Goal: Task Accomplishment & Management: Manage account settings

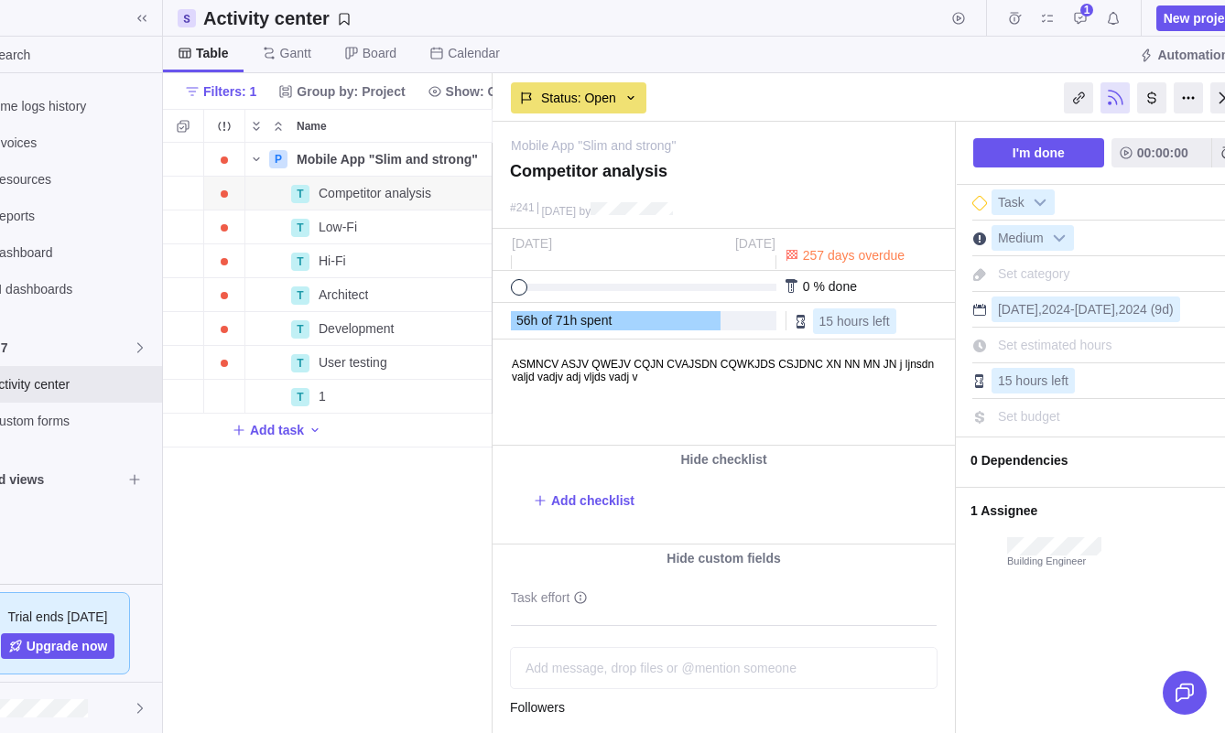
scroll to position [0, 80]
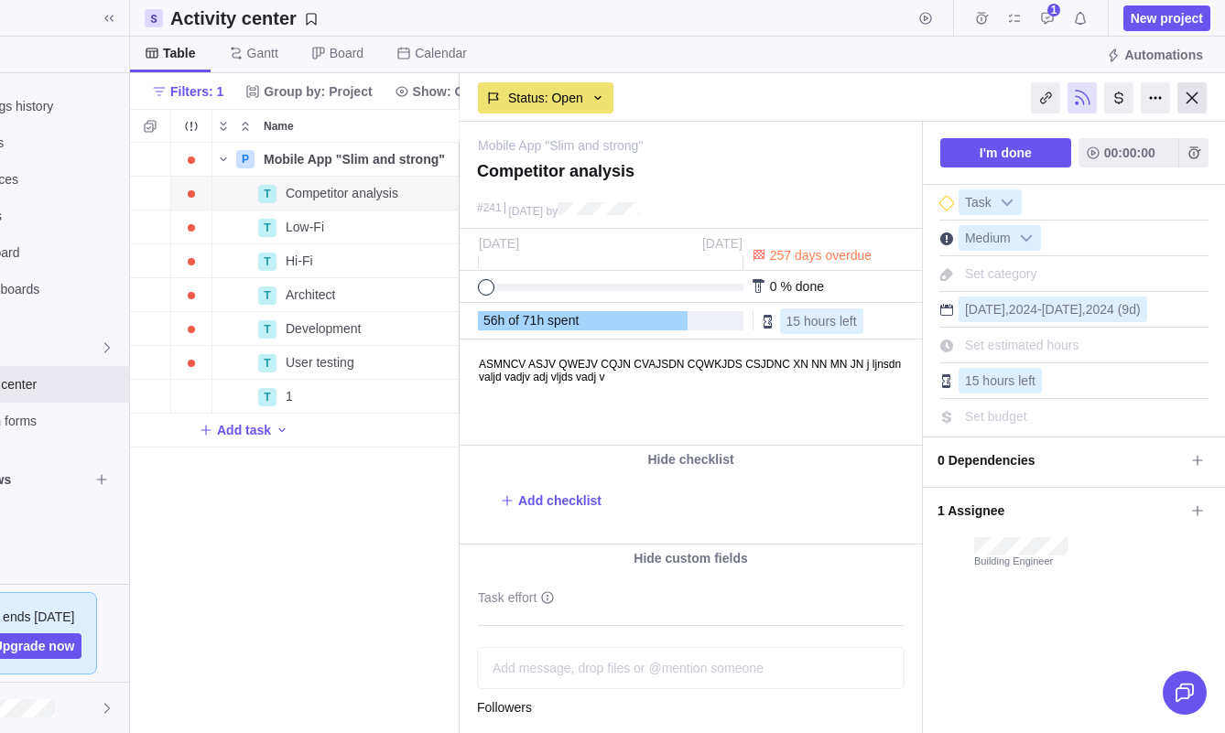
click at [1201, 94] on div at bounding box center [1192, 97] width 29 height 31
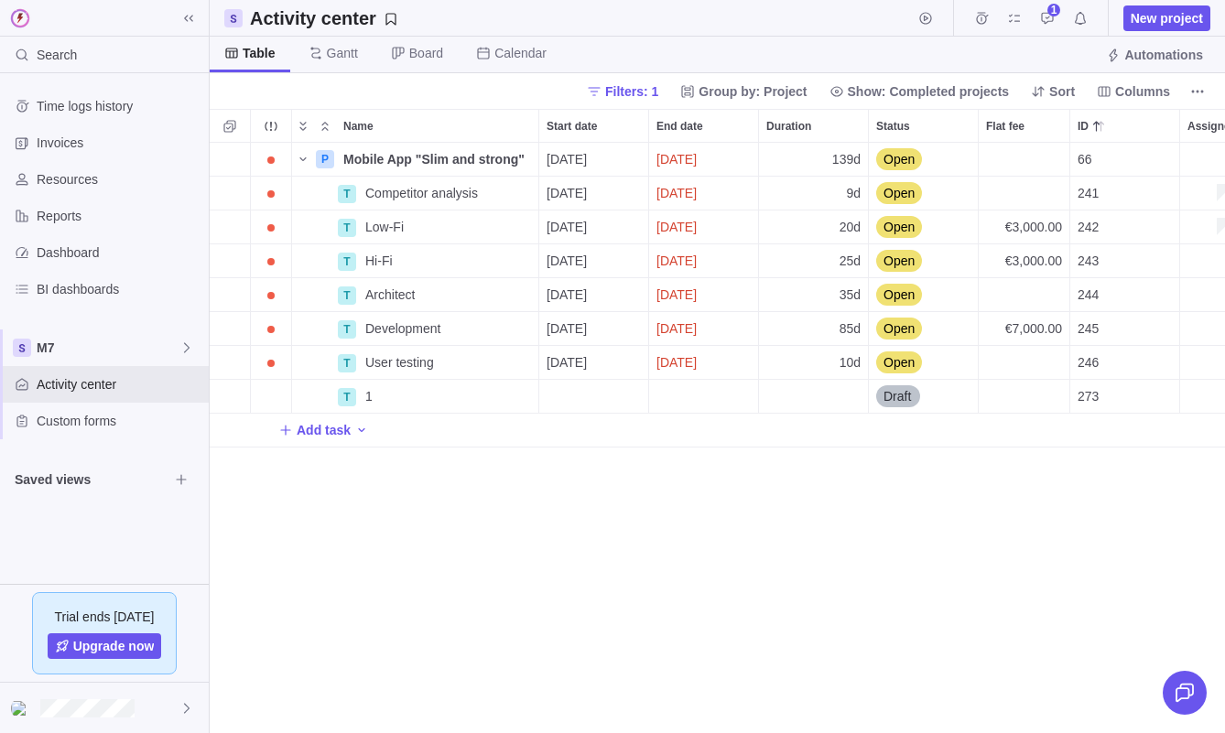
scroll to position [591, 1015]
click at [234, 133] on icon "Selection mode" at bounding box center [230, 126] width 15 height 15
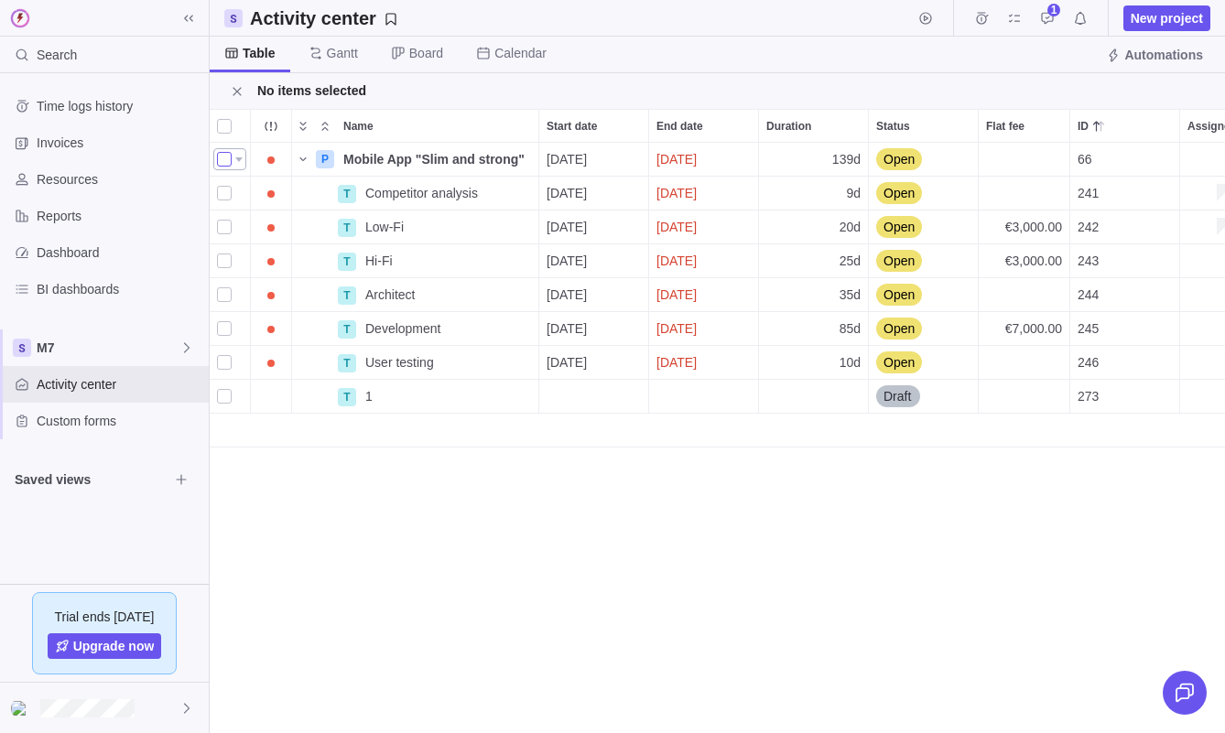
click at [226, 160] on div "grid" at bounding box center [224, 160] width 15 height 26
click at [223, 196] on div "grid" at bounding box center [224, 193] width 15 height 26
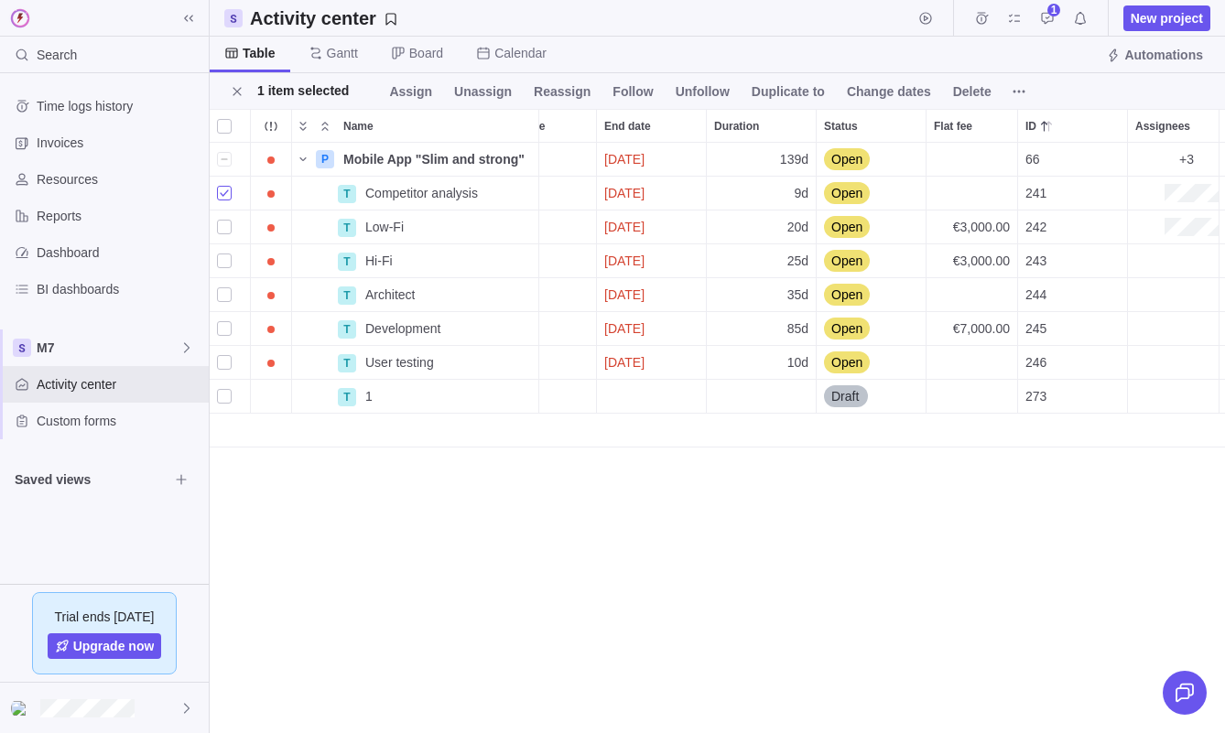
scroll to position [0, 59]
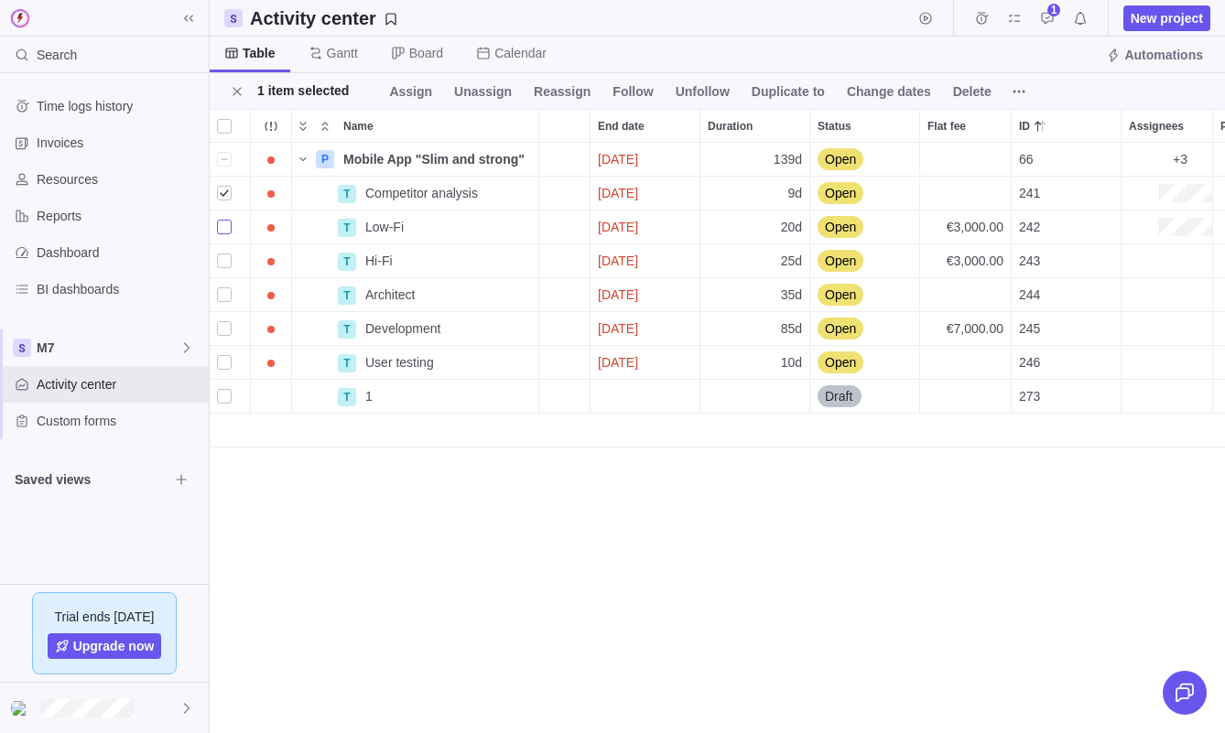
click at [223, 225] on div "grid" at bounding box center [224, 227] width 15 height 26
click at [224, 260] on div "grid" at bounding box center [224, 261] width 15 height 26
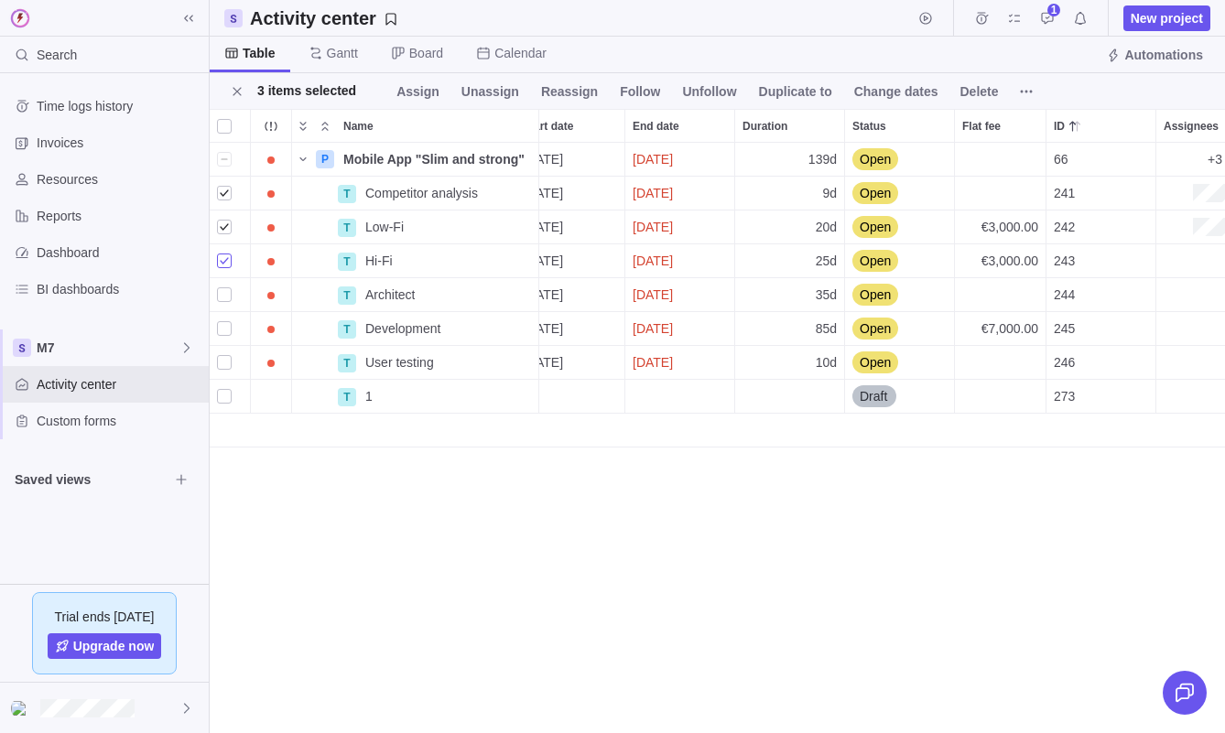
scroll to position [0, 0]
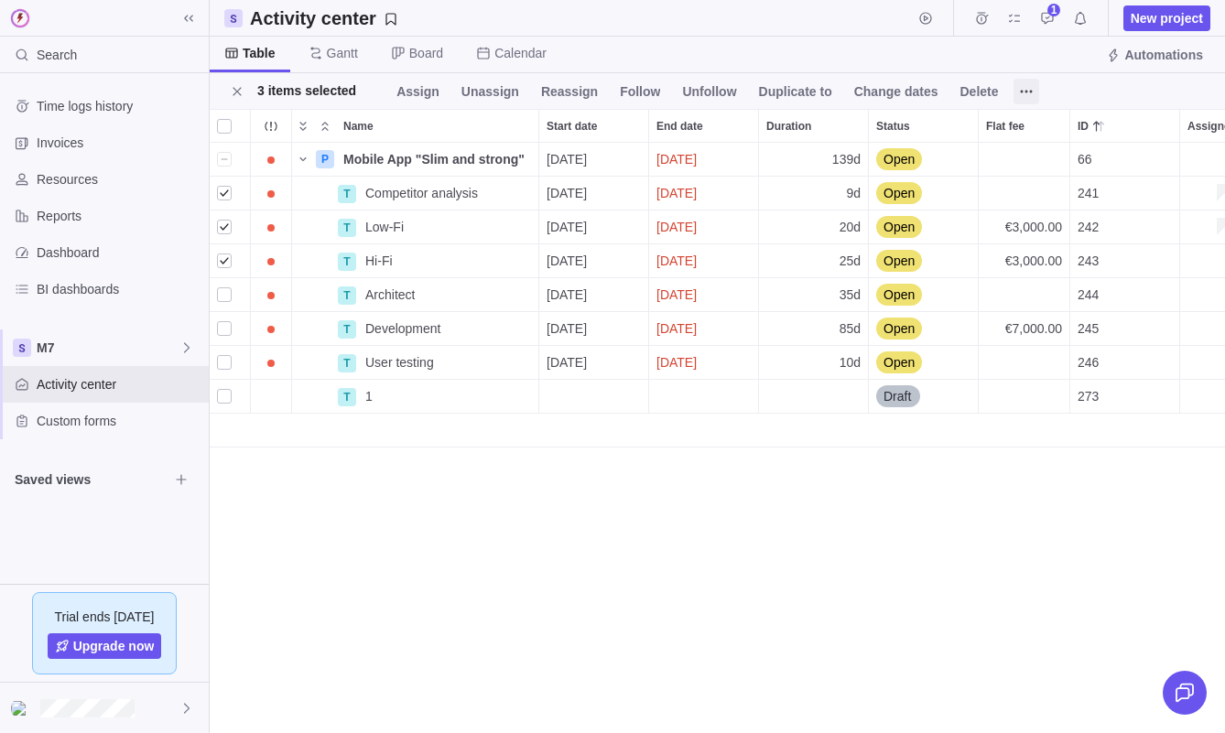
click at [1033, 97] on icon at bounding box center [1026, 91] width 15 height 15
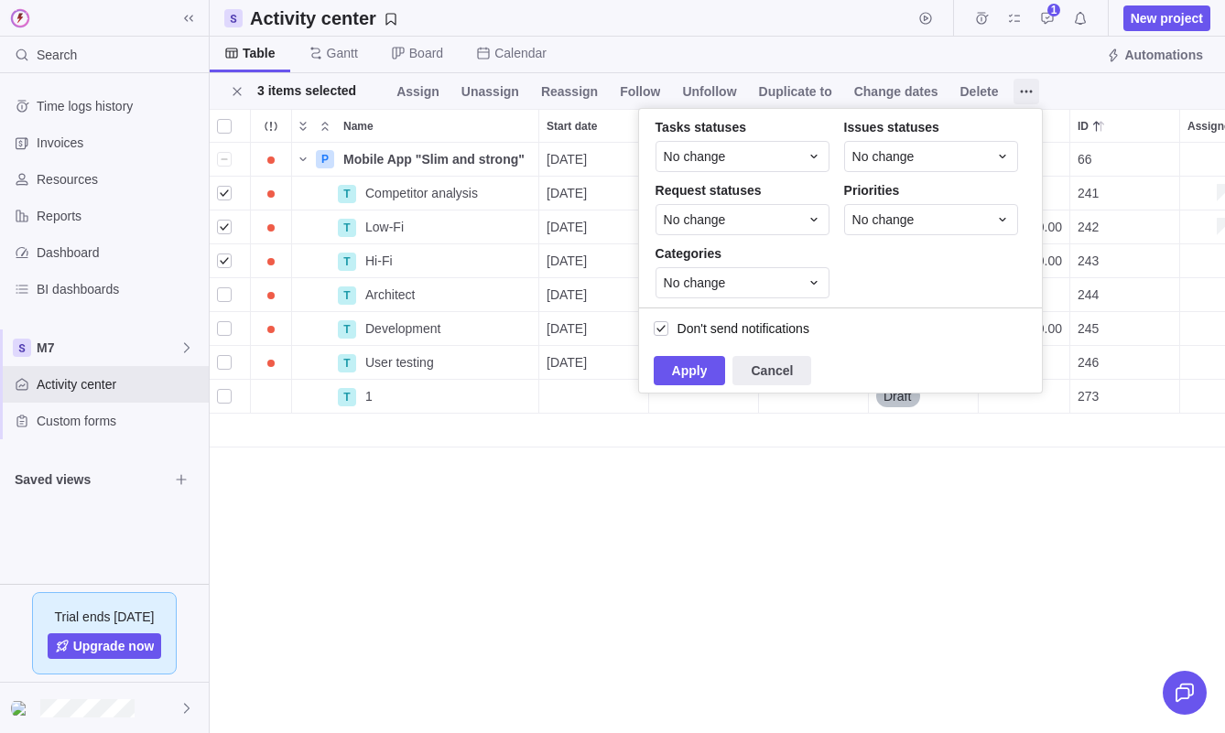
click at [1033, 97] on icon at bounding box center [1026, 91] width 15 height 15
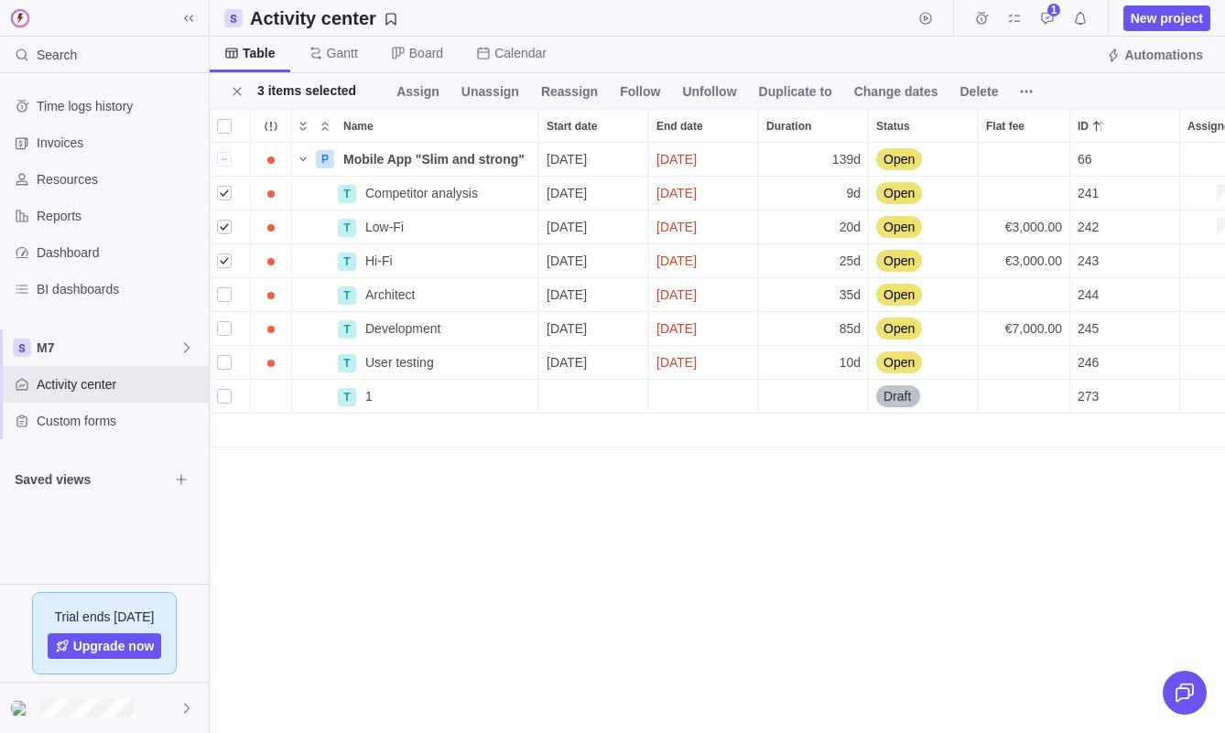
click at [1103, 99] on div "3 items selected Assign Unassign Reassign Follow Unfollow Duplicate to Change d…" at bounding box center [717, 91] width 1015 height 36
click at [1029, 97] on icon at bounding box center [1026, 91] width 15 height 15
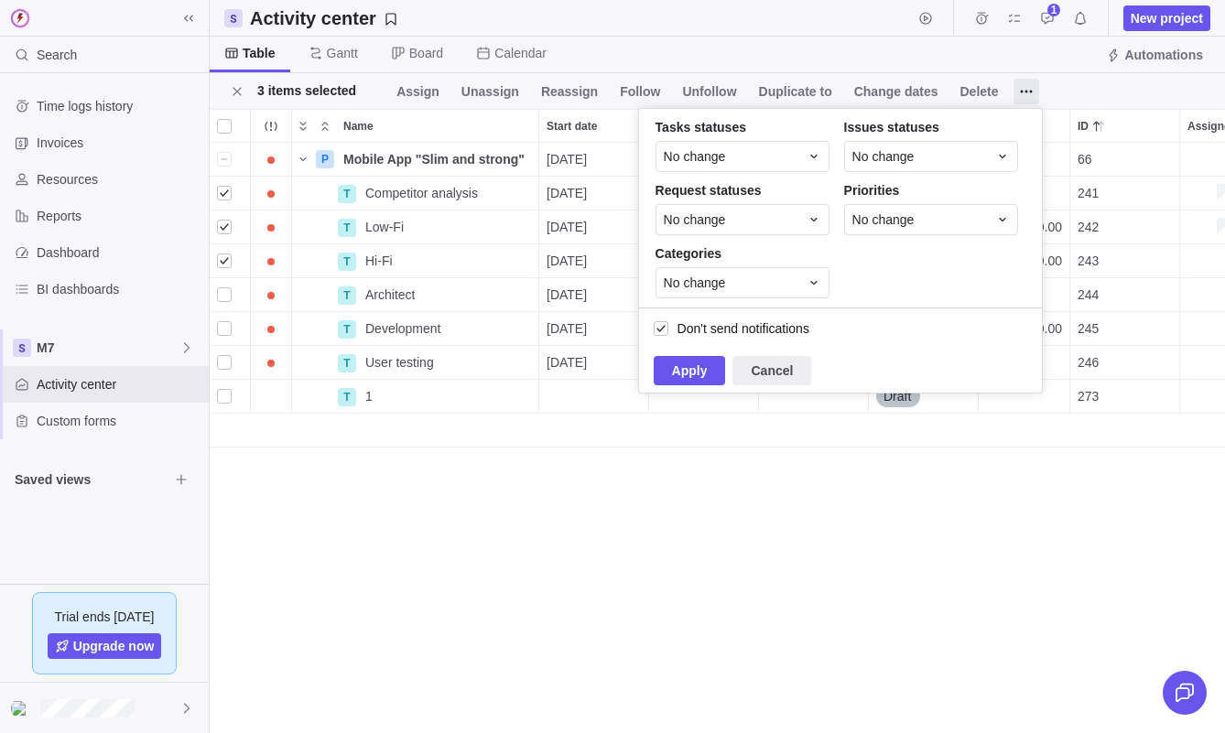
click at [1009, 479] on div "P Mobile App "Slim and strong" Details [DATE] [DATE] 139d Open 66 +3 1 Mo Fr T …" at bounding box center [717, 438] width 1015 height 591
click at [1099, 90] on div "3 items selected Assign Unassign Reassign Follow Unfollow Duplicate to Change d…" at bounding box center [717, 91] width 1015 height 36
click at [781, 366] on span "Cancel" at bounding box center [772, 371] width 42 height 22
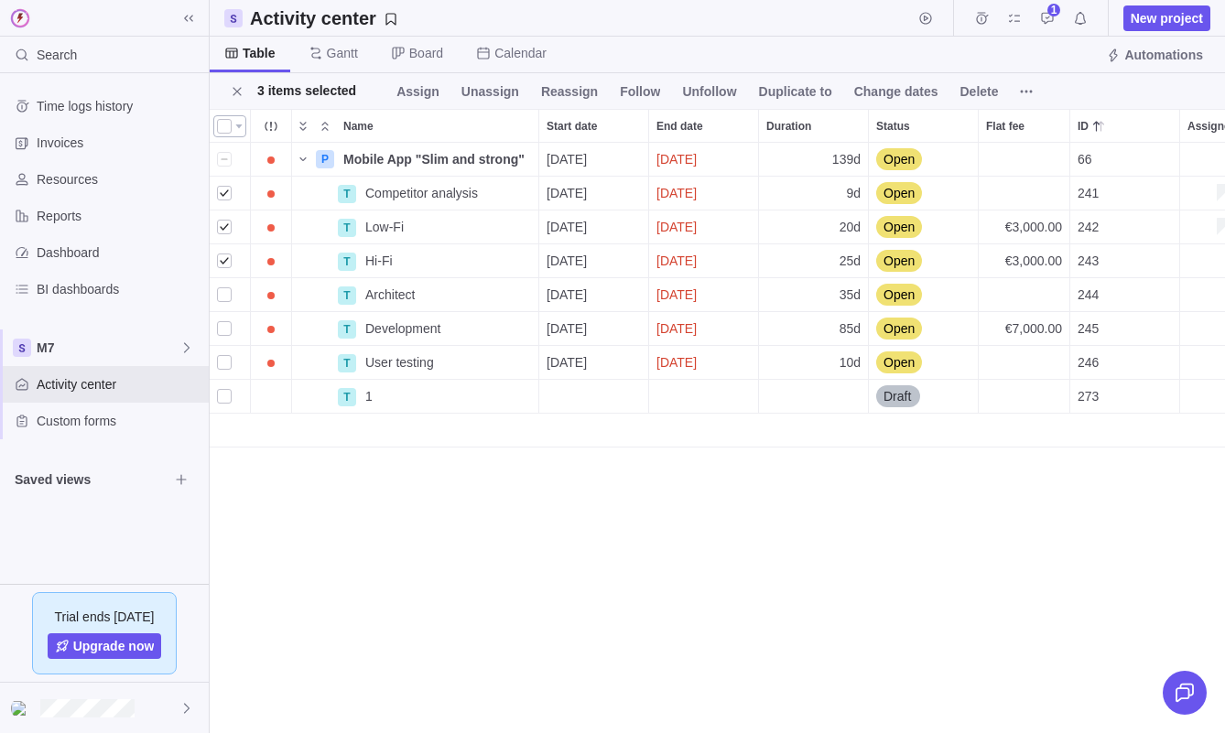
click at [224, 126] on div at bounding box center [224, 127] width 15 height 26
click at [223, 134] on div at bounding box center [224, 127] width 15 height 26
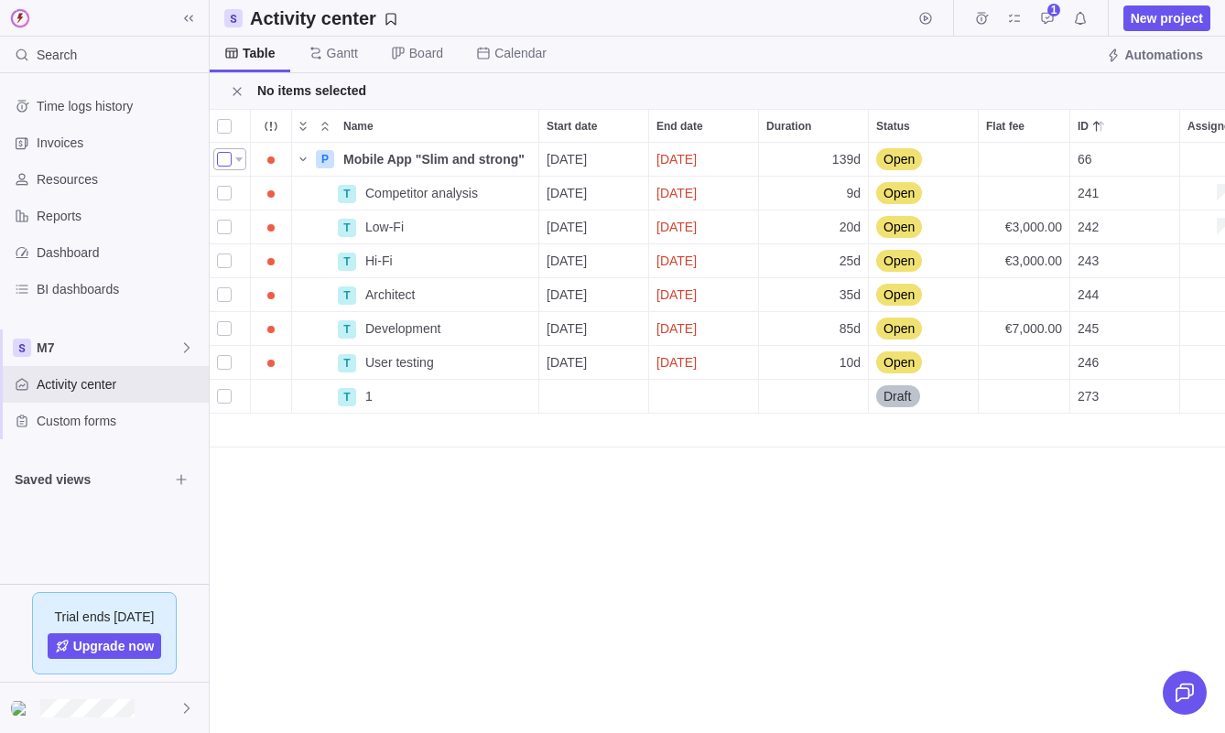
click at [223, 157] on div "grid" at bounding box center [224, 160] width 15 height 26
click at [230, 179] on div "grid" at bounding box center [230, 193] width 40 height 33
click at [223, 133] on div at bounding box center [224, 127] width 15 height 26
click at [225, 211] on div "grid" at bounding box center [230, 227] width 40 height 33
click at [224, 200] on div "grid" at bounding box center [224, 193] width 15 height 26
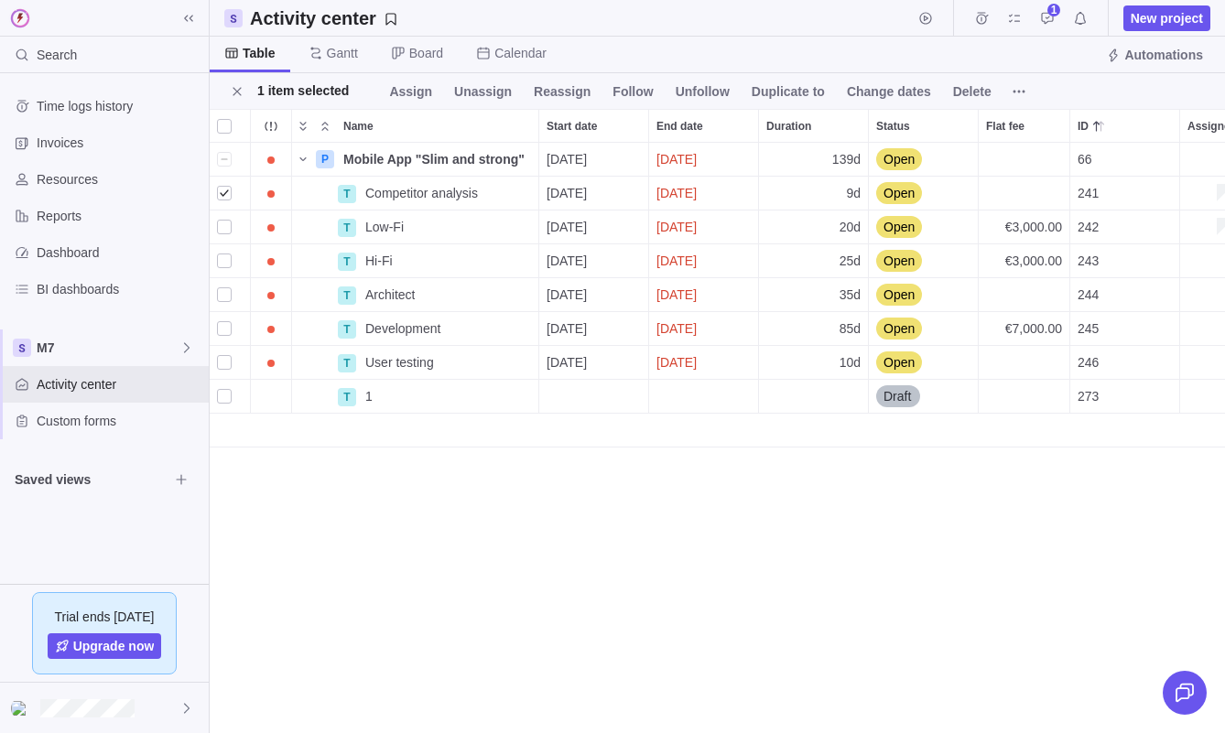
click at [1035, 92] on div "1 item selected Assign Unassign Reassign Follow Unfollow Duplicate to Change da…" at bounding box center [717, 91] width 1015 height 36
click at [1020, 92] on icon at bounding box center [1019, 91] width 15 height 15
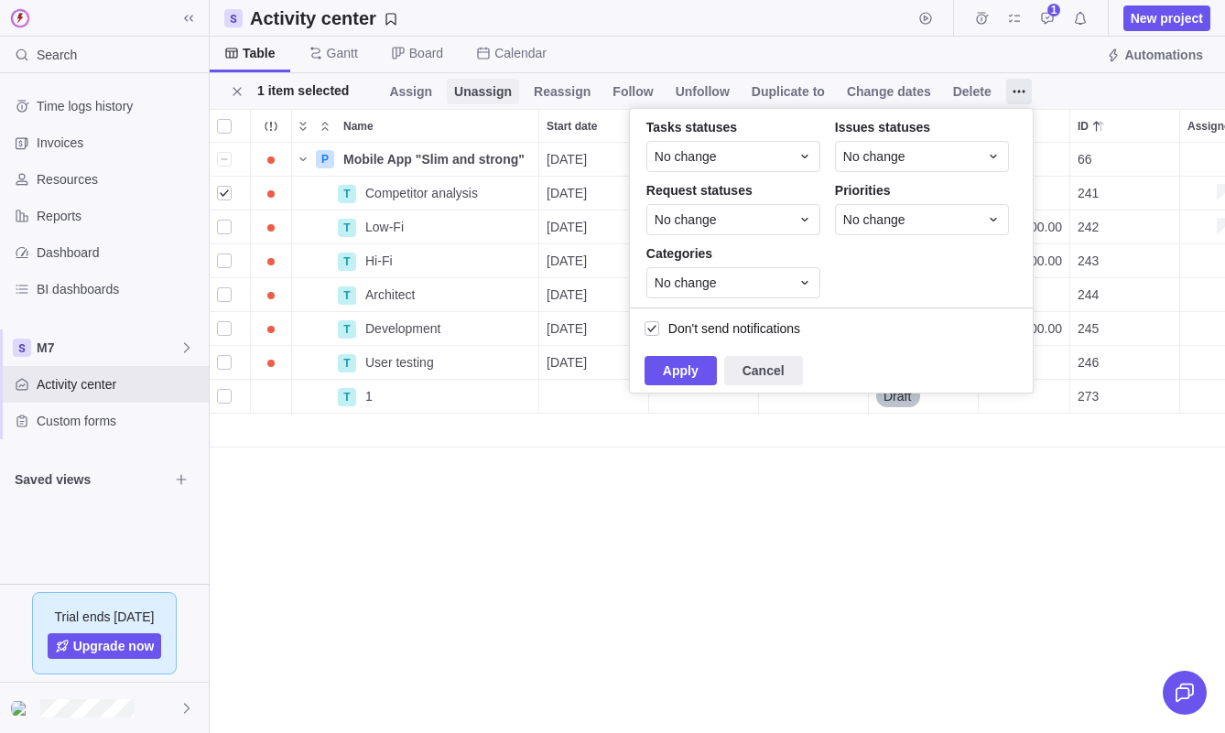
click at [482, 92] on span "Unassign" at bounding box center [483, 91] width 58 height 18
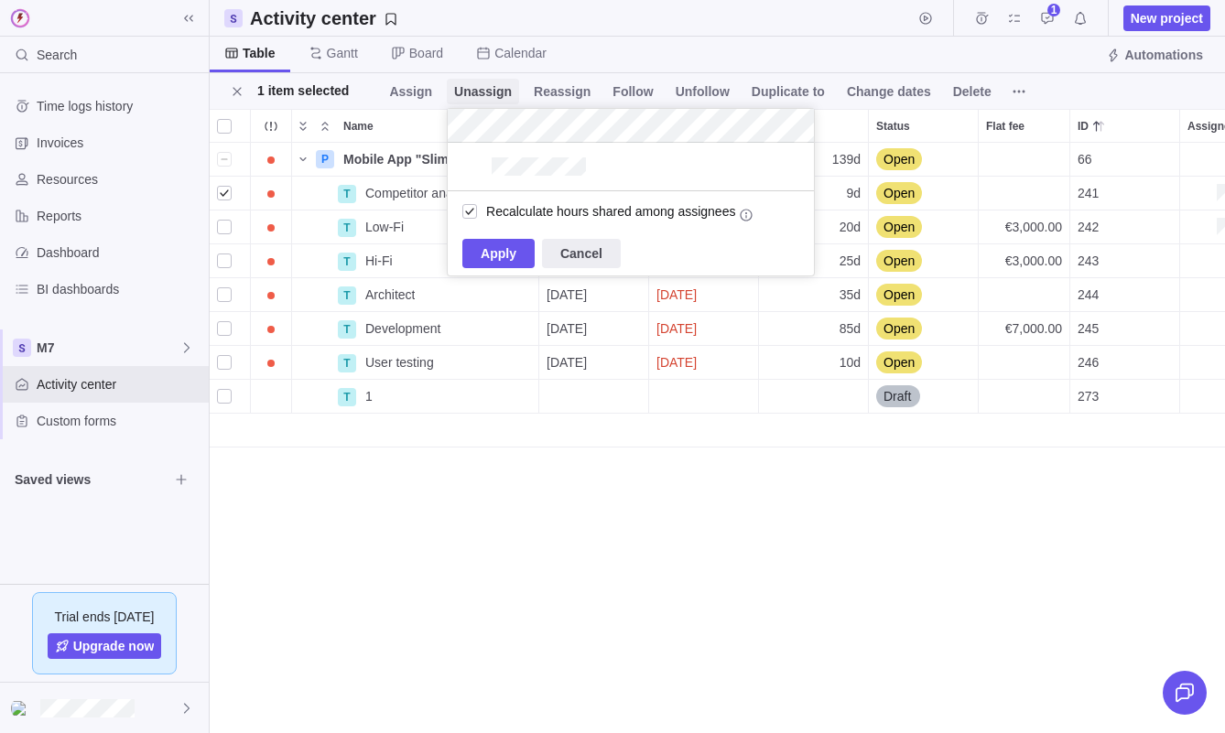
scroll to position [48, 366]
click at [482, 92] on span "Unassign" at bounding box center [483, 91] width 58 height 18
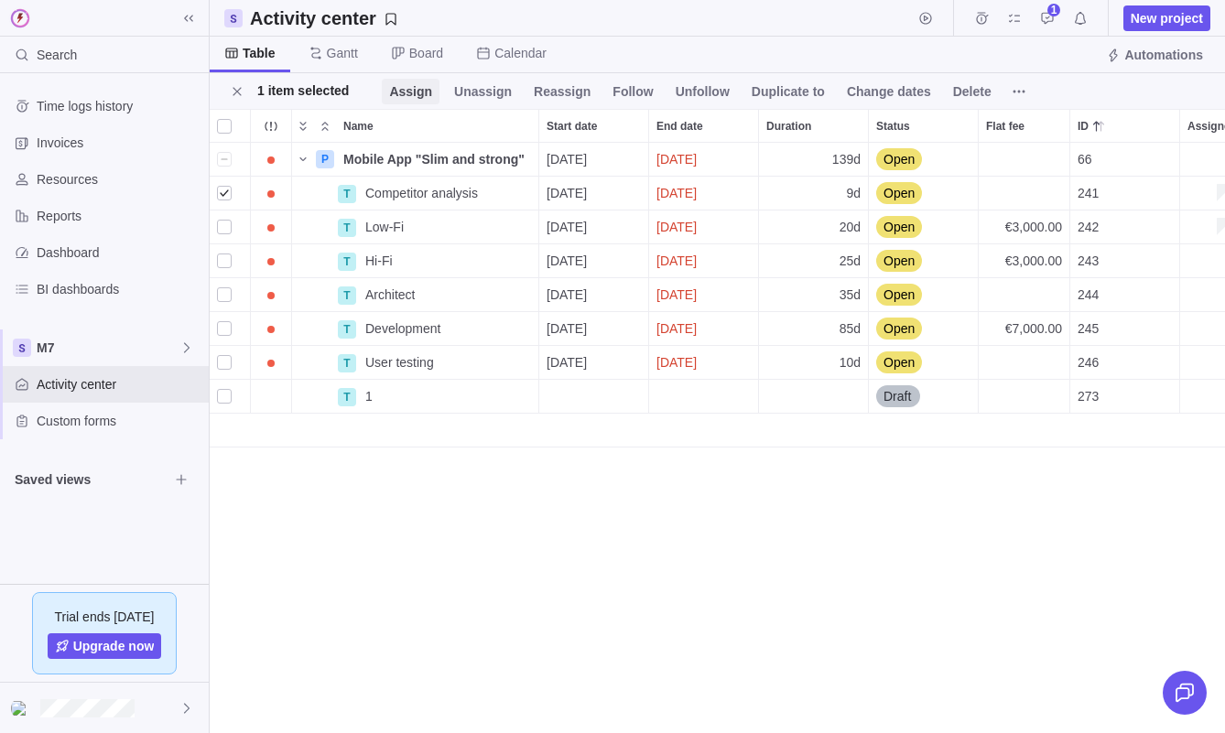
click at [428, 92] on span "Assign" at bounding box center [410, 91] width 43 height 18
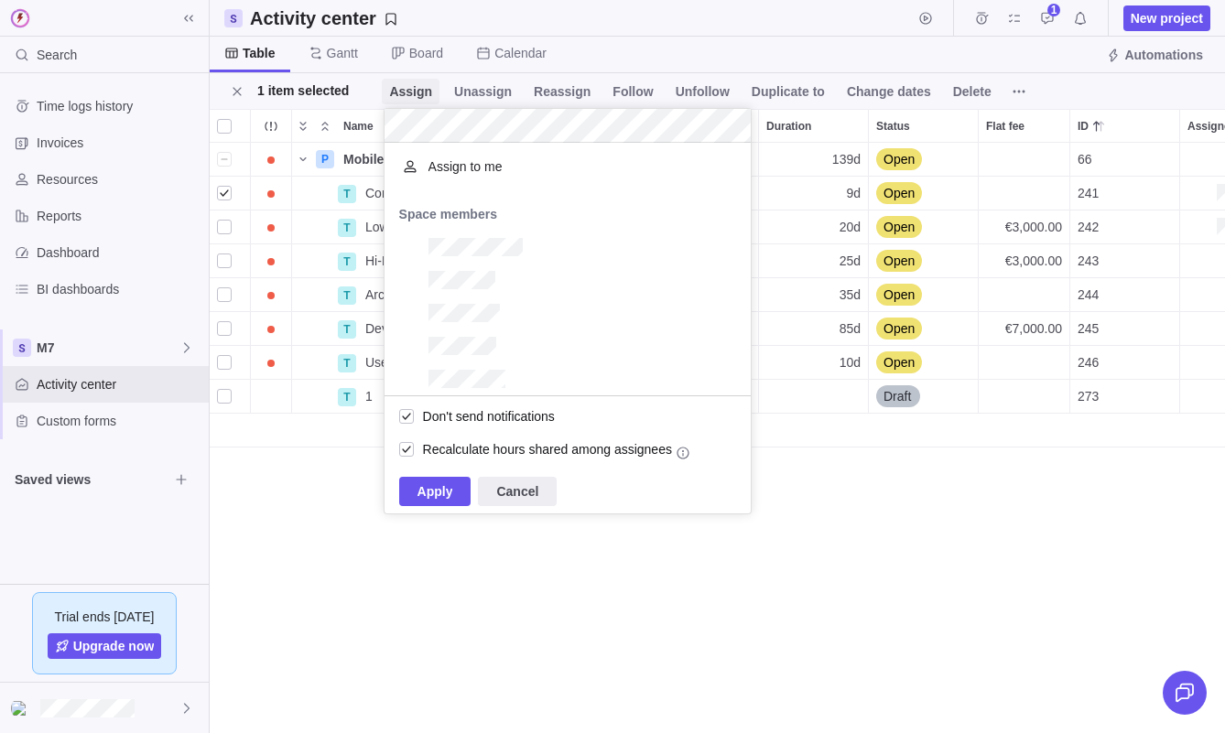
scroll to position [253, 366]
click at [428, 93] on span "Assign" at bounding box center [410, 91] width 43 height 18
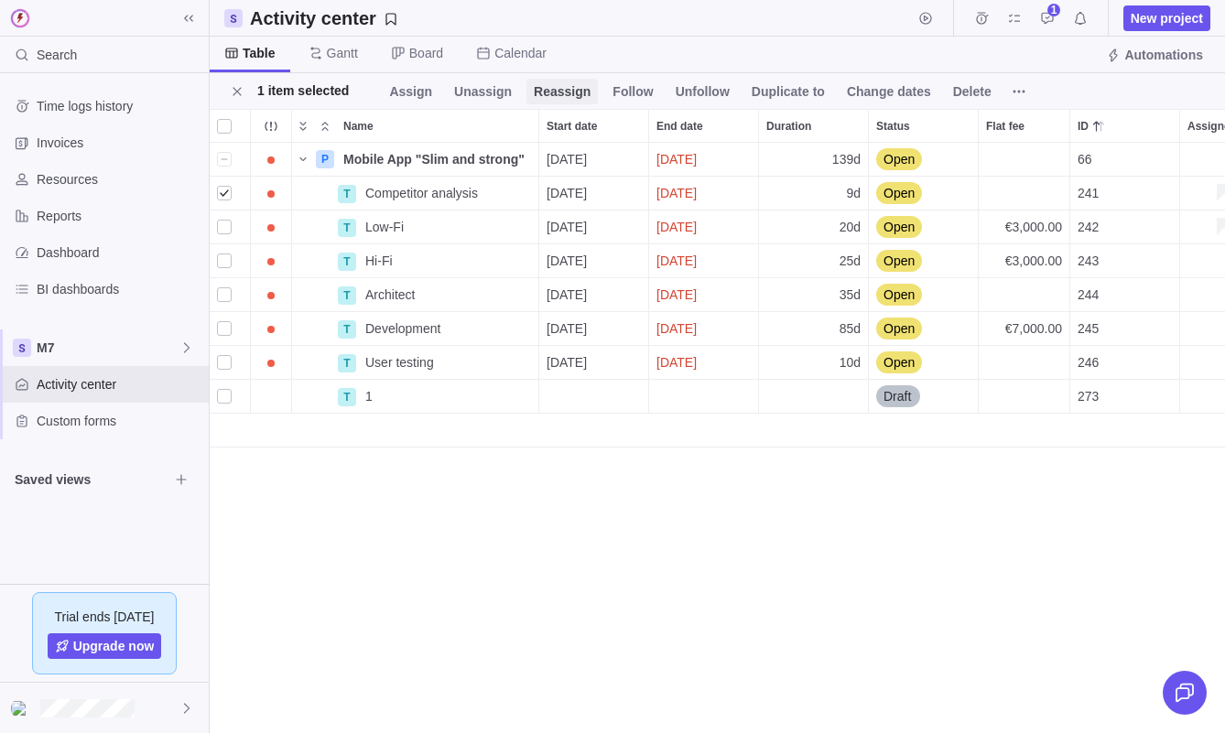
click at [586, 92] on span "Reassign" at bounding box center [562, 91] width 57 height 18
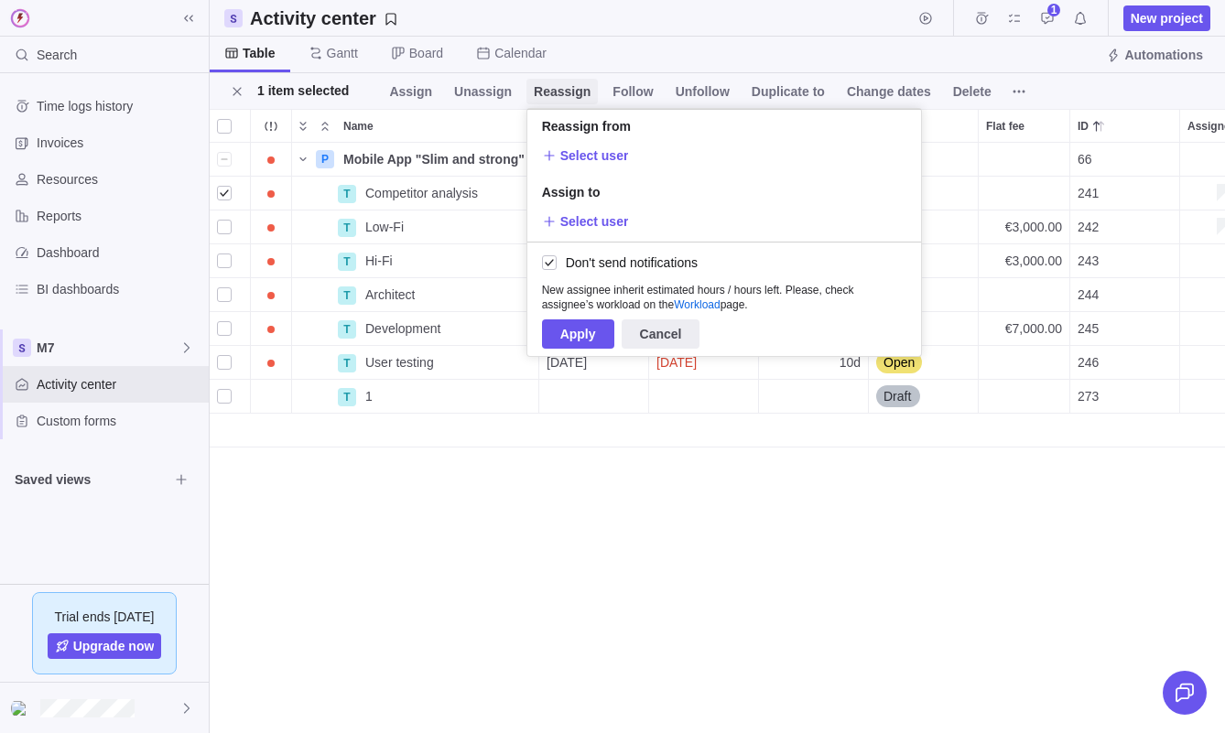
click at [585, 92] on span "Reassign" at bounding box center [562, 91] width 57 height 18
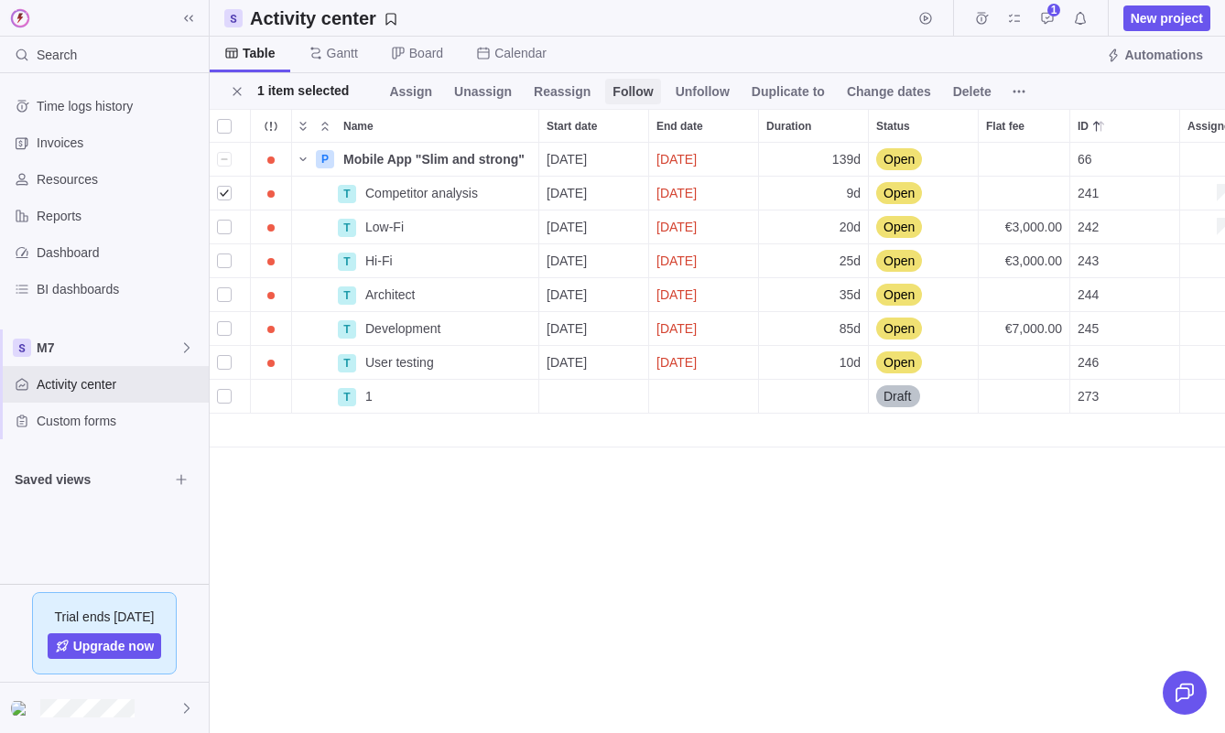
click at [641, 92] on span "Follow" at bounding box center [633, 91] width 40 height 18
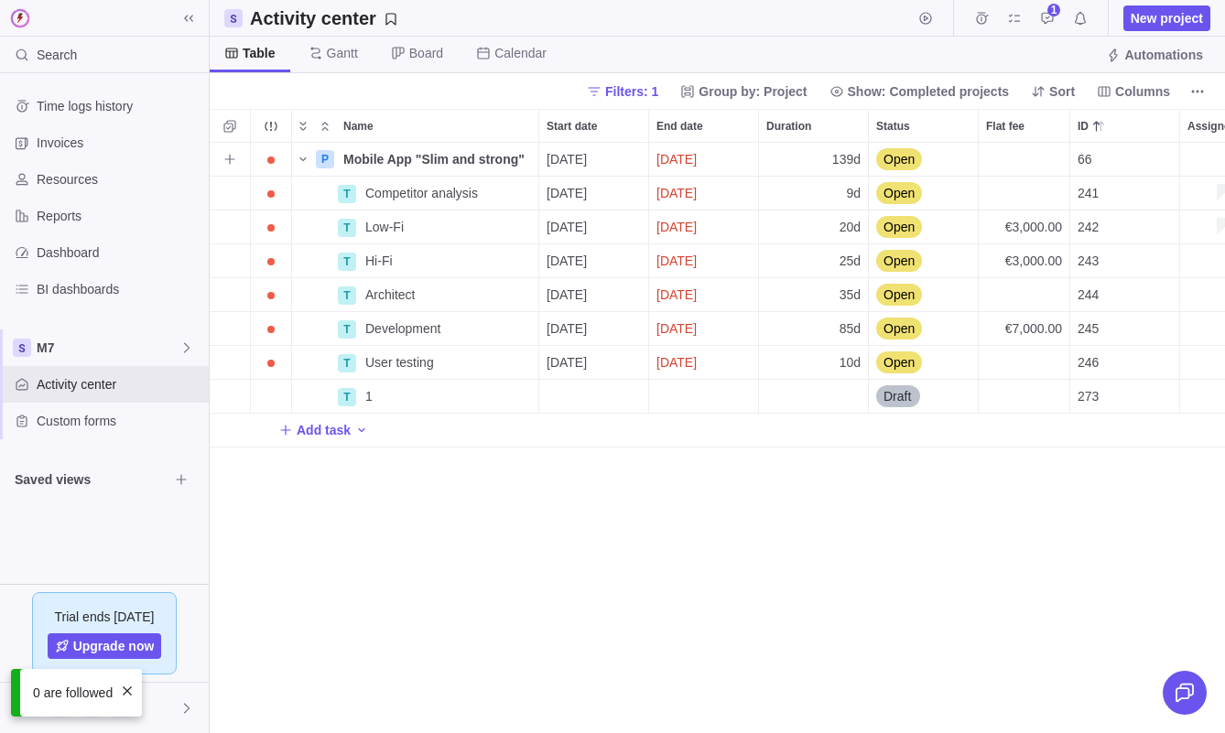
click at [126, 684] on span at bounding box center [127, 691] width 15 height 15
click at [231, 219] on span "Add sub-activity" at bounding box center [230, 227] width 26 height 26
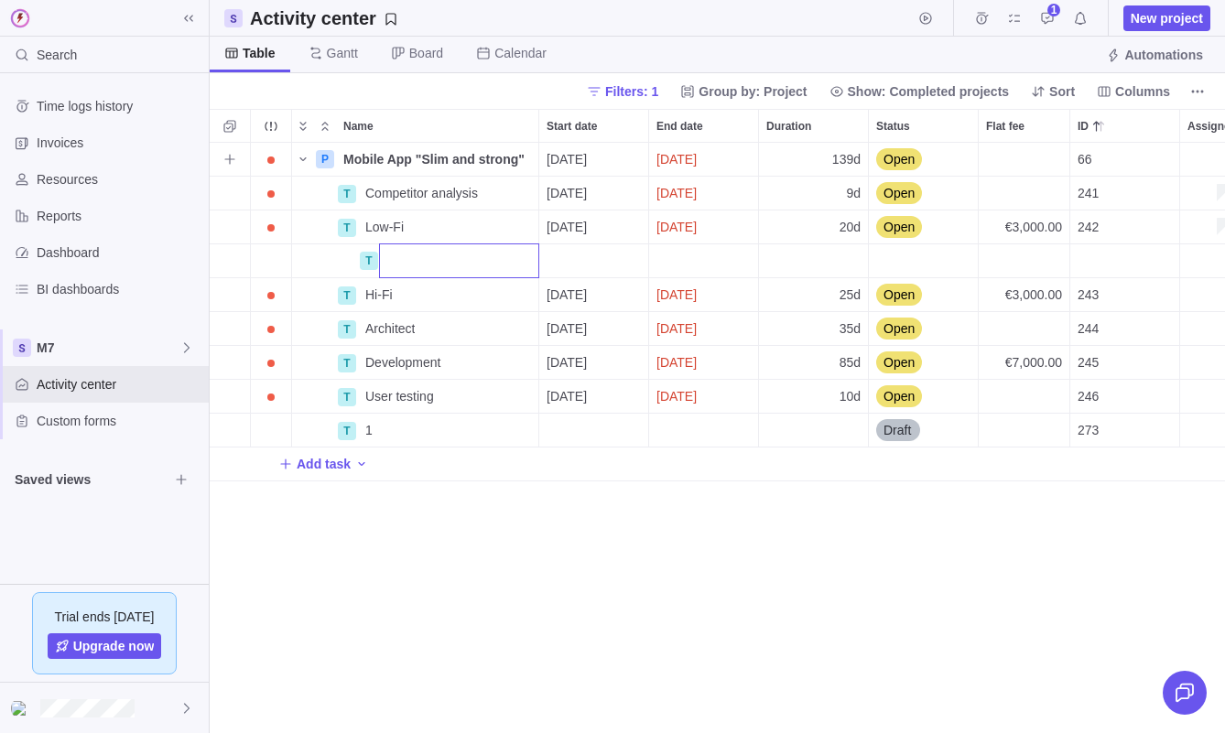
click at [230, 124] on div "Name Start date End date Duration Status Flat fee ID Assignees Portfolio Descri…" at bounding box center [717, 421] width 1015 height 624
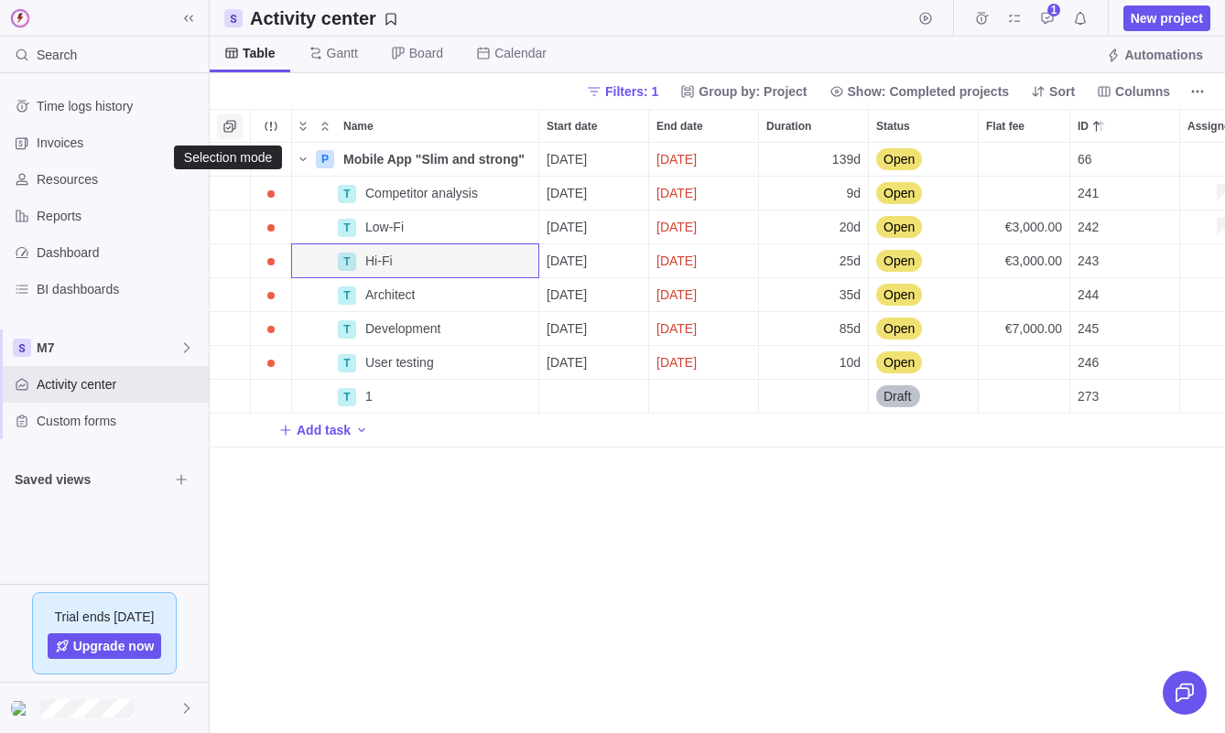
click at [229, 124] on icon "Selection mode" at bounding box center [230, 126] width 15 height 15
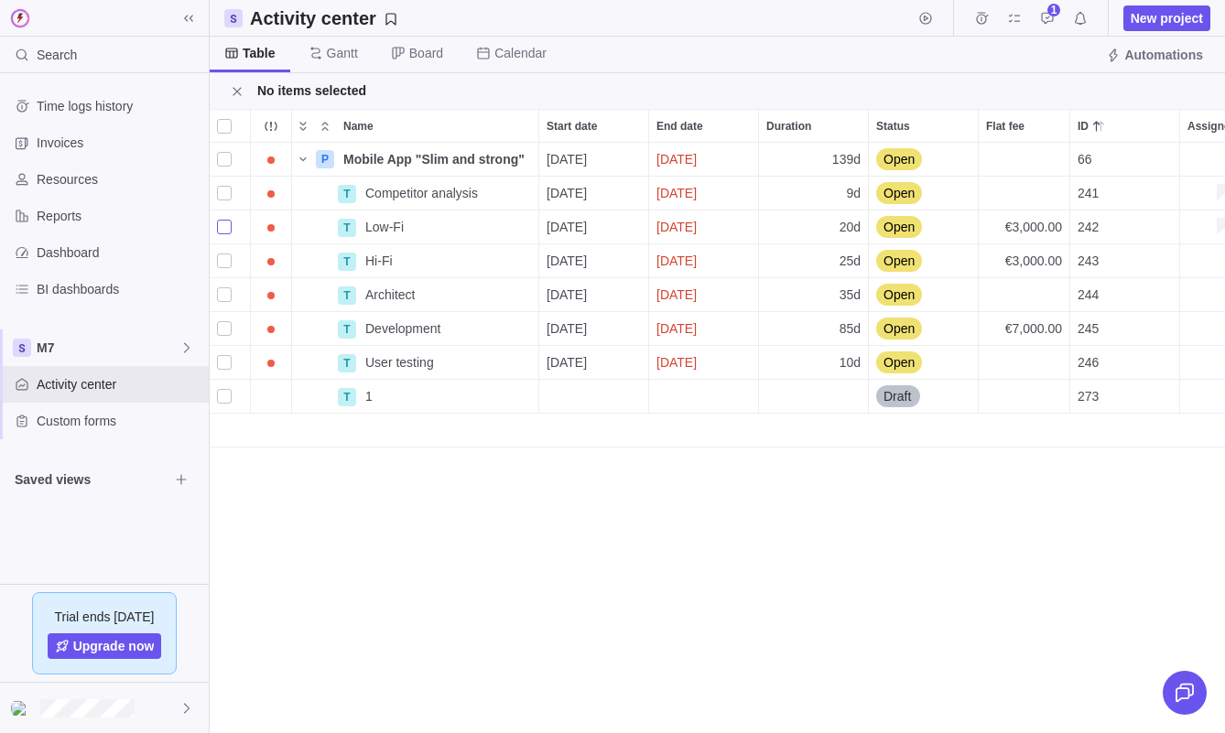
click at [225, 222] on div "grid" at bounding box center [224, 227] width 15 height 26
click at [225, 193] on div "grid" at bounding box center [224, 193] width 15 height 26
click at [415, 99] on span "Assign" at bounding box center [417, 91] width 43 height 18
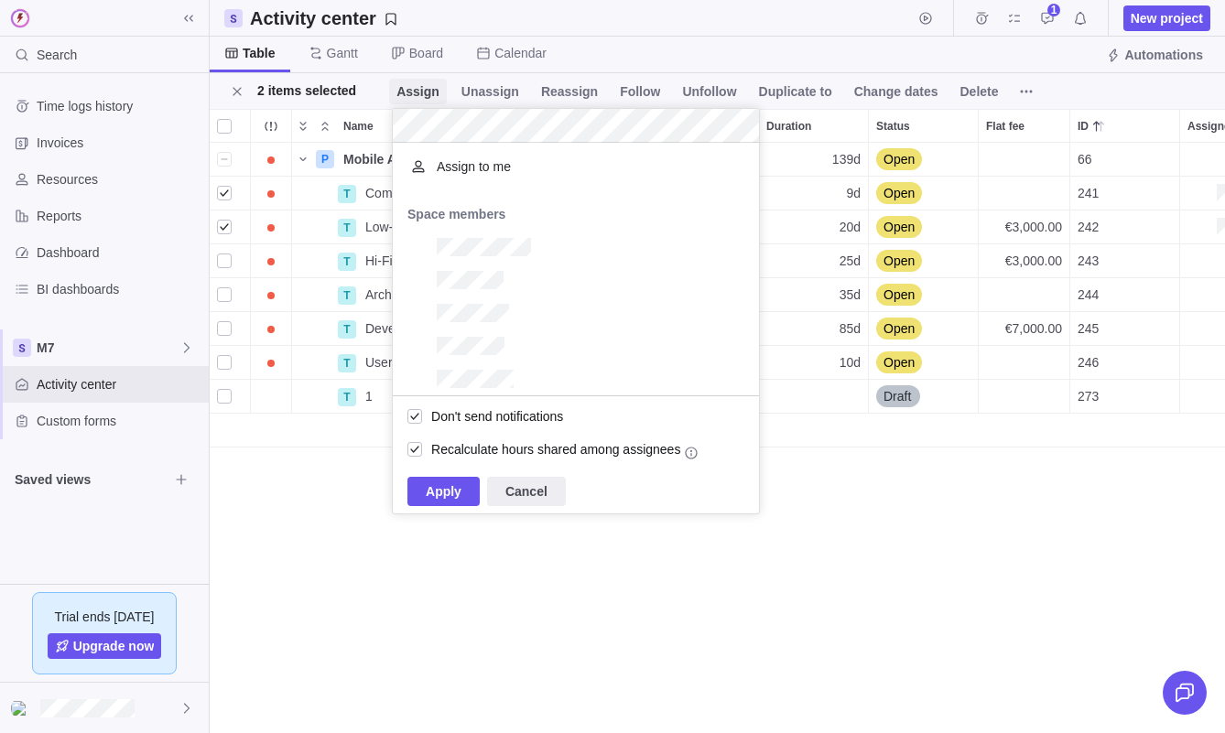
click at [415, 99] on span "Assign" at bounding box center [417, 91] width 43 height 18
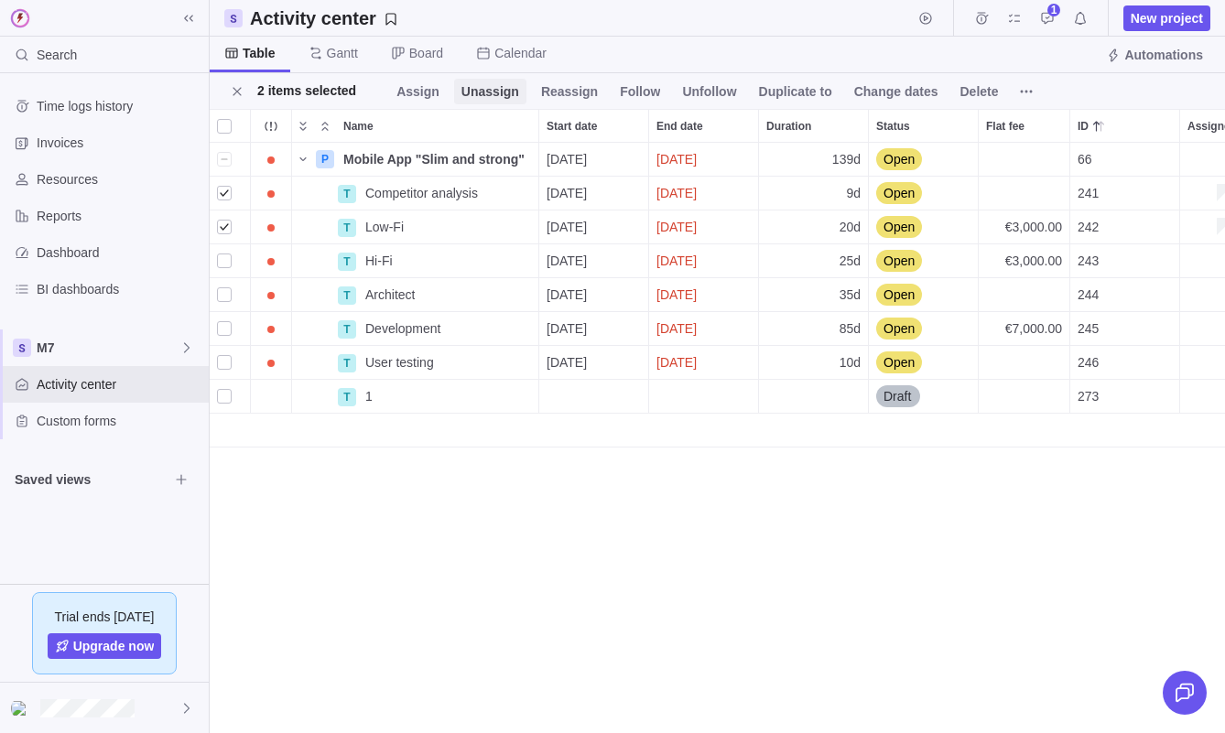
click at [478, 93] on span "Unassign" at bounding box center [490, 91] width 58 height 18
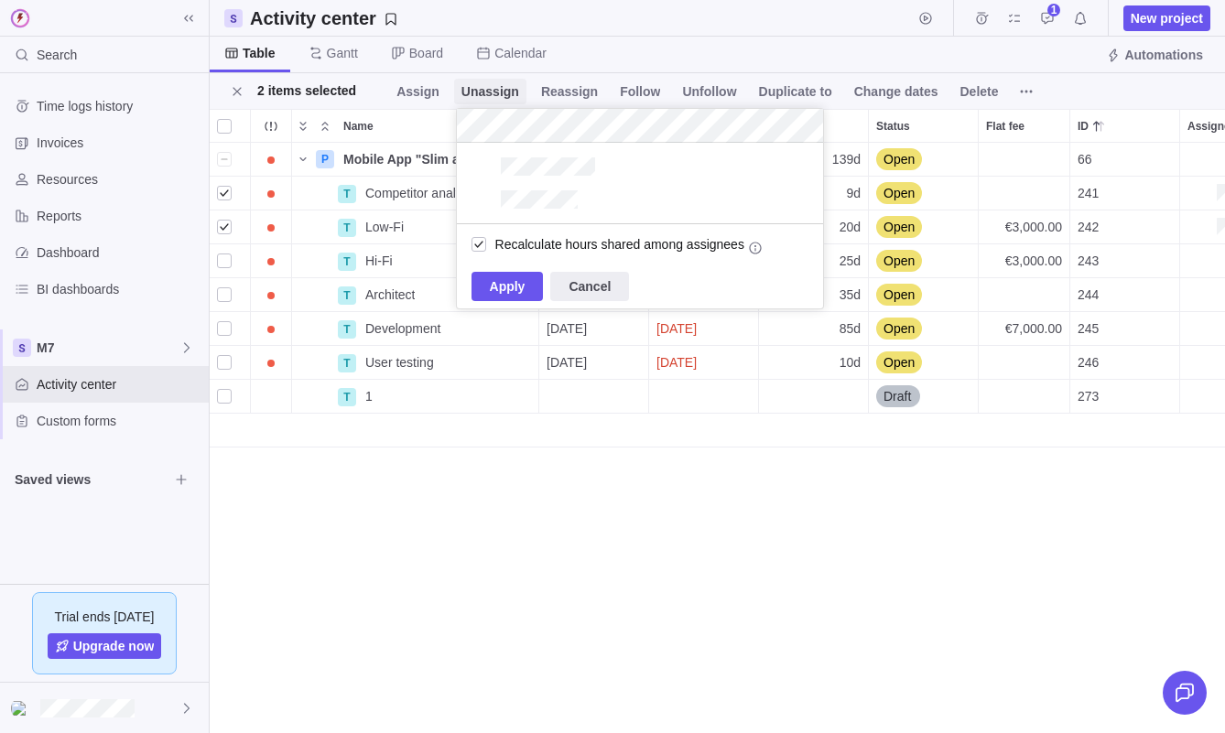
scroll to position [81, 366]
click at [478, 93] on span "Unassign" at bounding box center [490, 91] width 58 height 18
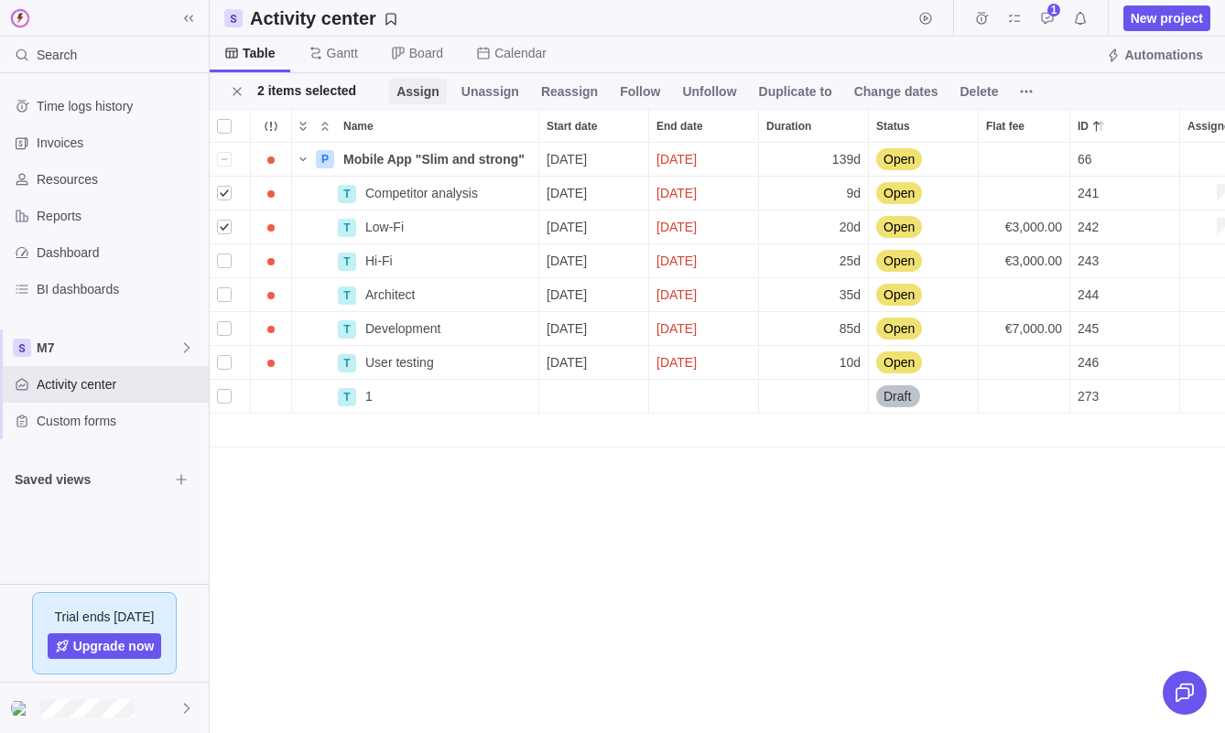
click at [425, 93] on span "Assign" at bounding box center [417, 91] width 43 height 18
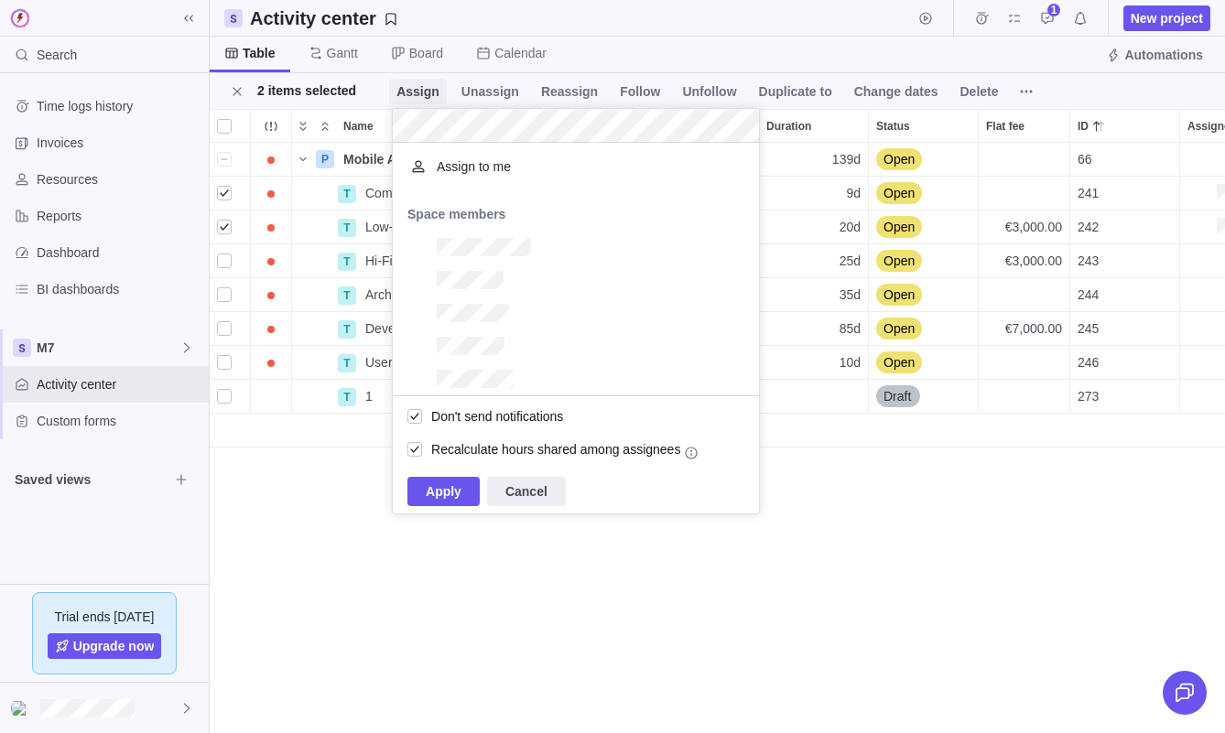
scroll to position [253, 366]
click at [428, 89] on span "Assign" at bounding box center [417, 91] width 43 height 18
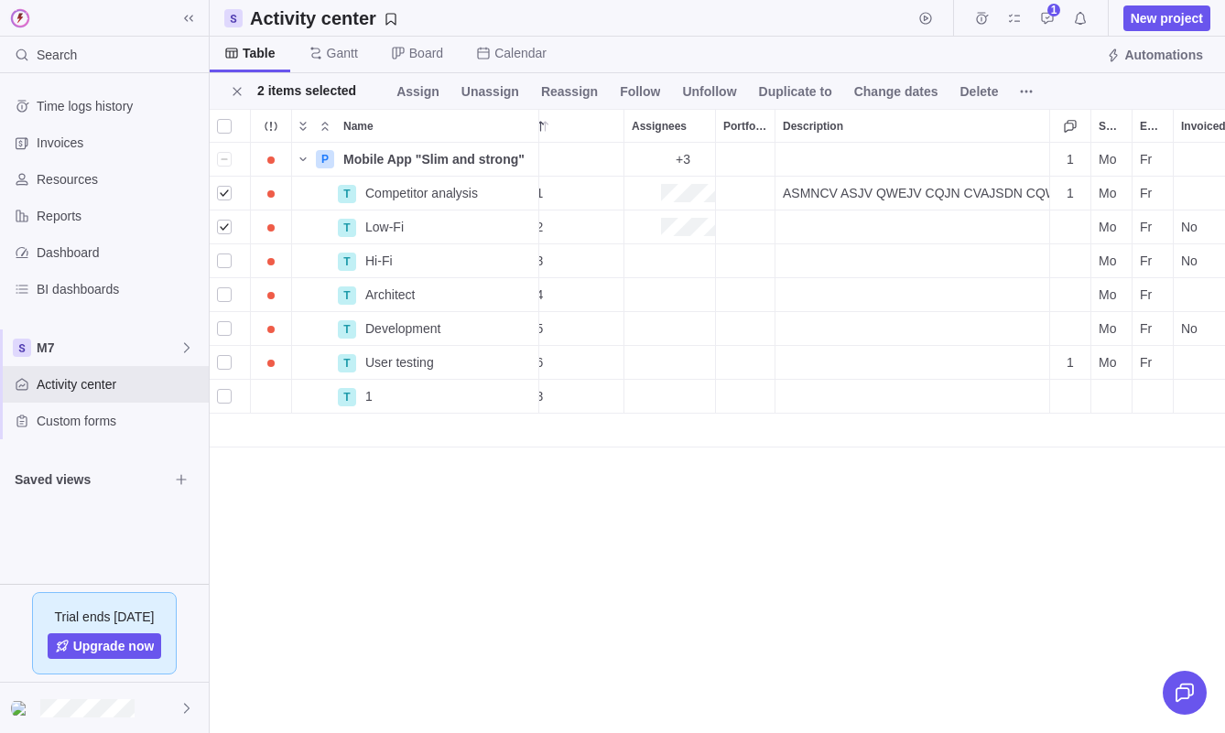
scroll to position [0, 596]
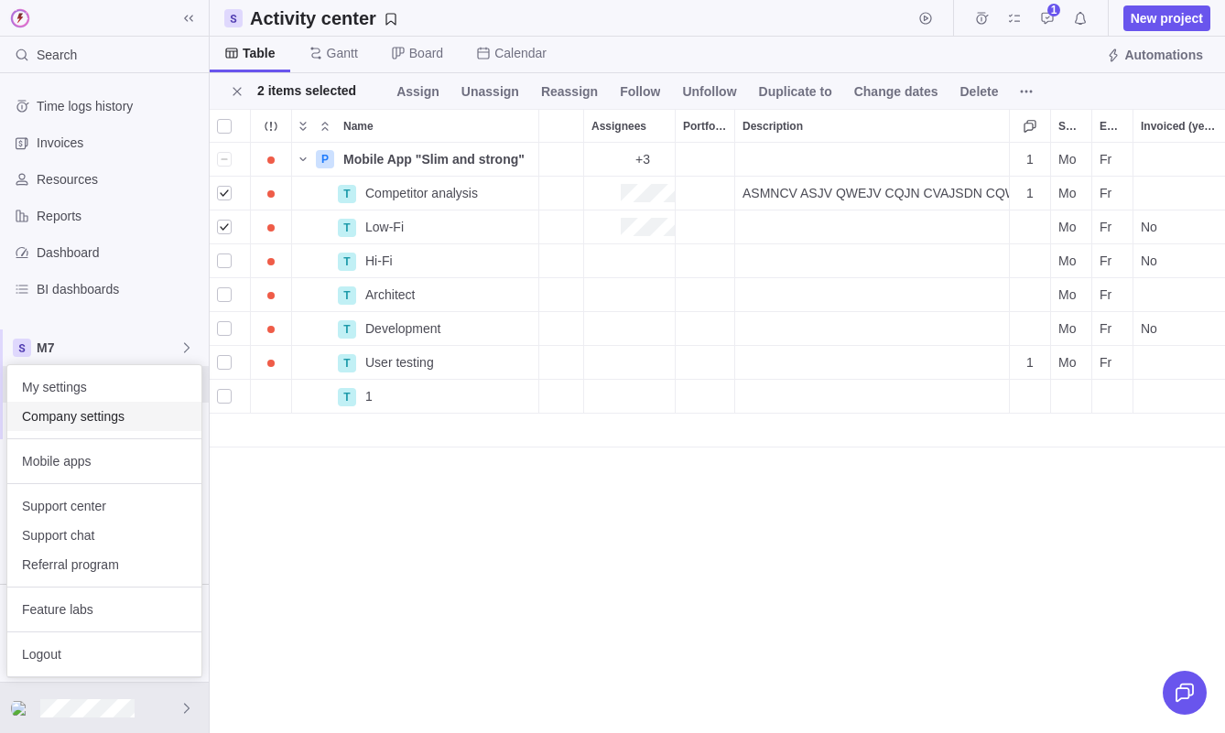
click at [118, 415] on span "Company settings" at bounding box center [104, 416] width 165 height 18
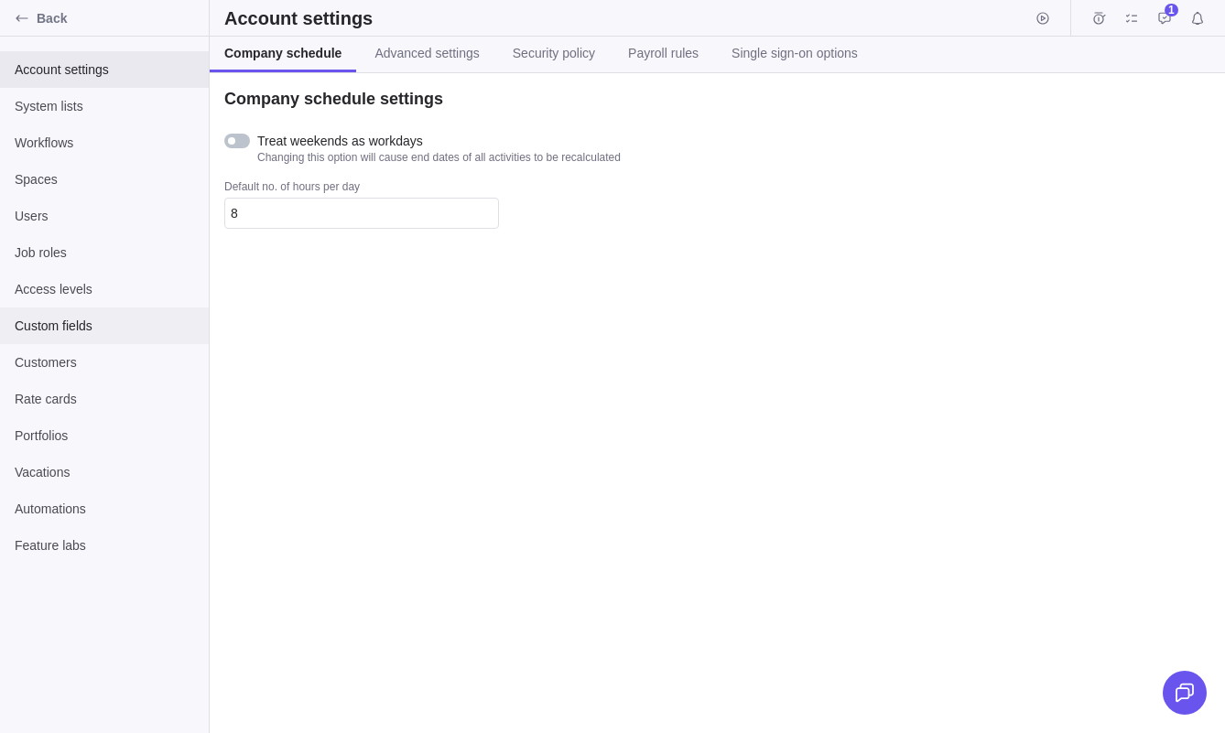
click at [122, 320] on span "Custom fields" at bounding box center [104, 326] width 179 height 18
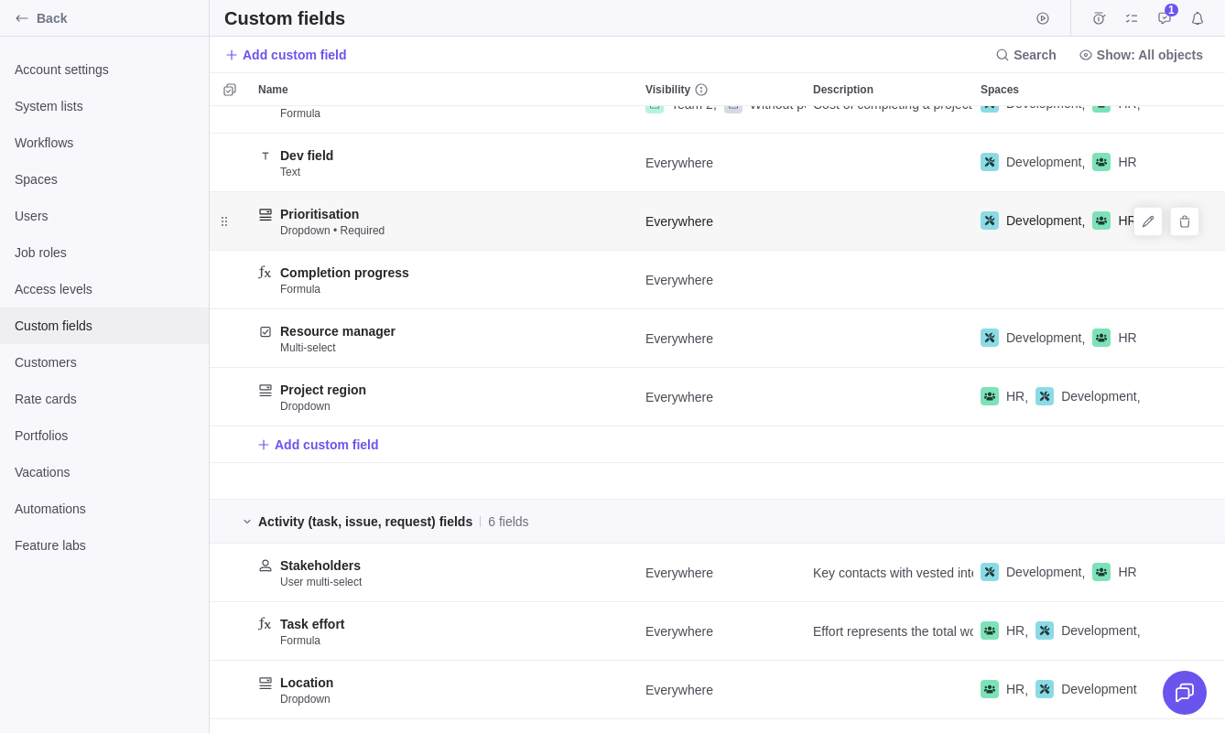
scroll to position [77, 0]
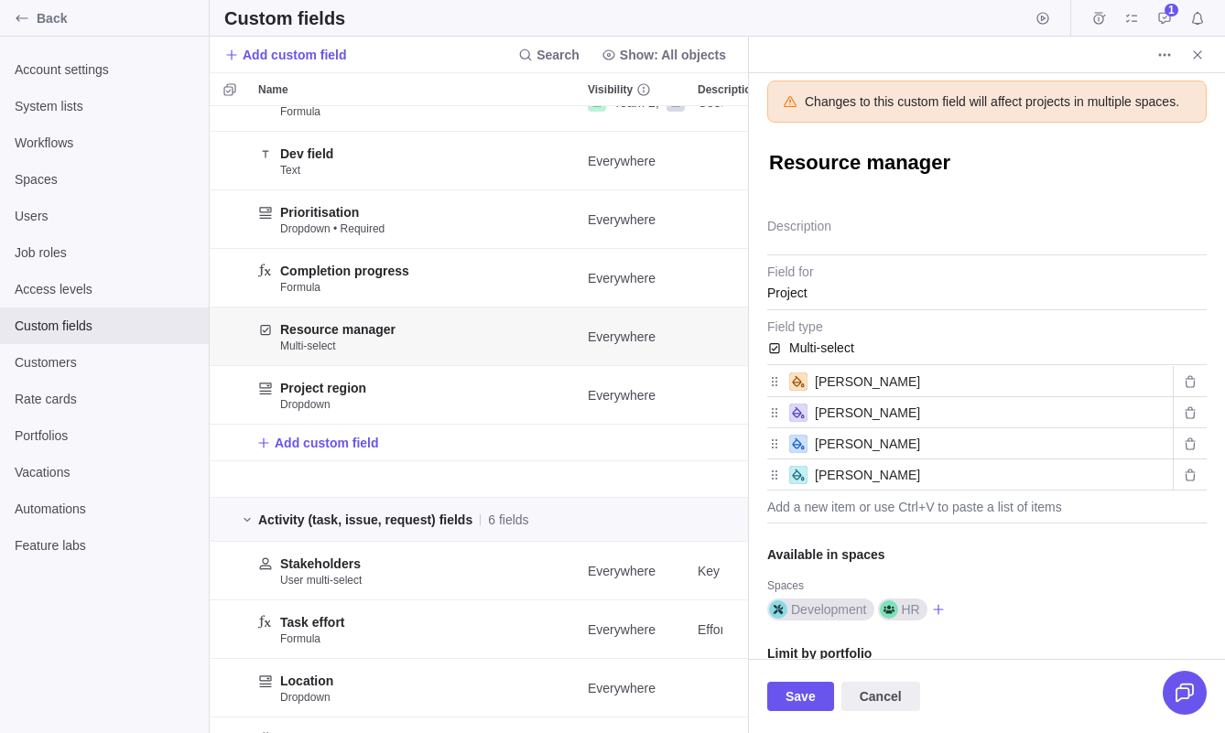
scroll to position [84, 0]
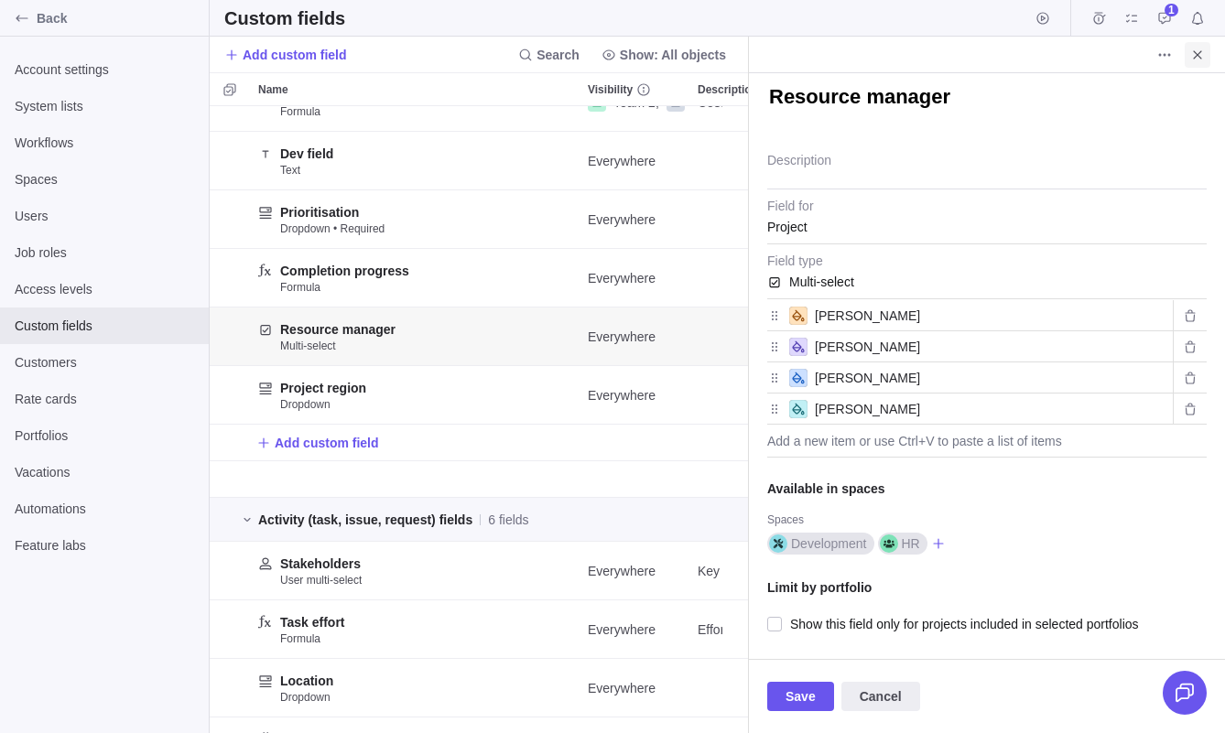
type textarea "x"
click at [1198, 51] on icon "Close" at bounding box center [1197, 55] width 15 height 15
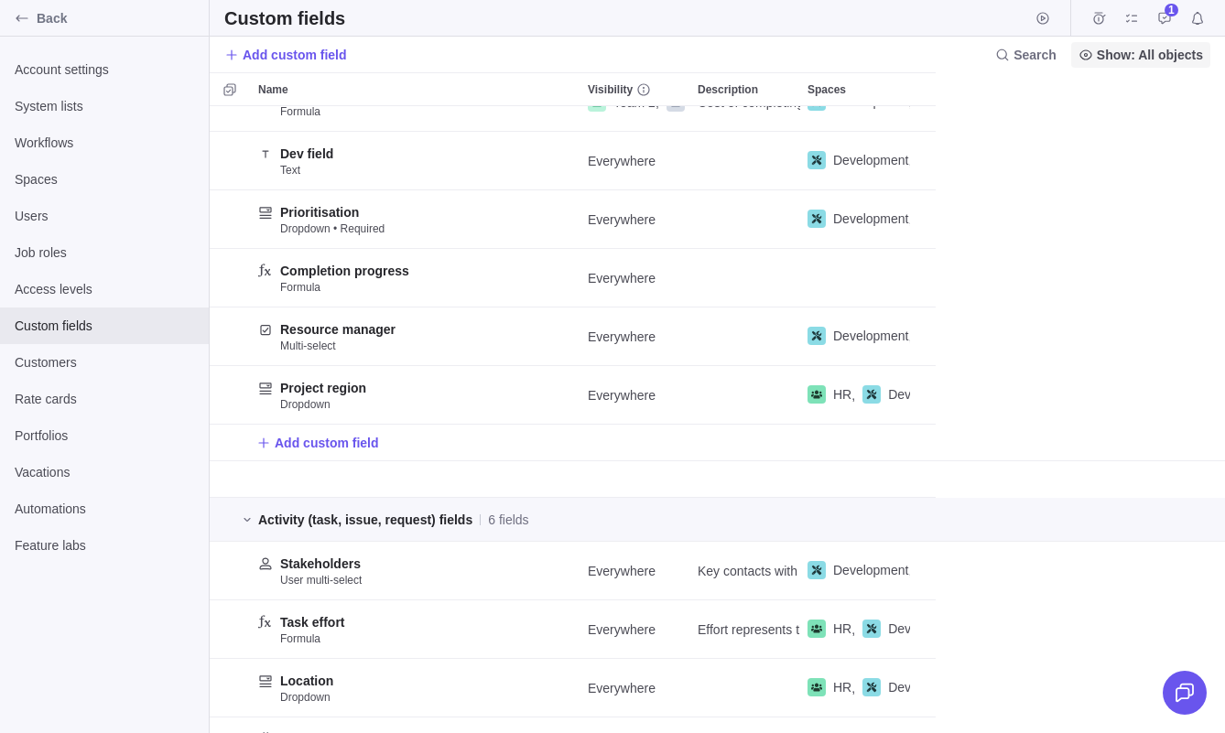
scroll to position [627, 1015]
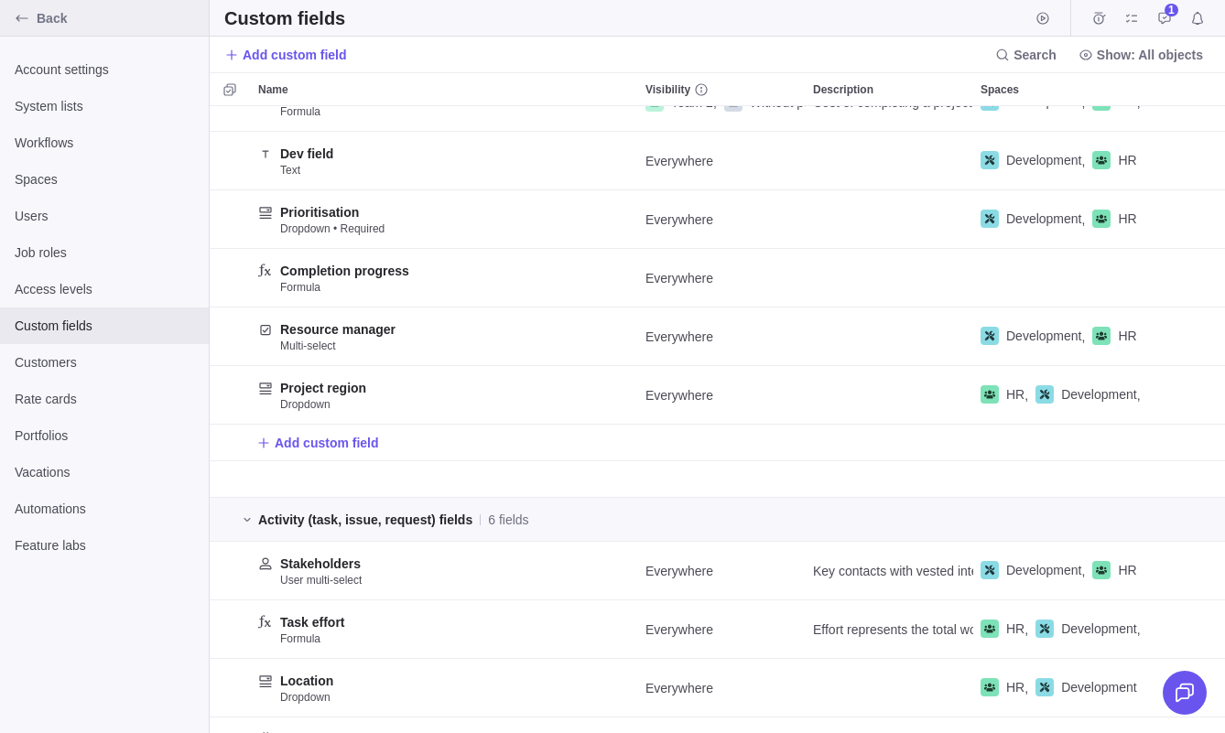
click at [44, 12] on span "Back" at bounding box center [119, 18] width 165 height 18
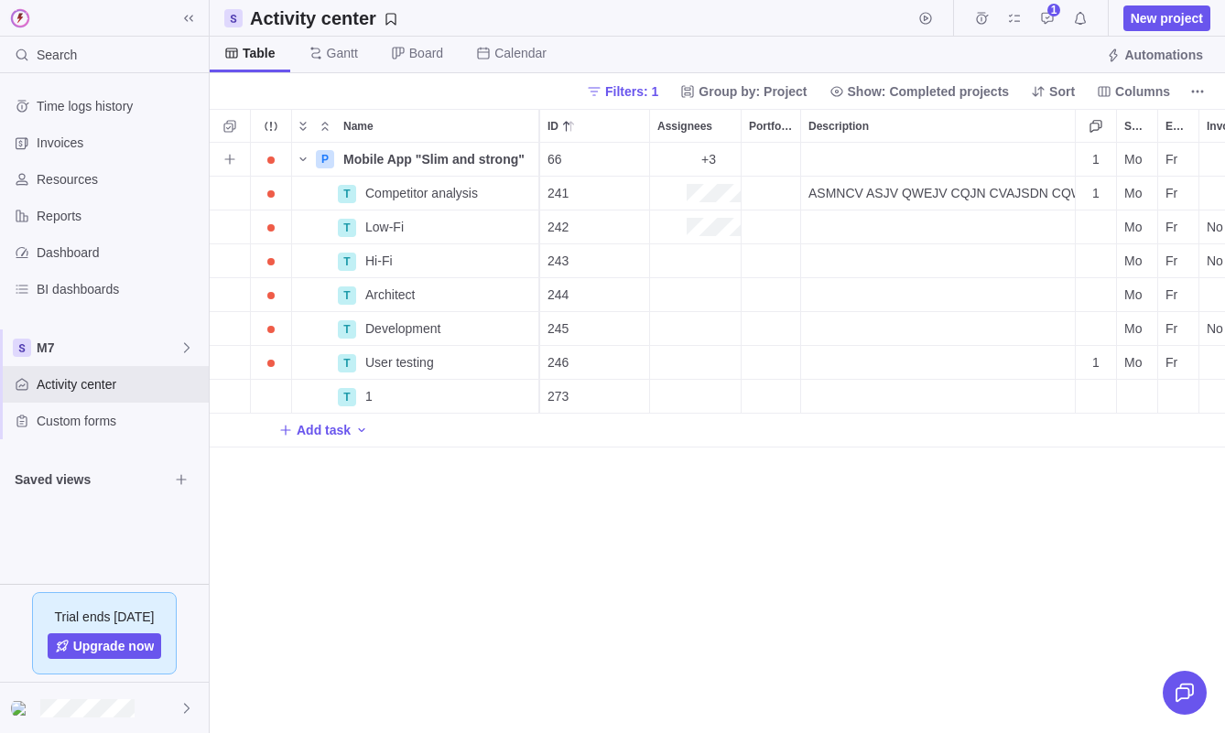
scroll to position [0, 596]
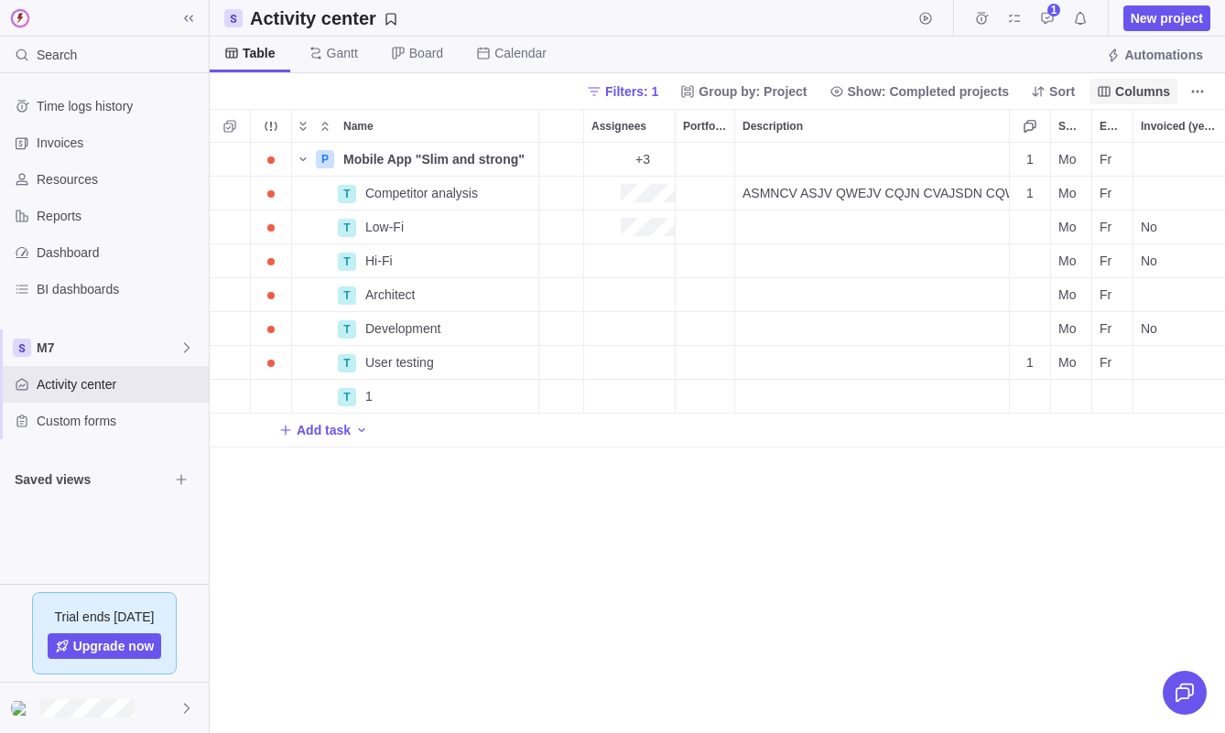
click at [1152, 94] on span "Columns" at bounding box center [1142, 91] width 55 height 18
type input "res"
click at [873, 514] on body "Search Time logs history Invoices Resources Reports Dashboard BI dashboards M7 …" at bounding box center [612, 366] width 1225 height 733
click at [233, 124] on icon "Selection mode" at bounding box center [230, 126] width 15 height 15
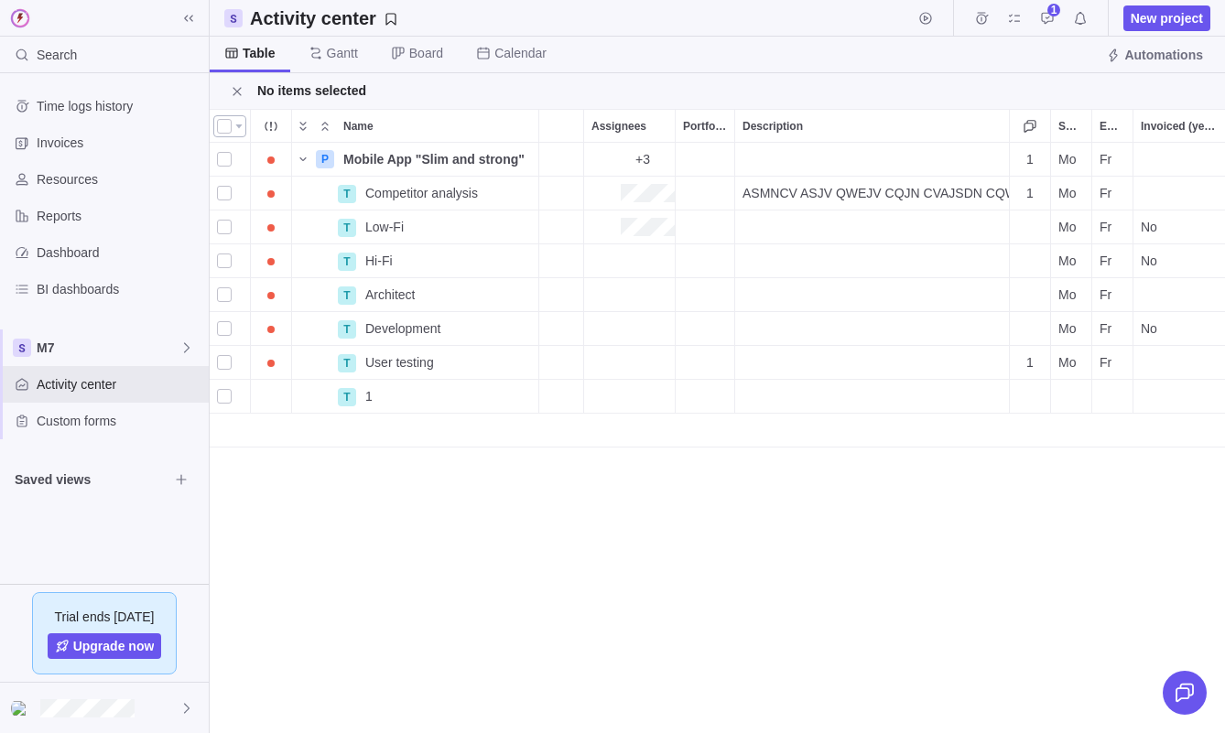
click at [233, 124] on div at bounding box center [229, 126] width 33 height 22
click at [620, 510] on div "Name Start date End date Duration Status Flat fee ID Assignees Portfolio Descri…" at bounding box center [717, 421] width 1015 height 624
click at [620, 510] on div "P Mobile App "Slim and strong" Details [DATE] [DATE] 139d Open 66 +3 1 Mo Fr T …" at bounding box center [717, 438] width 1015 height 591
click at [231, 90] on icon "Close" at bounding box center [237, 91] width 15 height 15
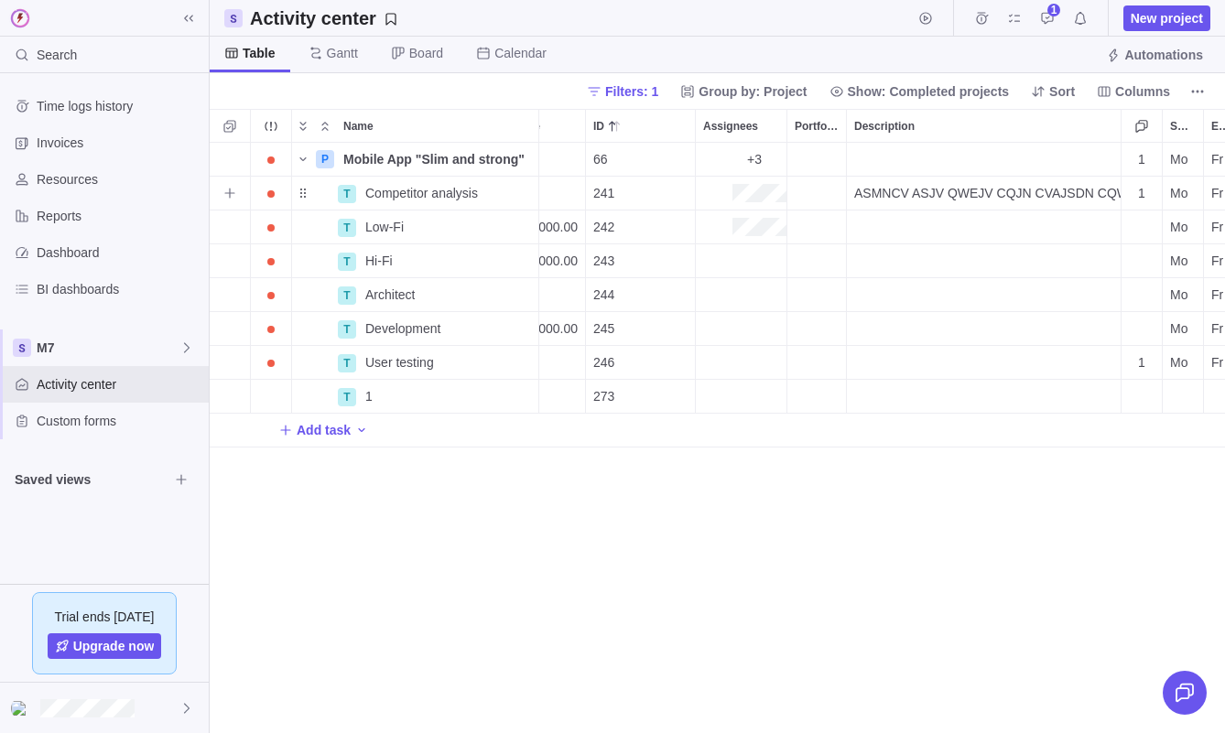
scroll to position [0, 0]
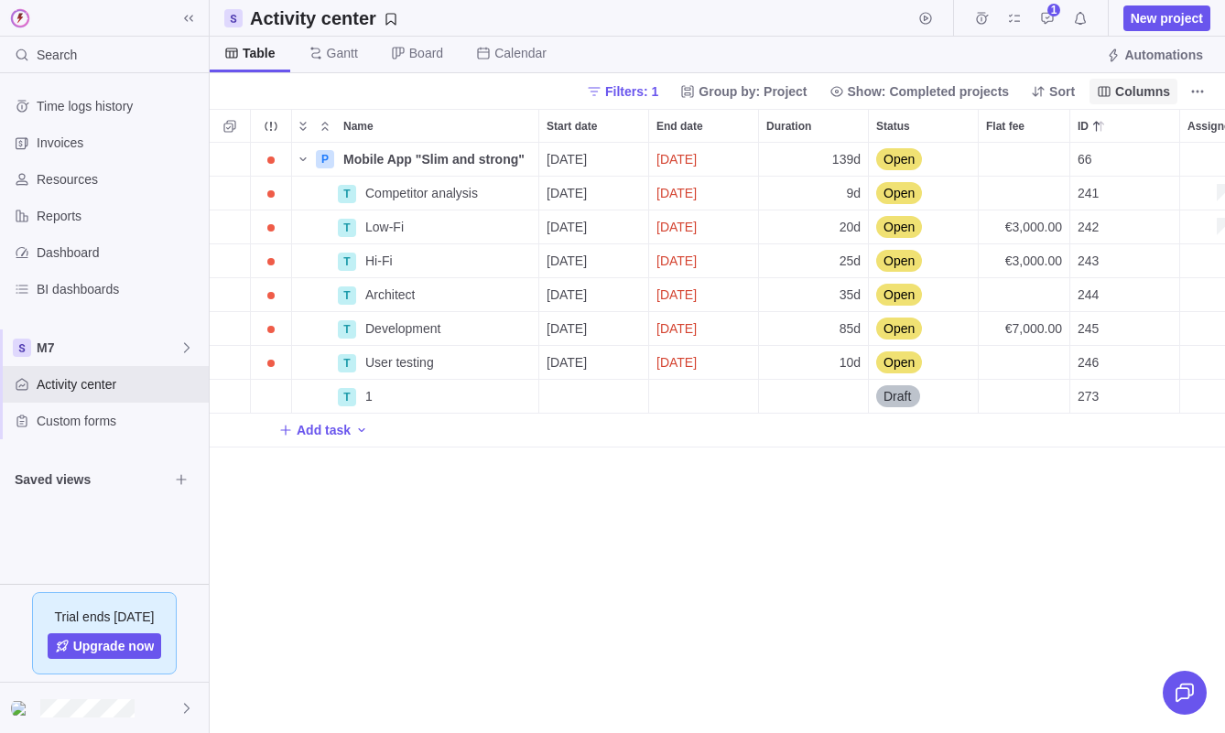
click at [1114, 98] on span "Columns" at bounding box center [1134, 92] width 88 height 26
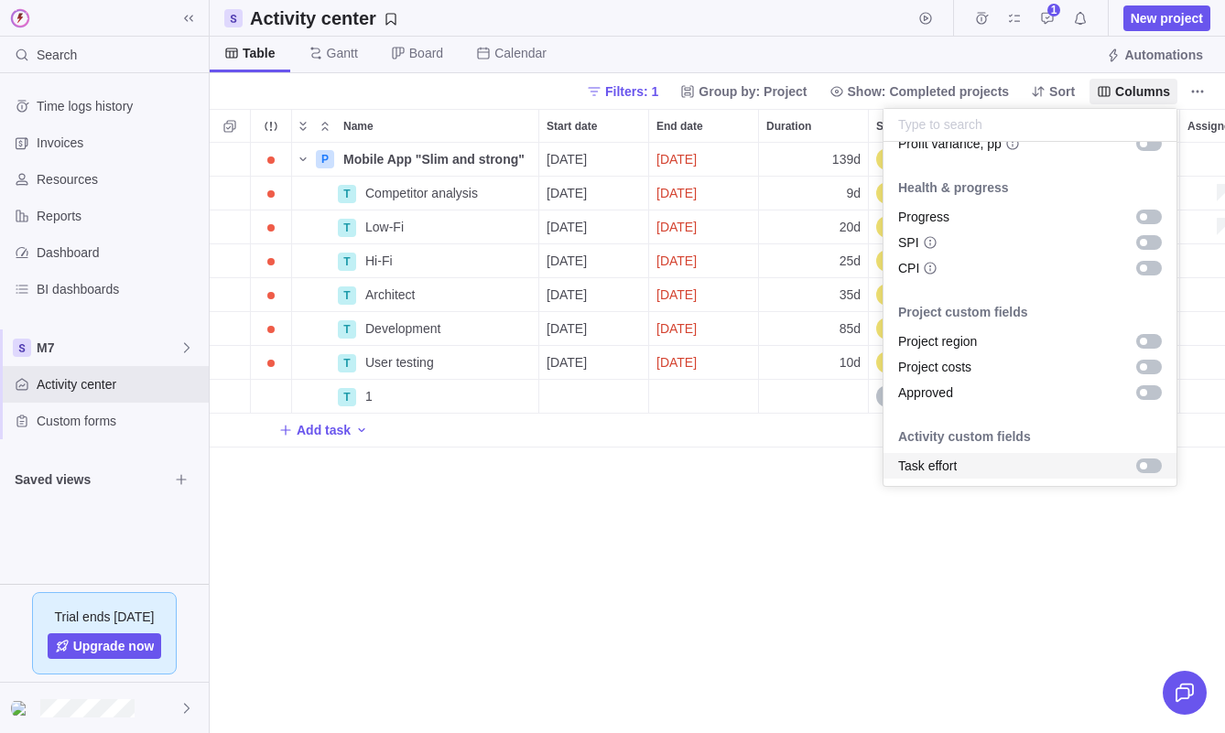
click at [1003, 454] on div "Task effort" at bounding box center [1030, 466] width 293 height 26
click at [790, 542] on body "Search Time logs history Invoices Resources Reports Dashboard BI dashboards M7 …" at bounding box center [612, 366] width 1225 height 733
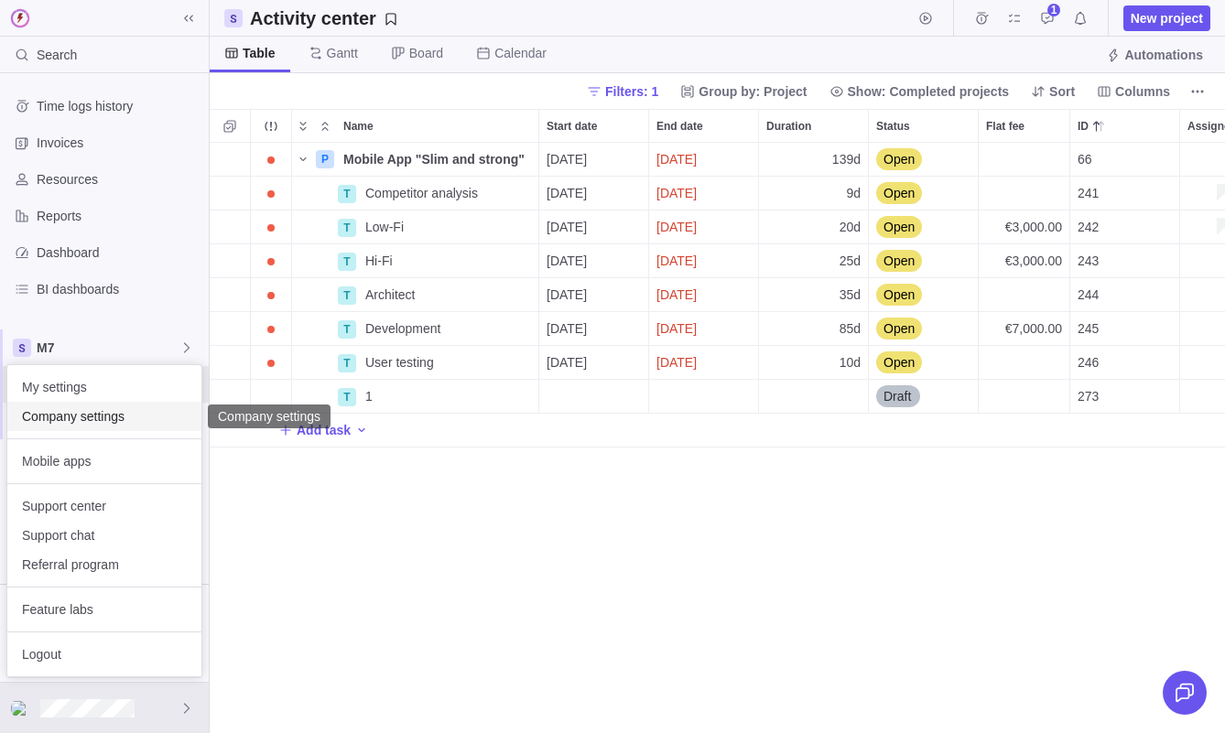
click at [120, 418] on span "Company settings" at bounding box center [104, 416] width 165 height 18
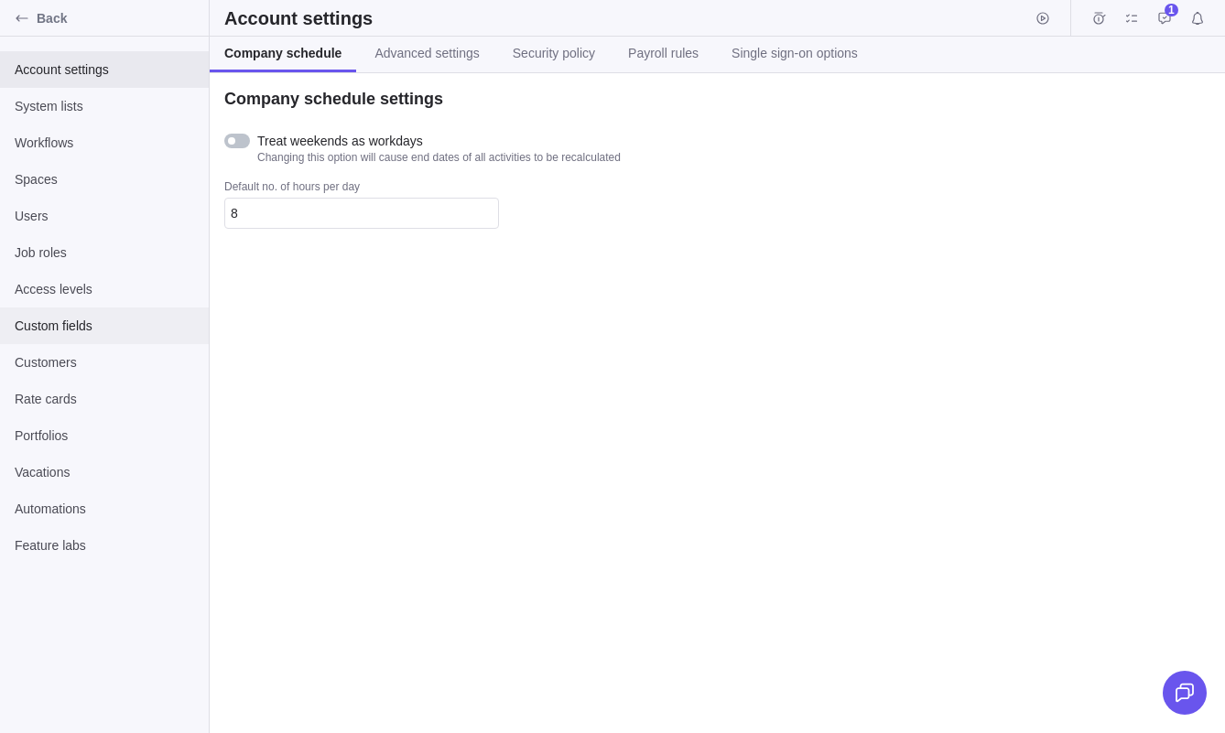
click at [96, 322] on span "Custom fields" at bounding box center [104, 326] width 179 height 18
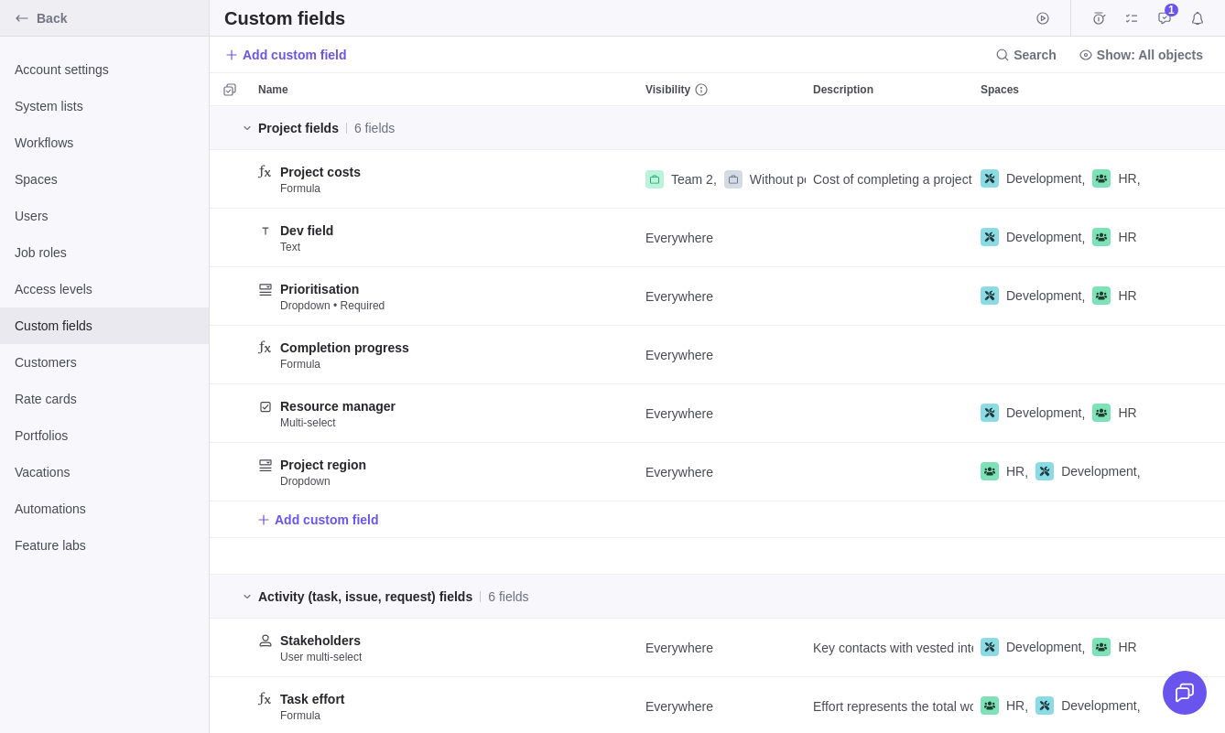
click at [31, 25] on div "Back" at bounding box center [21, 18] width 29 height 29
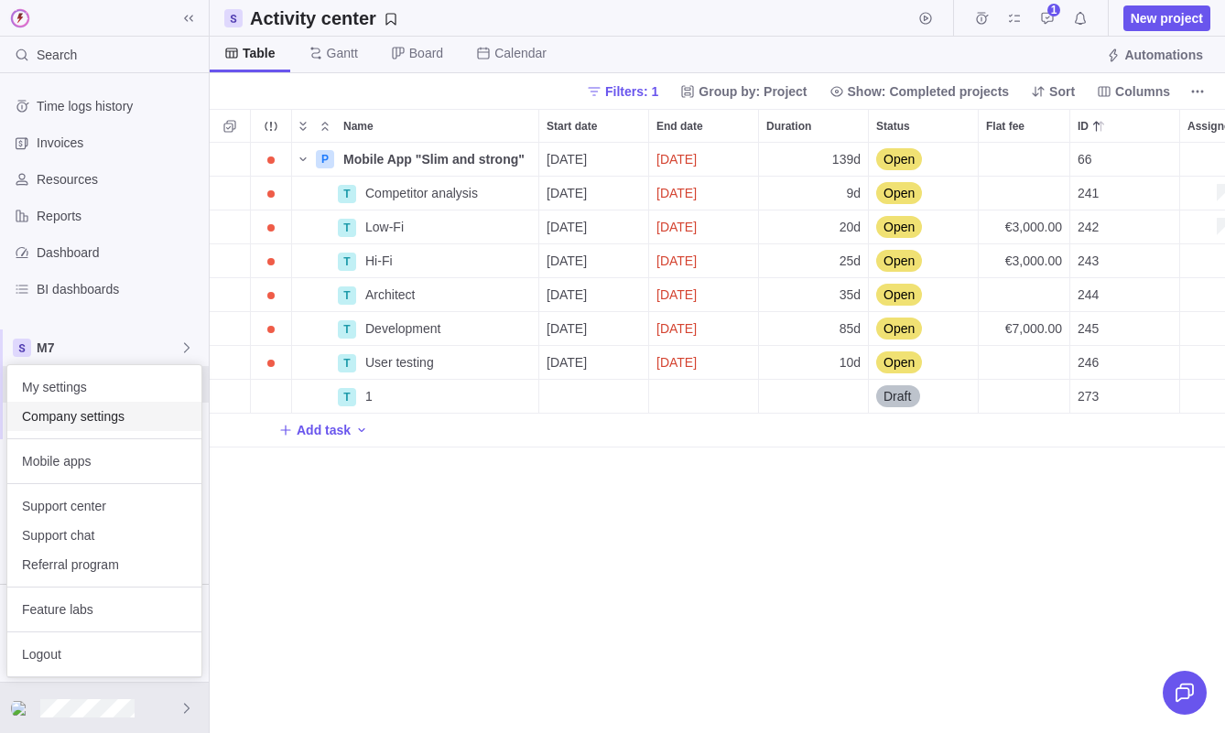
click at [76, 425] on span "Company settings" at bounding box center [104, 416] width 165 height 18
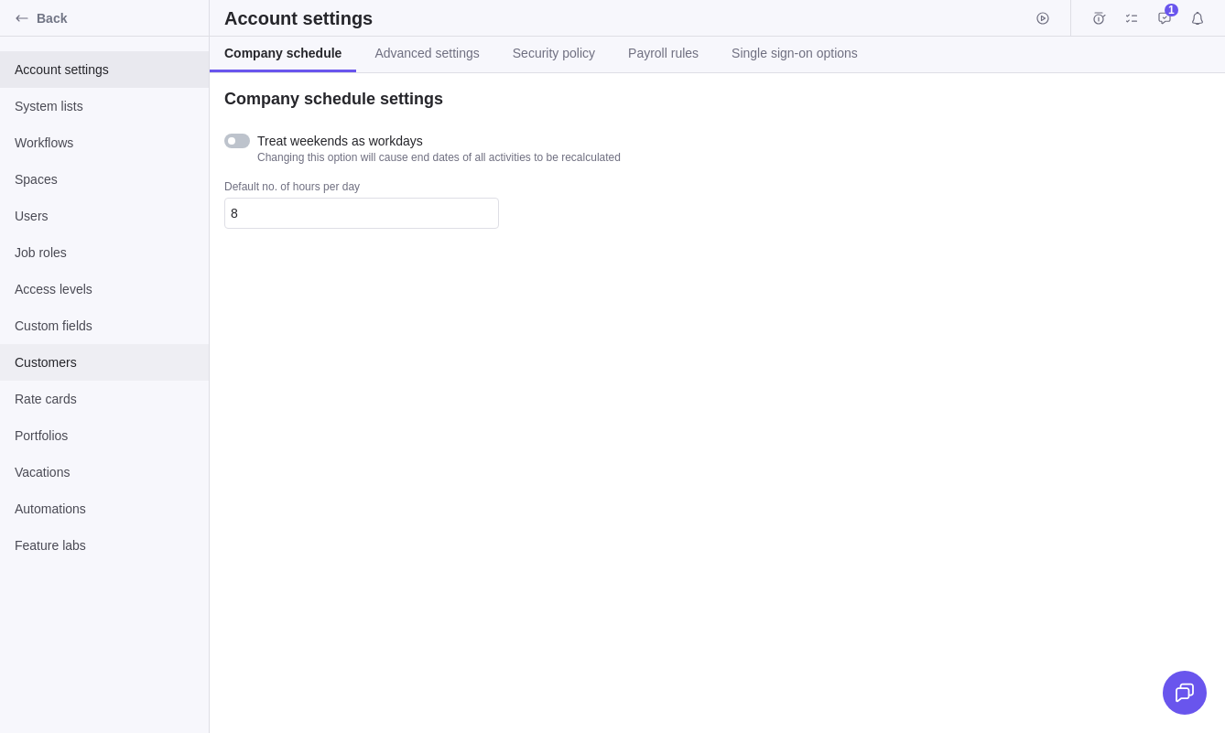
click at [96, 353] on span "Customers" at bounding box center [104, 362] width 179 height 18
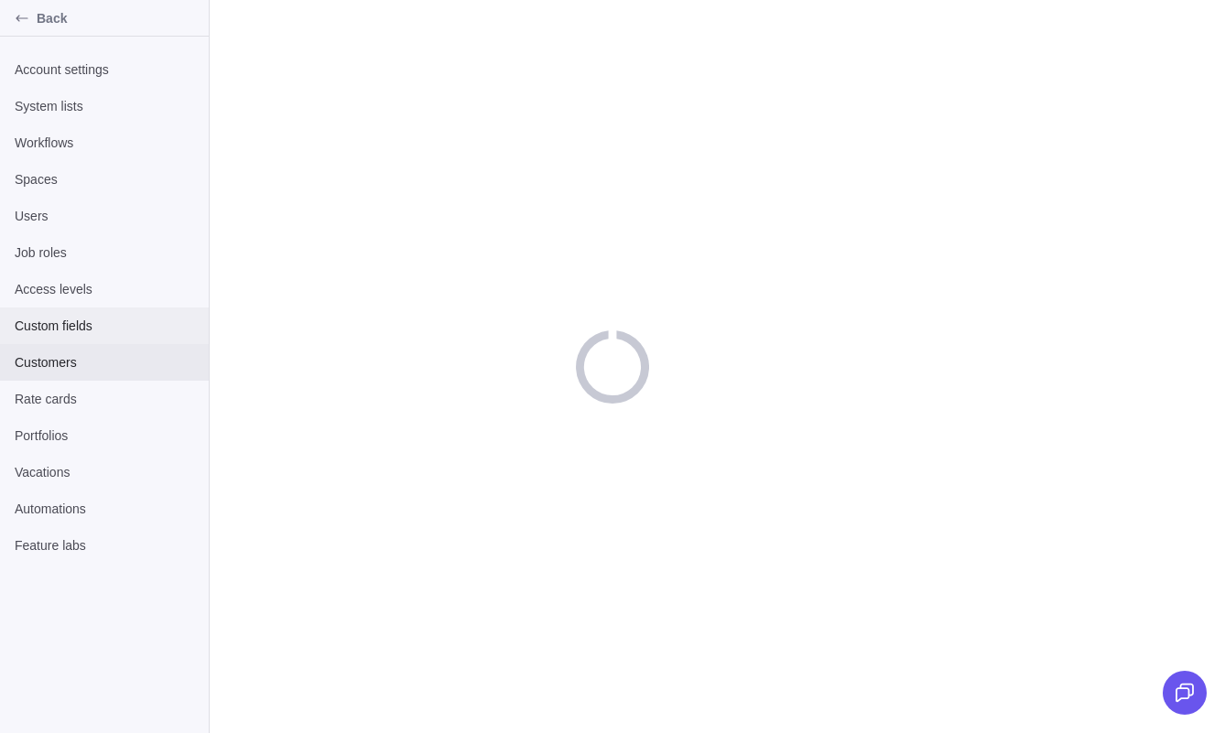
click at [101, 317] on span "Custom fields" at bounding box center [104, 326] width 179 height 18
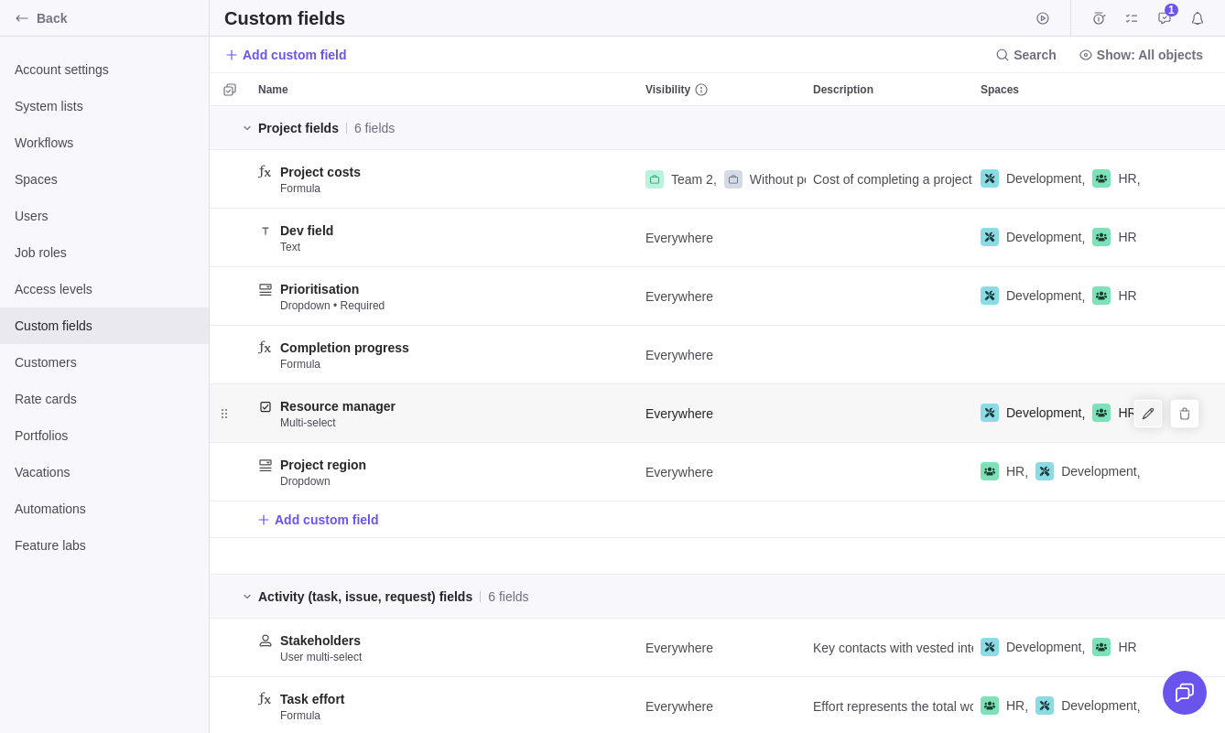
click at [1141, 403] on span "Edit" at bounding box center [1148, 414] width 26 height 26
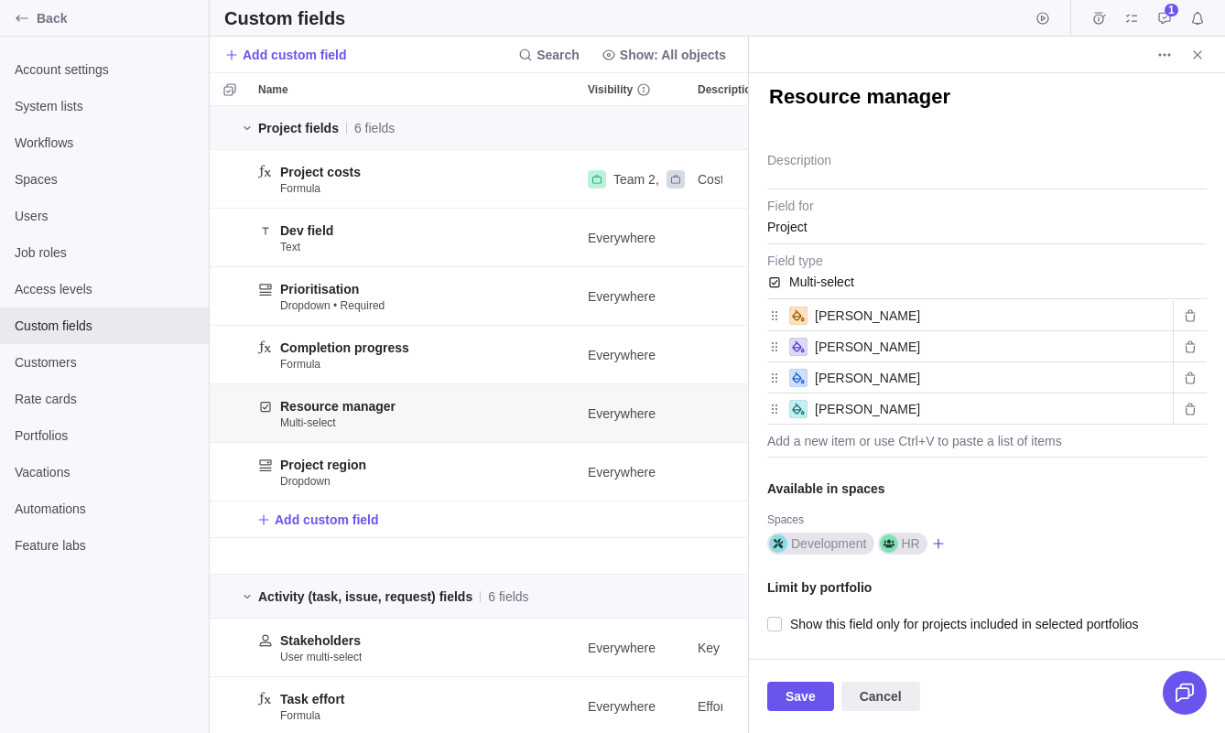
click at [940, 539] on icon at bounding box center [938, 544] width 15 height 15
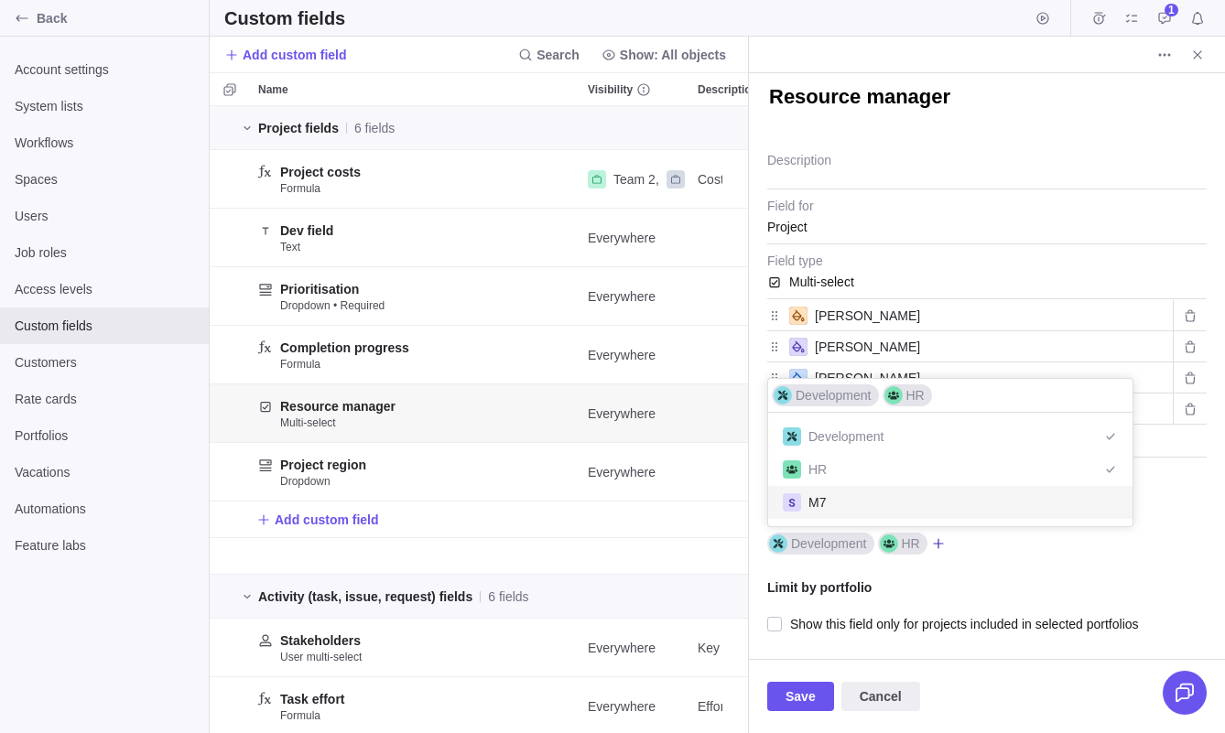
click at [868, 496] on div "M7" at bounding box center [950, 502] width 364 height 33
click at [814, 691] on body "Back Account settings System lists Workflows Spaces Users Job roles Access leve…" at bounding box center [612, 366] width 1225 height 733
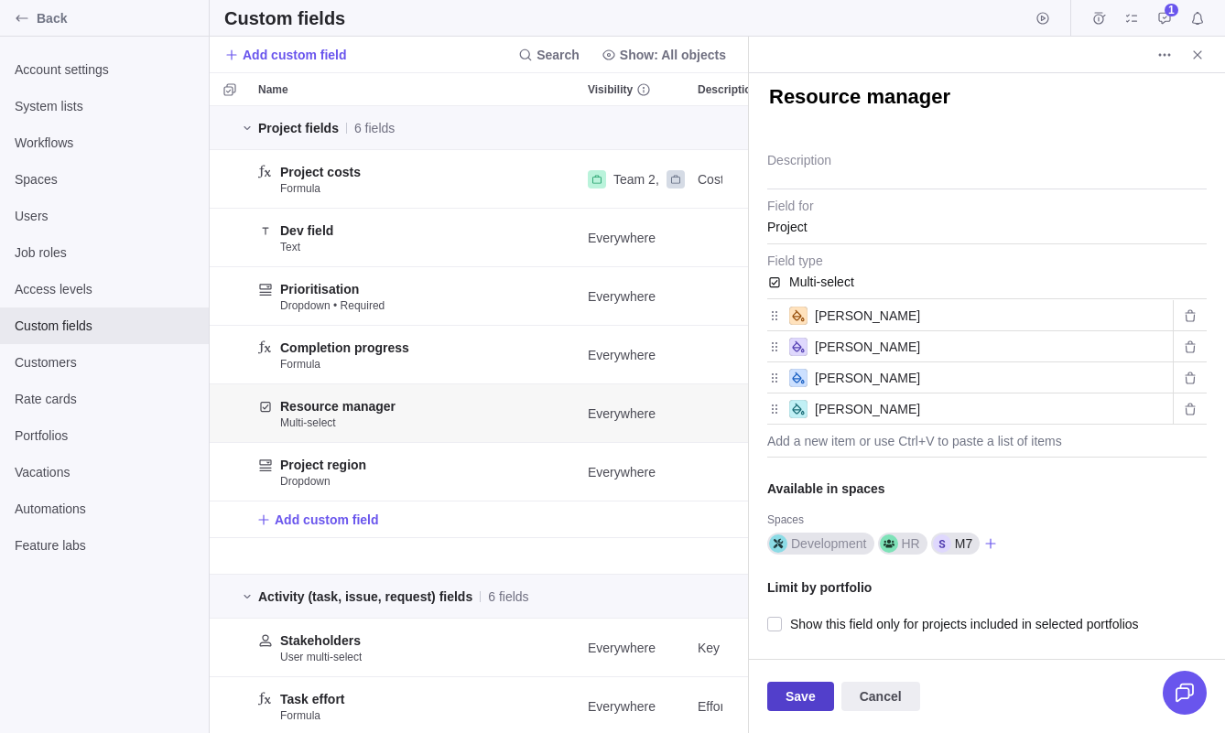
click at [787, 692] on span "Save" at bounding box center [801, 697] width 30 height 22
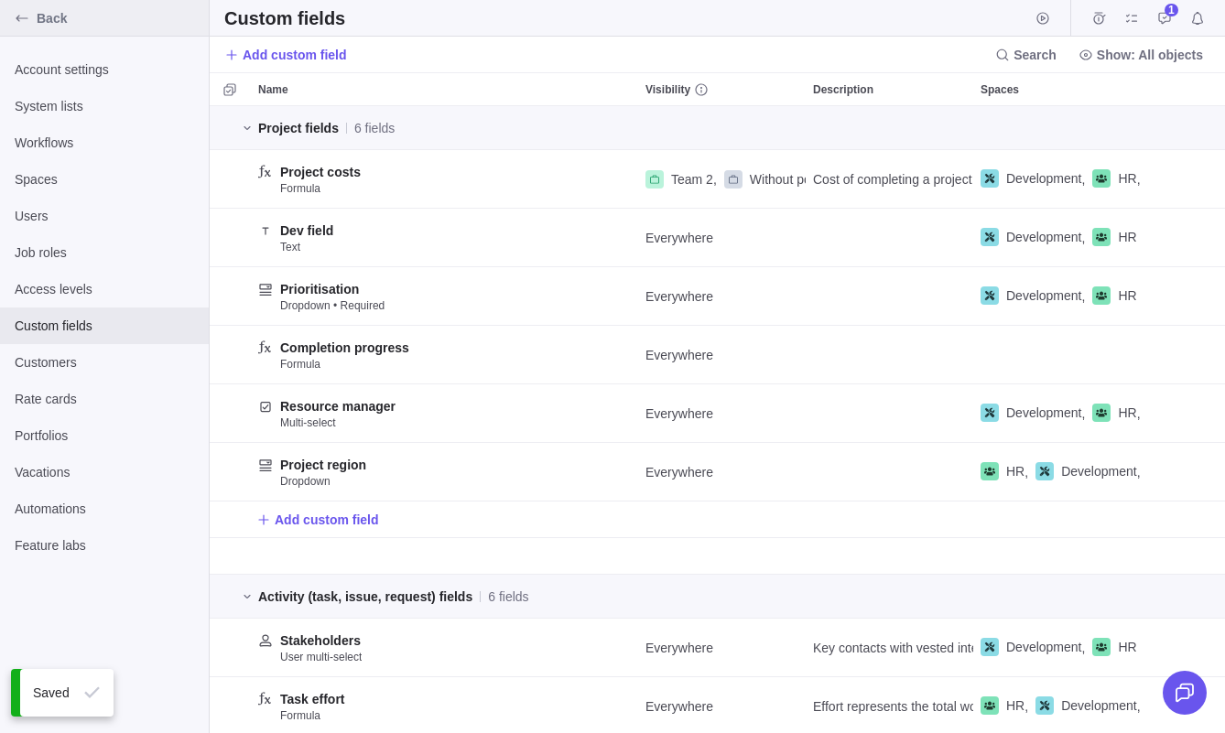
click at [56, 18] on span "Back" at bounding box center [119, 18] width 165 height 18
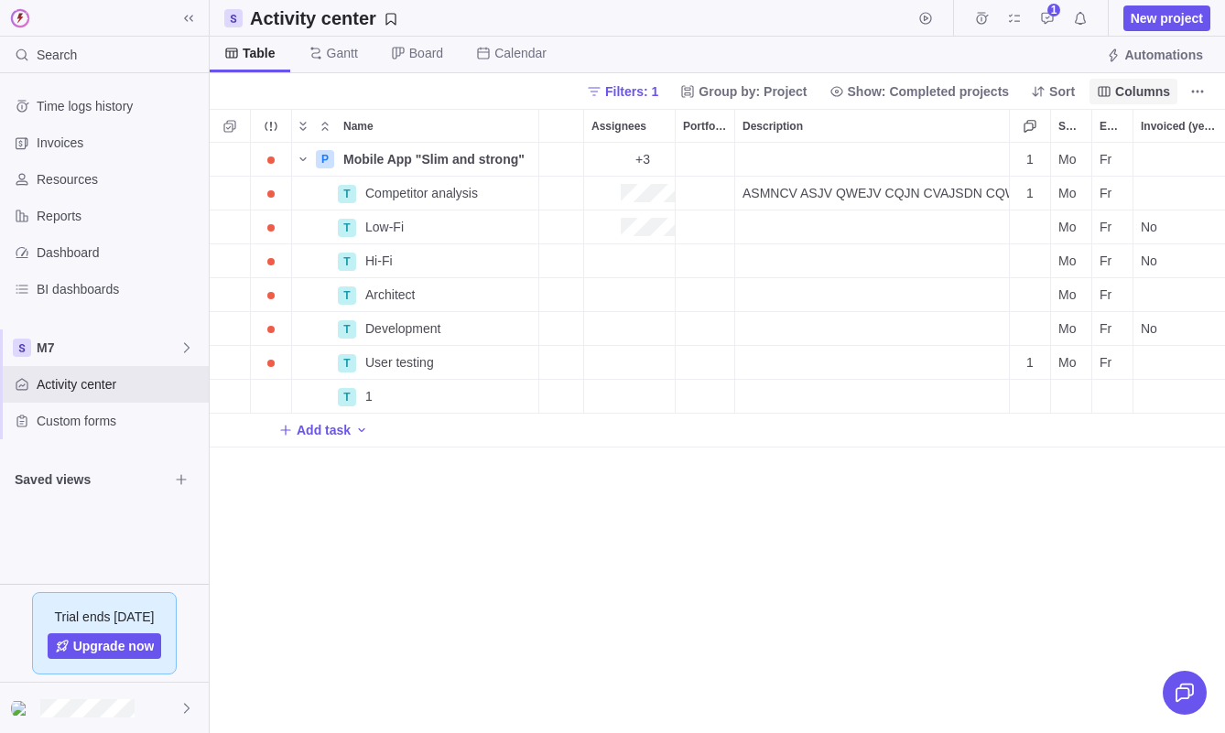
click at [1128, 100] on span "Columns" at bounding box center [1142, 91] width 55 height 18
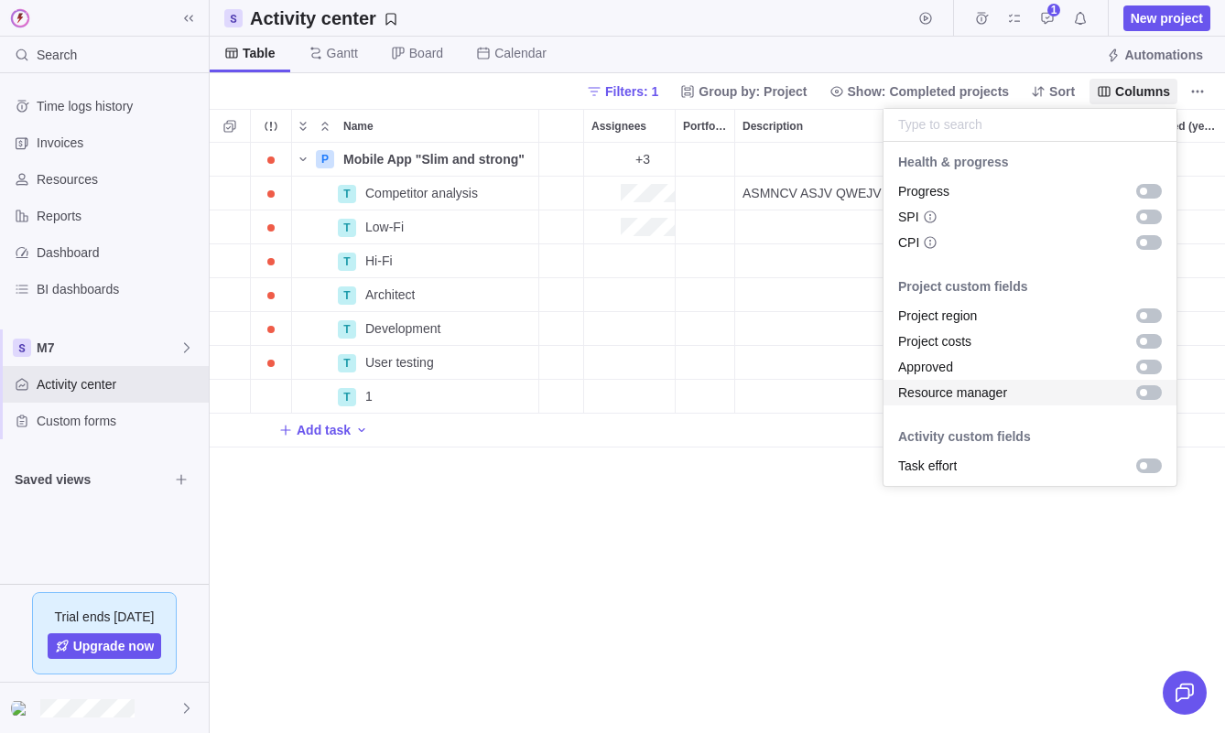
click at [967, 385] on span "Resource manager" at bounding box center [952, 393] width 109 height 18
click at [1005, 581] on body "Search Time logs history Invoices Resources Reports Dashboard BI dashboards M7 …" at bounding box center [612, 366] width 1225 height 733
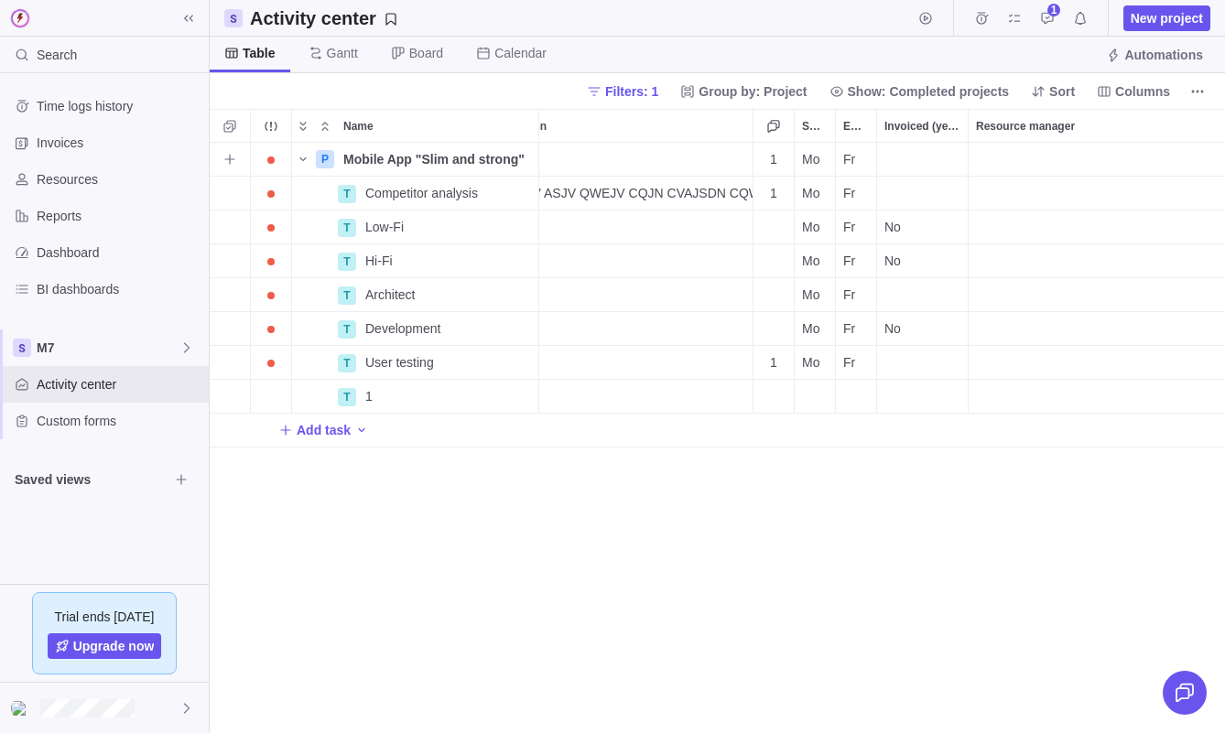
click at [1062, 159] on div "Resource manager" at bounding box center [1097, 159] width 256 height 33
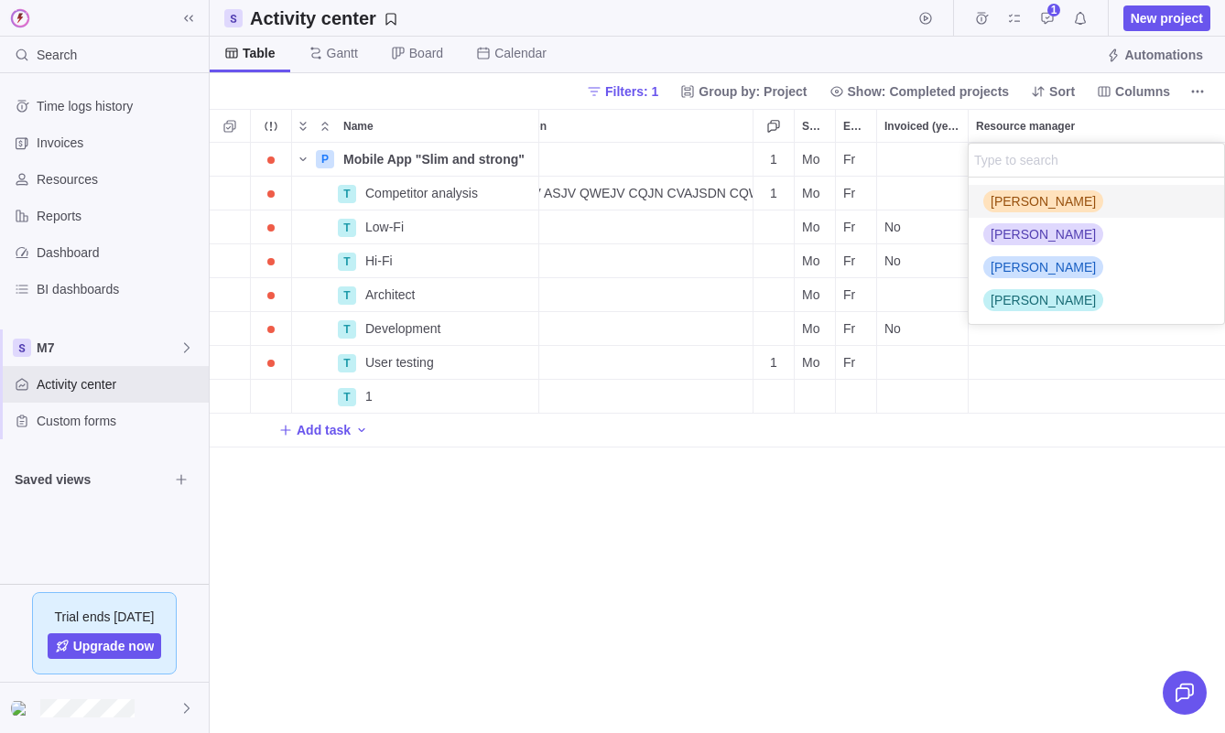
click at [1051, 207] on span "[PERSON_NAME]" at bounding box center [1043, 201] width 105 height 18
click at [1099, 230] on div "[PERSON_NAME]" at bounding box center [1096, 234] width 255 height 33
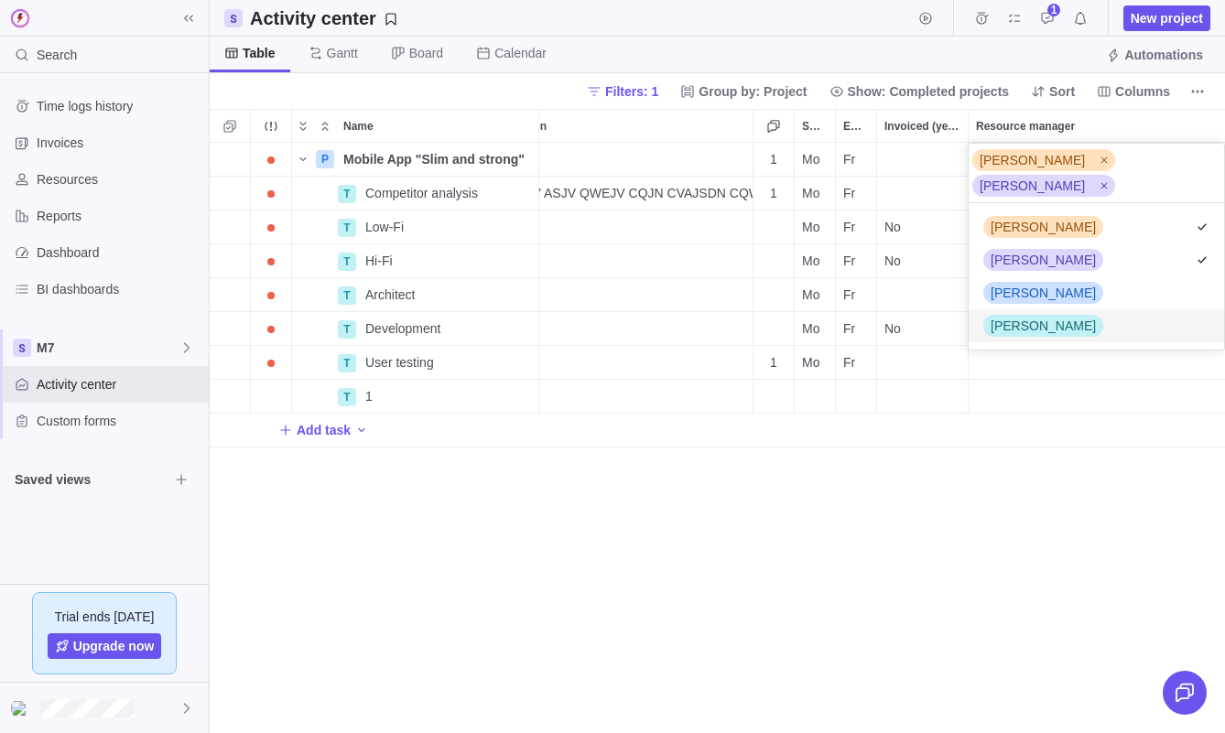
click at [1058, 473] on div "P Mobile App "Slim and strong" Details [DATE] [DATE] 139d Open 66 +3 1 Mo Fr T …" at bounding box center [717, 438] width 1015 height 591
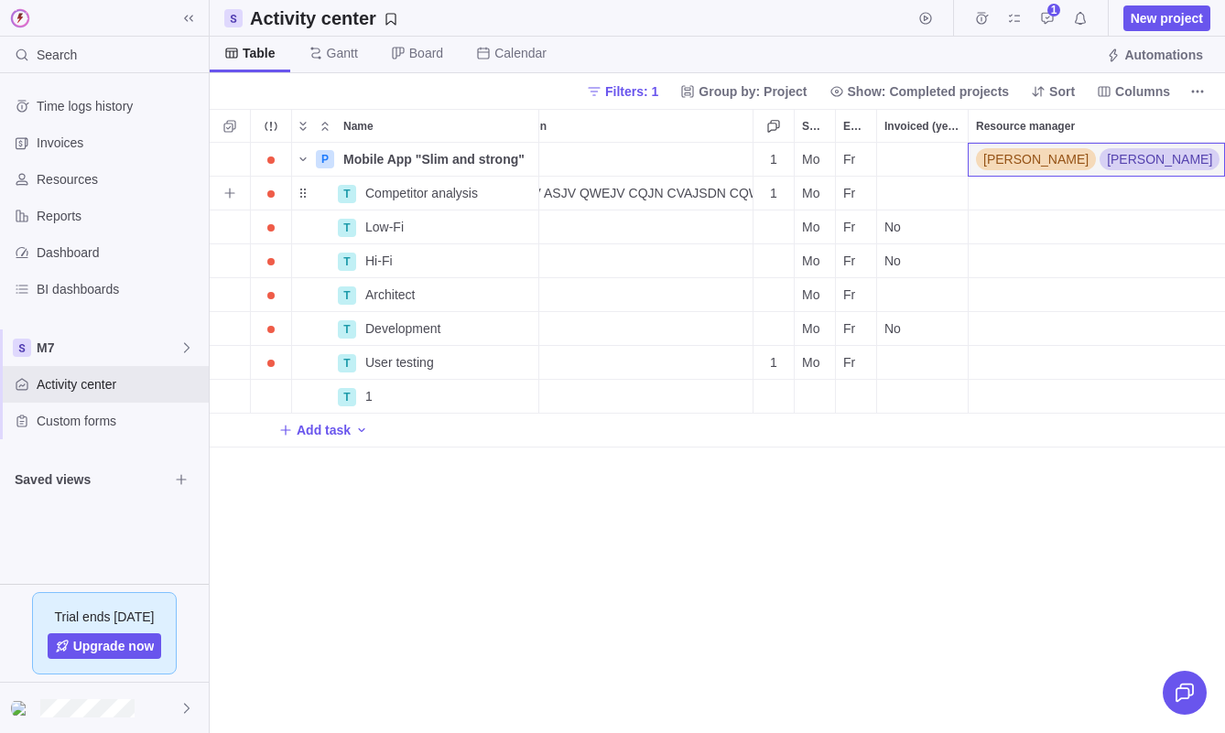
click at [1069, 197] on div "Resource manager" at bounding box center [1097, 194] width 256 height 34
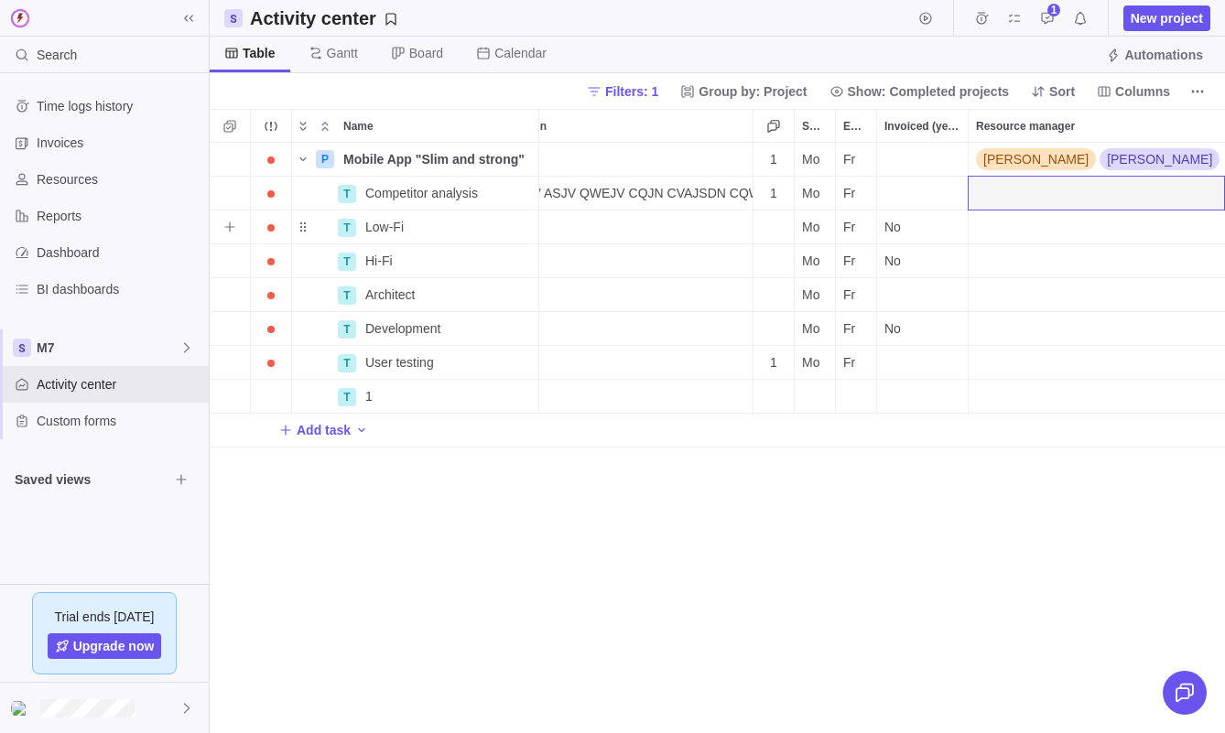
click at [1069, 233] on div "Resource manager" at bounding box center [1097, 228] width 256 height 34
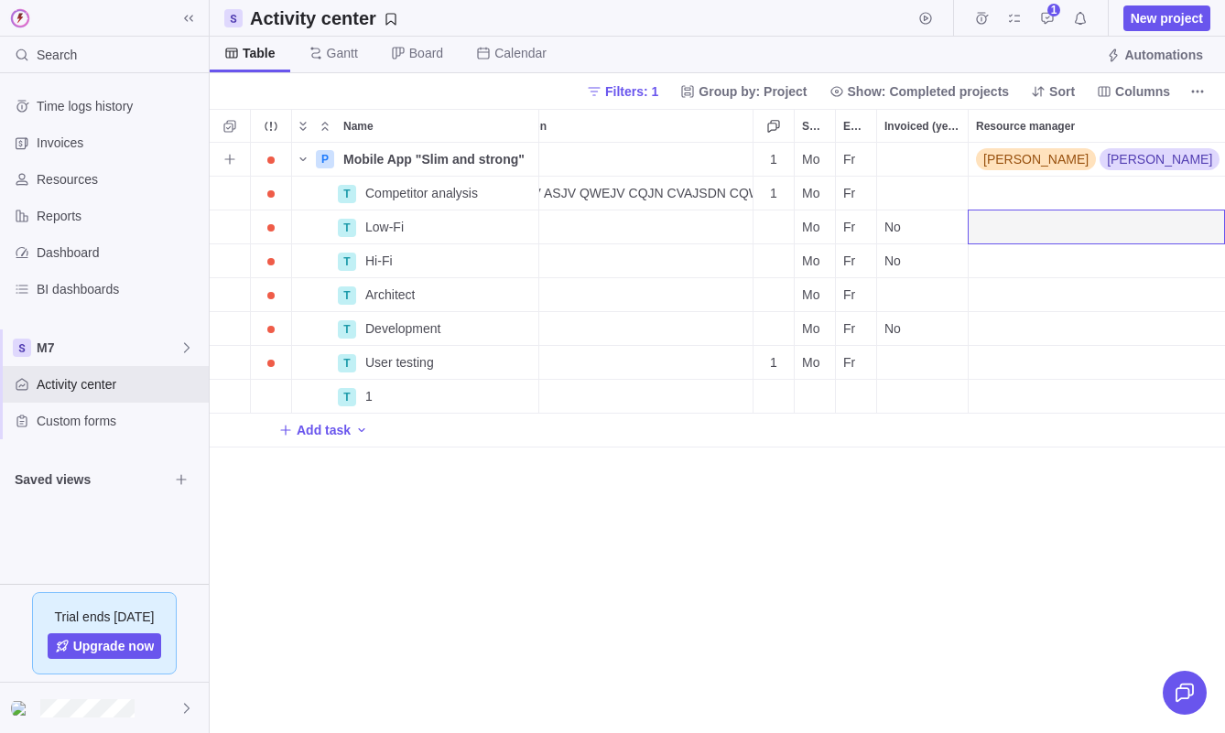
click at [1172, 164] on div "[PERSON_NAME] [PERSON_NAME]" at bounding box center [1097, 159] width 256 height 33
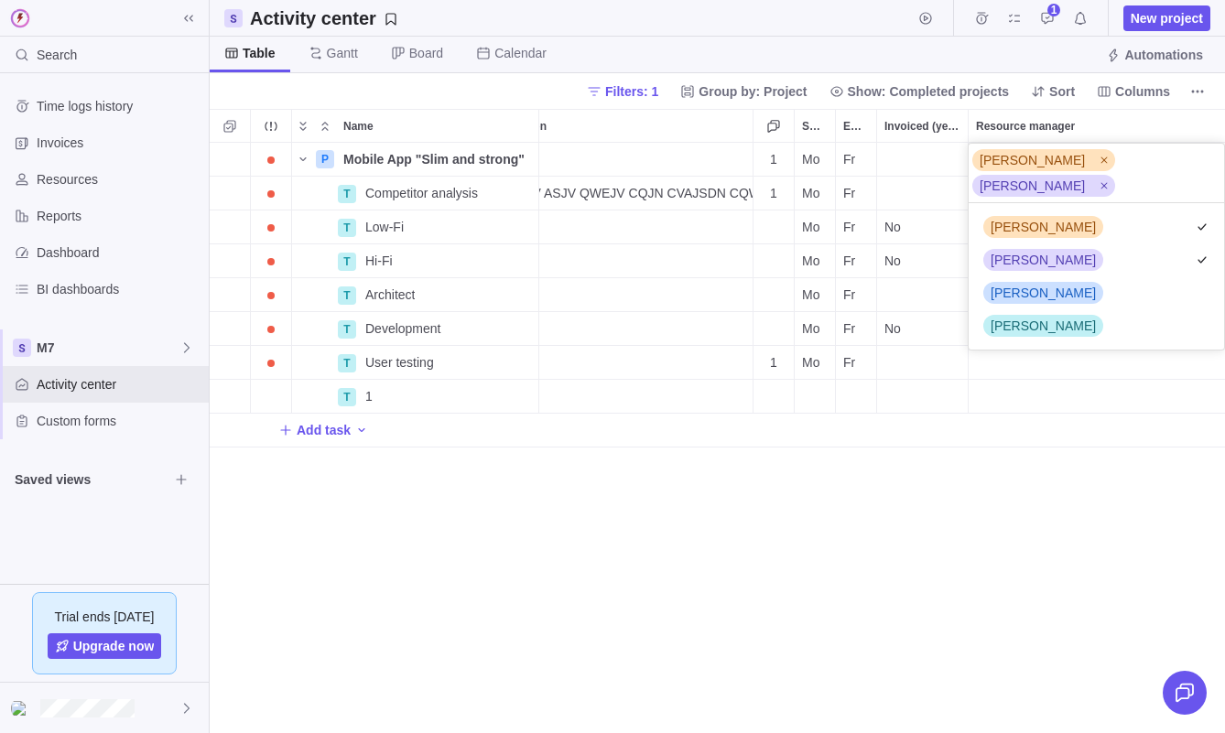
scroll to position [147, 255]
click at [1056, 317] on span "[PERSON_NAME]" at bounding box center [1043, 326] width 105 height 18
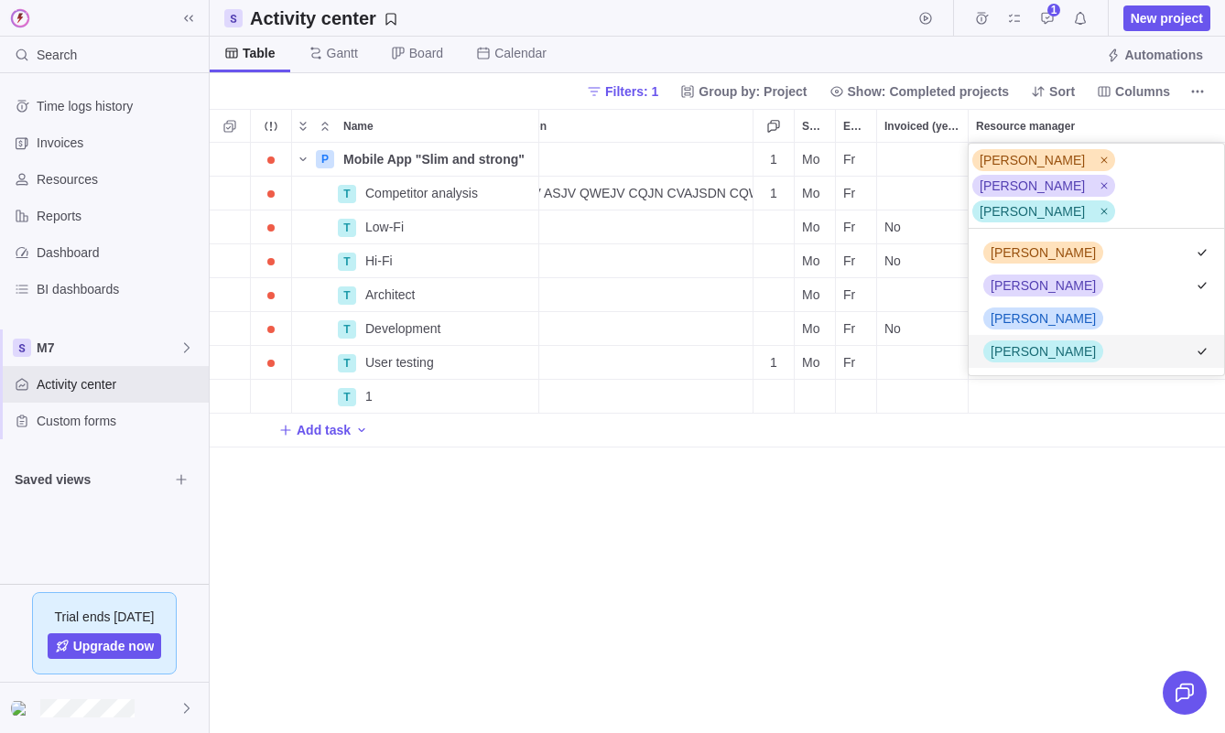
click at [1056, 564] on div "P Mobile App "Slim and strong" Details [DATE] [DATE] 139d Open 66 +3 1 Mo Fr T …" at bounding box center [717, 438] width 1015 height 591
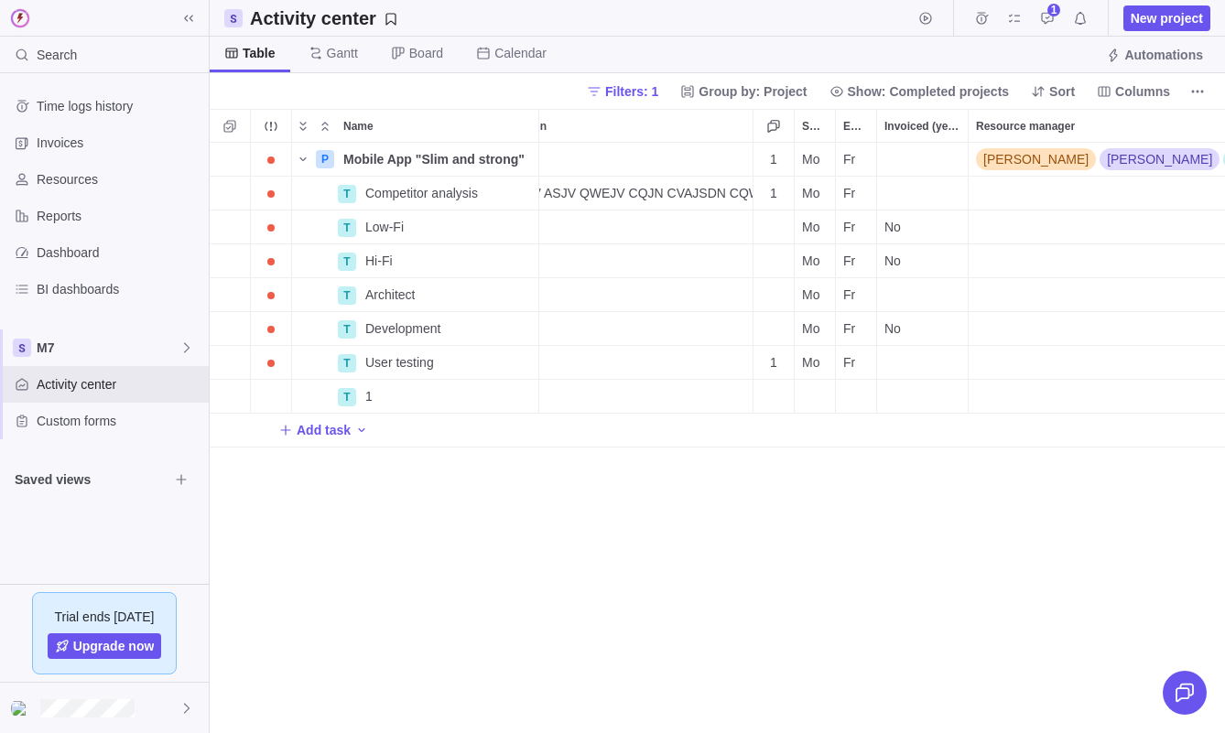
click at [634, 533] on div "P Mobile App "Slim and strong" Details [DATE] [DATE] 139d Open 66 +3 1 Mo Fr [P…" at bounding box center [717, 438] width 1015 height 591
click at [237, 202] on span "Add sub-activity" at bounding box center [230, 193] width 26 height 26
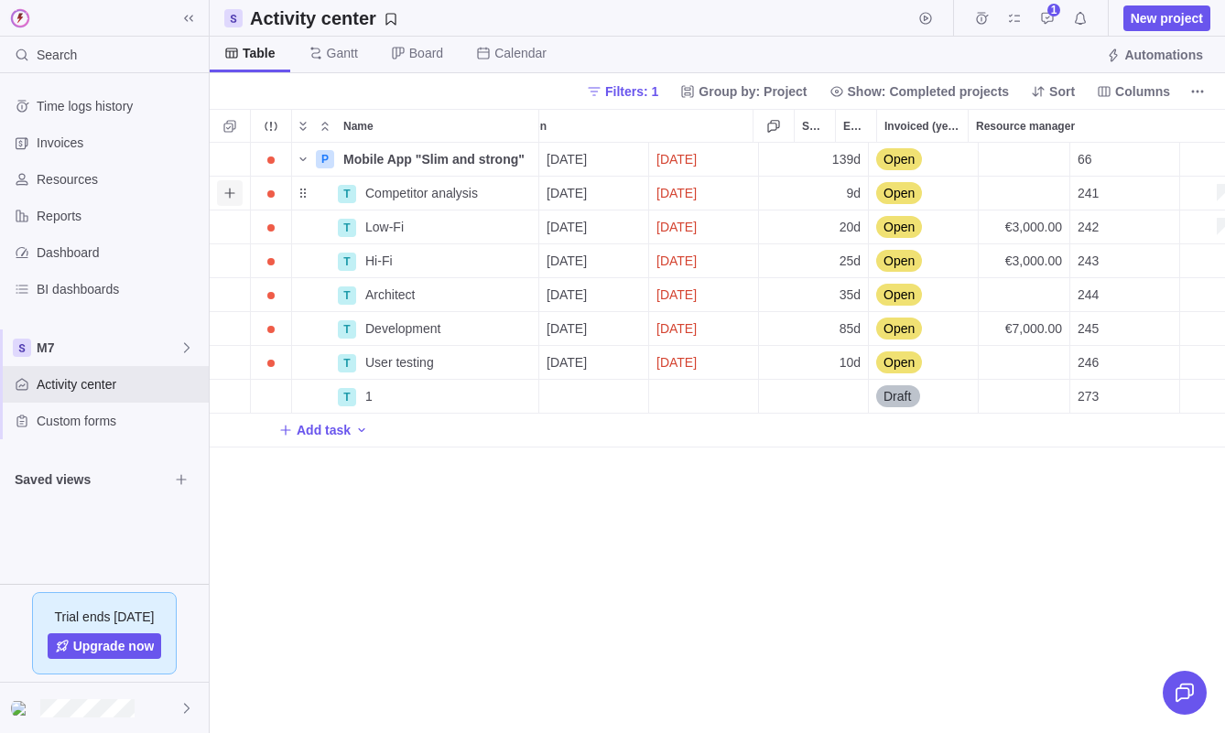
scroll to position [0, 0]
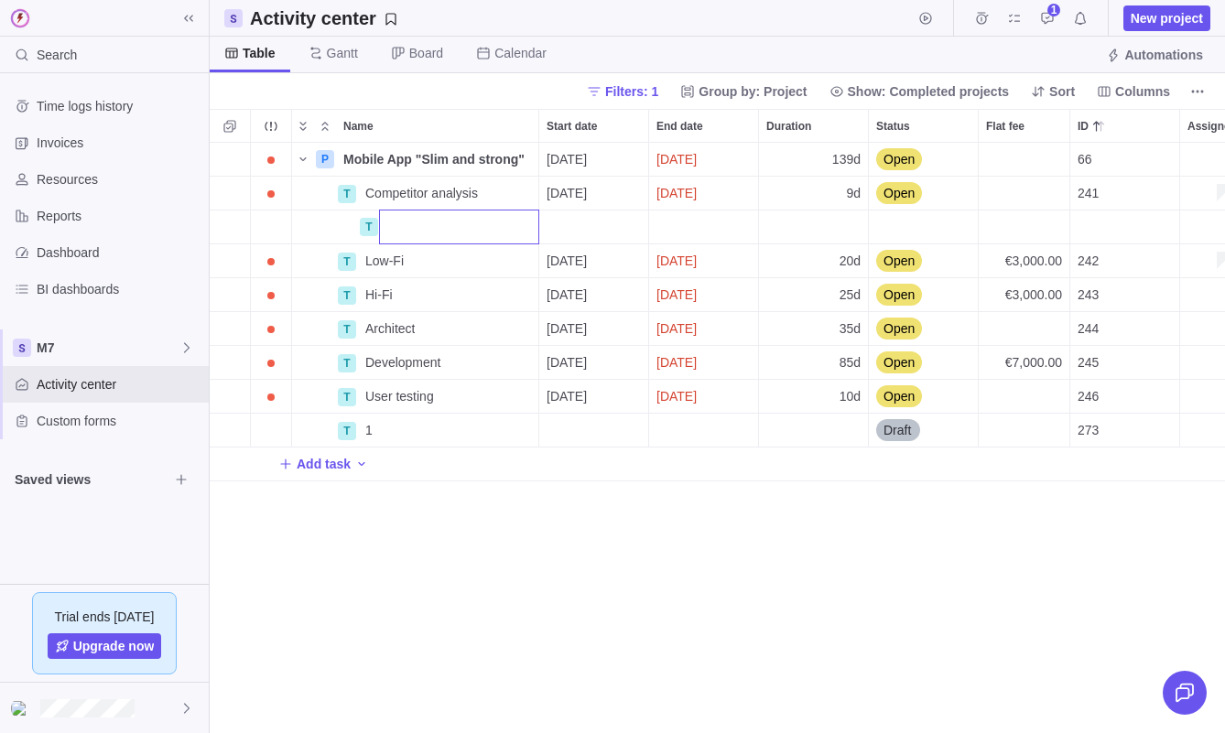
click at [237, 201] on div "P Mobile App "Slim and strong" Details [DATE] [DATE] 139d Open 66 +3 1 Mo Fr [P…" at bounding box center [717, 438] width 1015 height 591
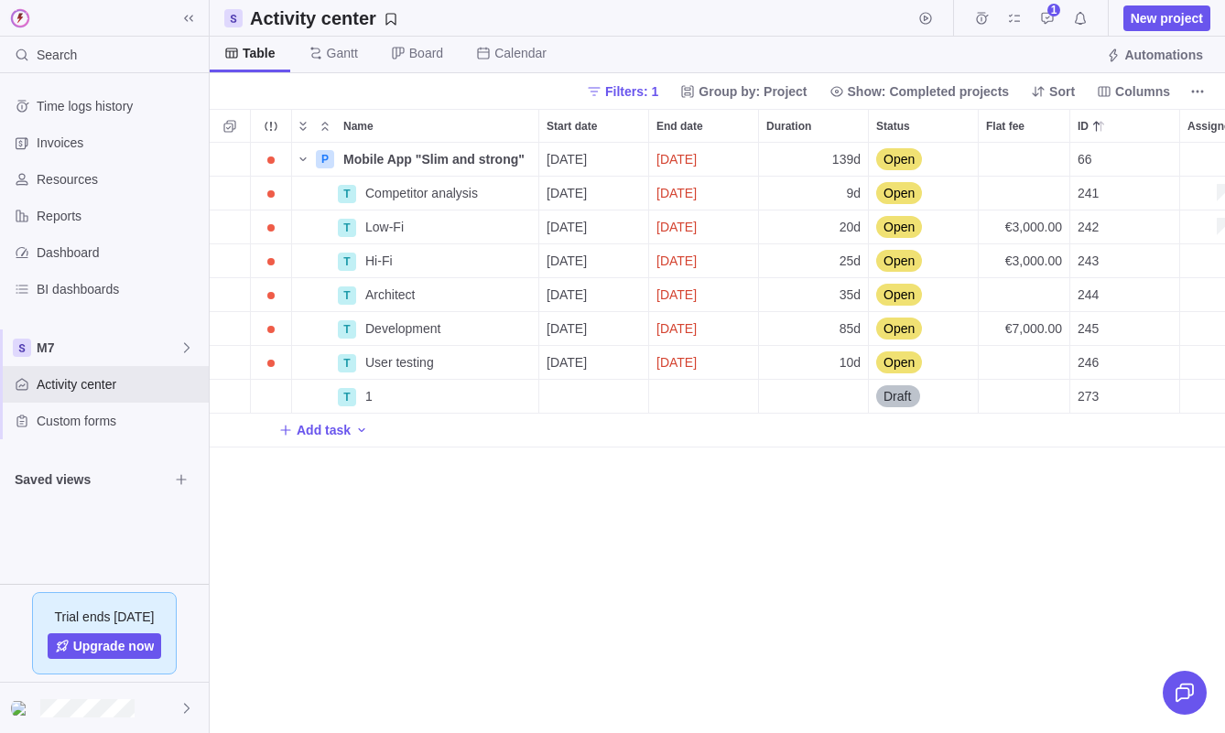
click at [237, 139] on div at bounding box center [230, 126] width 40 height 32
click at [233, 129] on icon "Selection mode" at bounding box center [229, 126] width 12 height 12
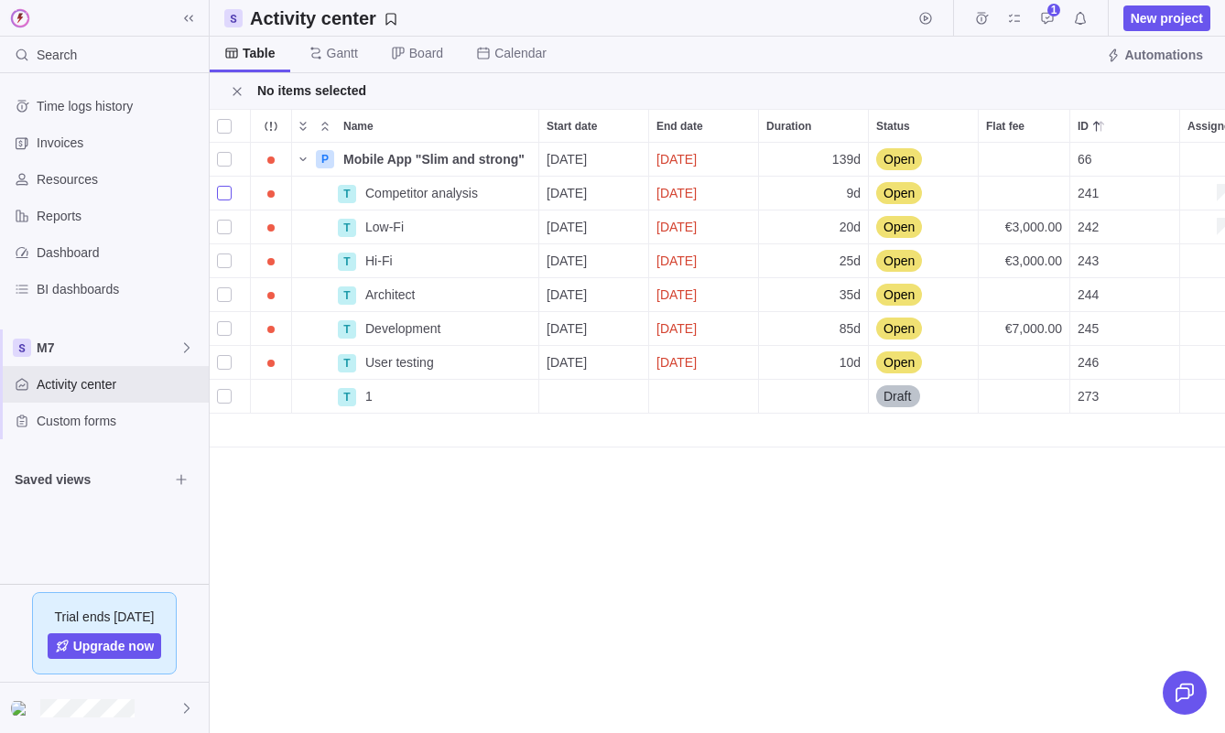
click at [219, 196] on div "grid" at bounding box center [224, 193] width 15 height 26
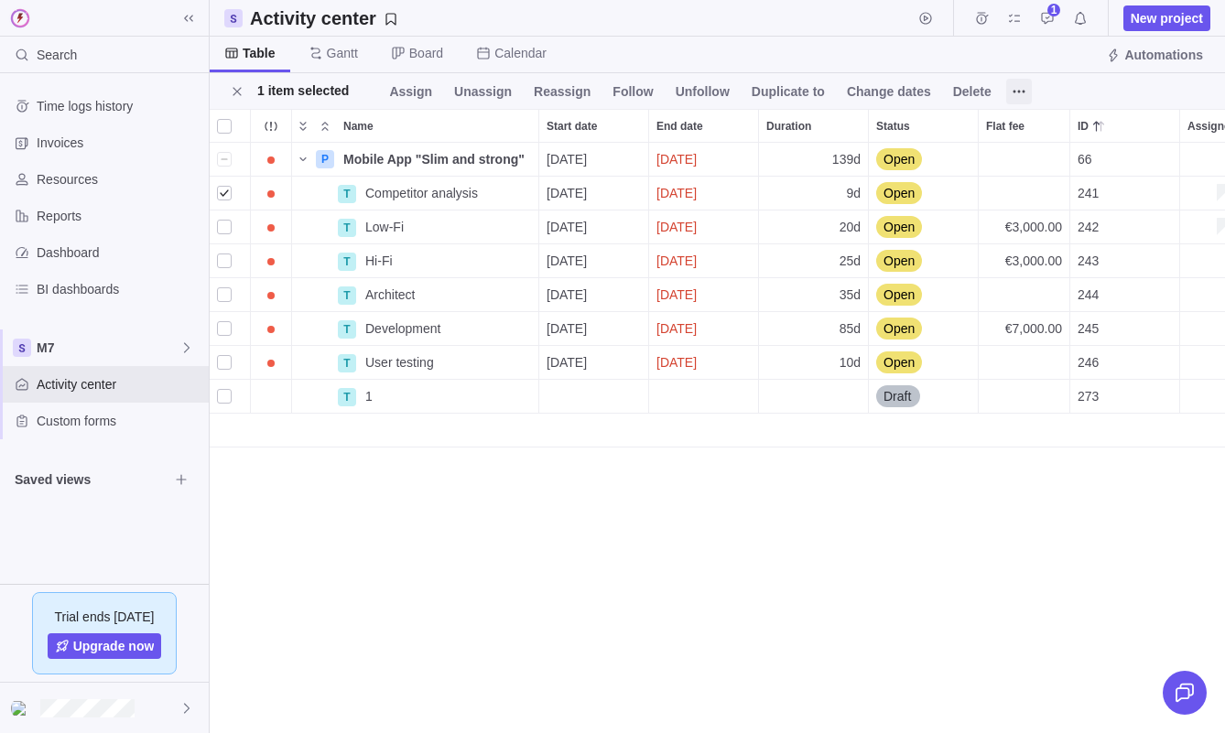
click at [1020, 88] on icon at bounding box center [1019, 91] width 15 height 15
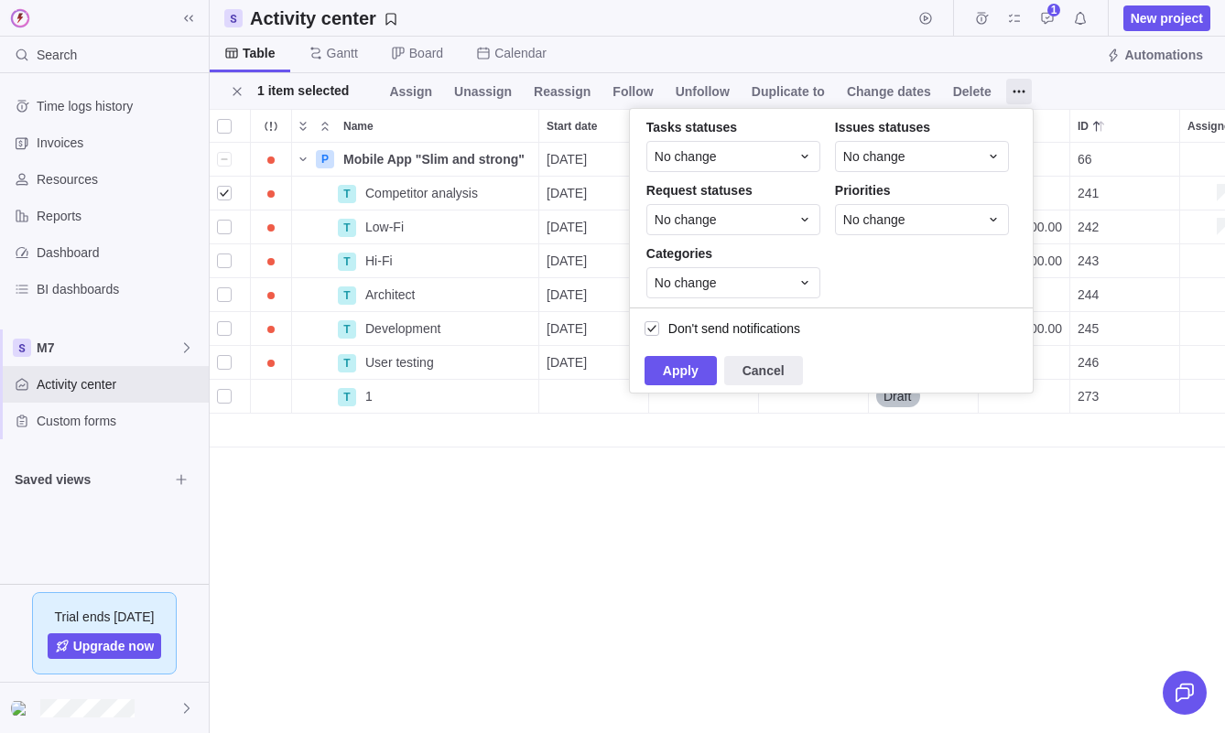
click at [855, 516] on div "P Mobile App "Slim and strong" Details [DATE] [DATE] 139d Open 66 +3 1 Mo Fr [P…" at bounding box center [717, 438] width 1015 height 591
click at [927, 539] on div "P Mobile App "Slim and strong" Details [DATE] [DATE] 139d Open 66 +3 1 Mo Fr [P…" at bounding box center [717, 438] width 1015 height 591
click at [776, 375] on span "Cancel" at bounding box center [764, 371] width 42 height 22
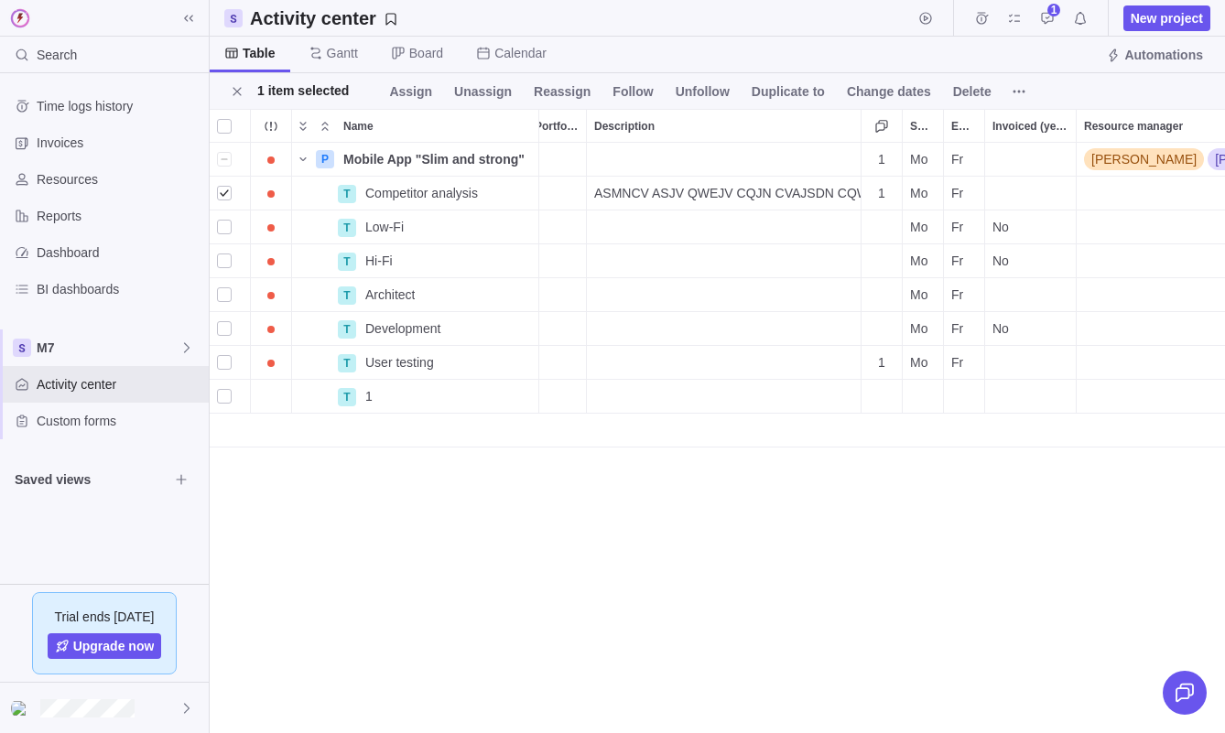
scroll to position [0, 852]
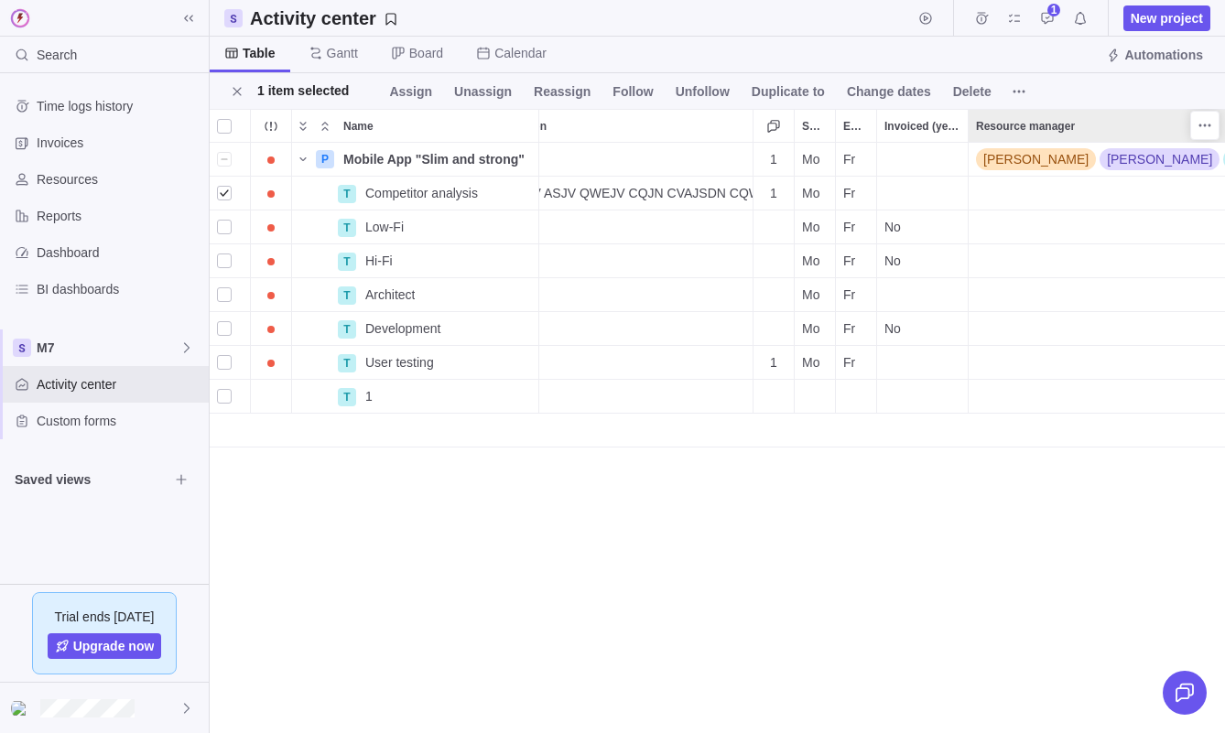
click at [1075, 126] on span "Resource manager" at bounding box center [1025, 126] width 99 height 18
click at [1056, 168] on div "[PERSON_NAME]" at bounding box center [1036, 159] width 120 height 18
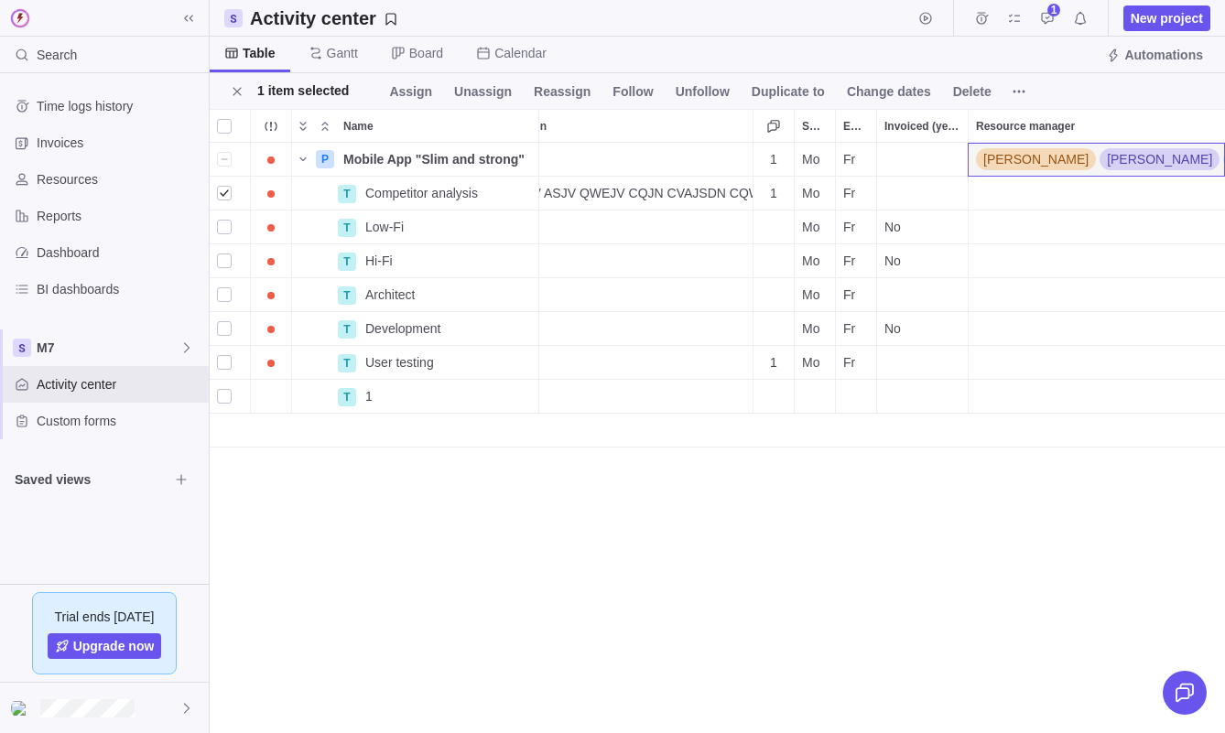
click at [1100, 165] on div "[PERSON_NAME]" at bounding box center [1160, 159] width 120 height 18
click at [1027, 162] on span "[PERSON_NAME]" at bounding box center [1035, 159] width 105 height 18
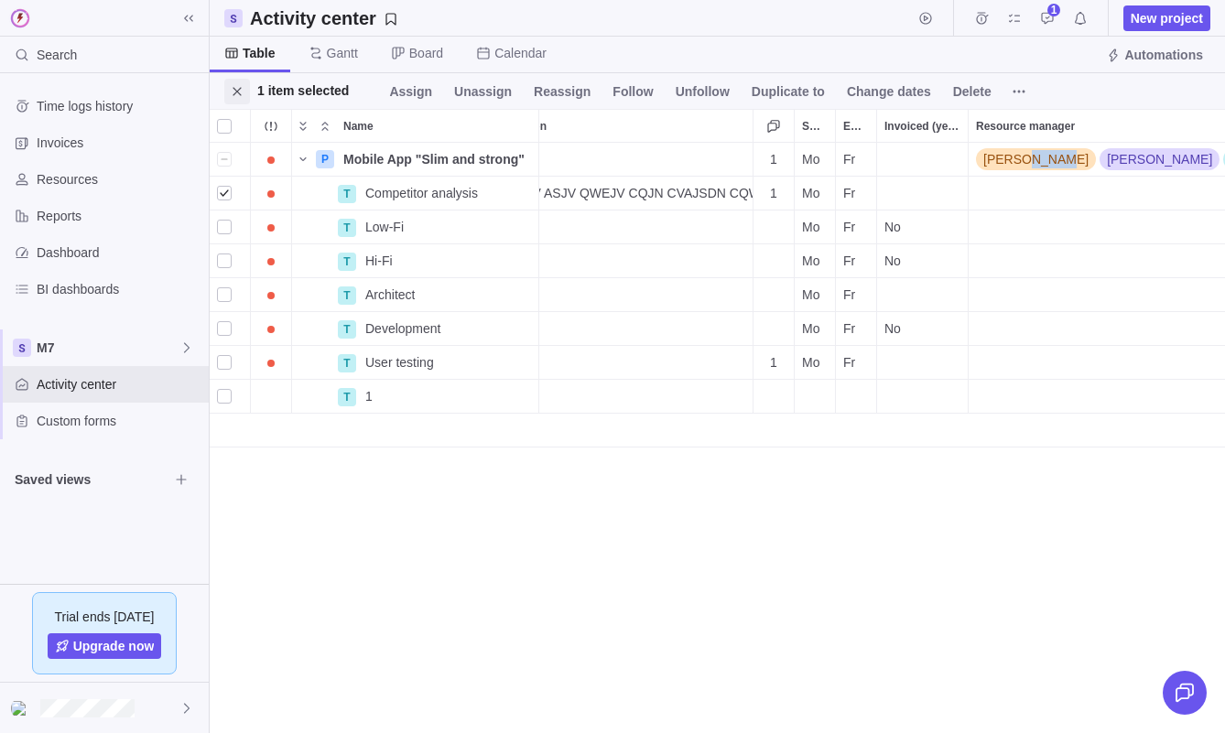
click at [232, 100] on span "Close" at bounding box center [237, 92] width 26 height 26
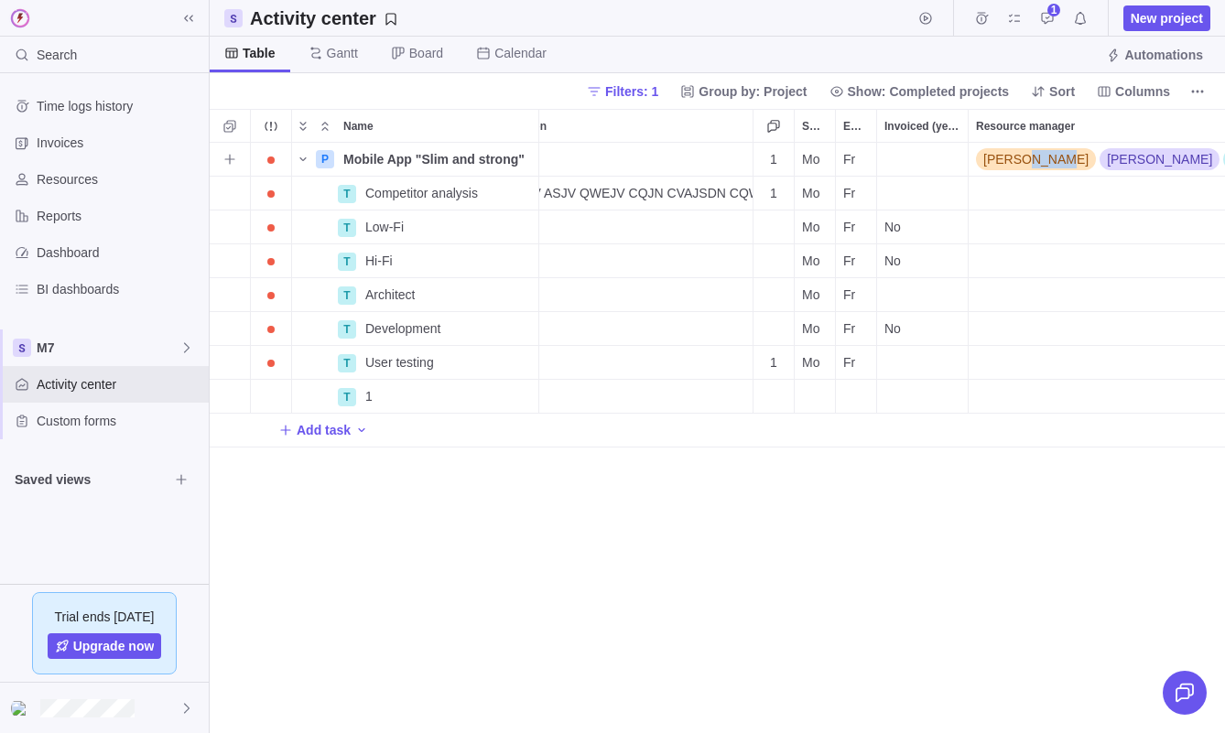
click at [1054, 164] on span "[PERSON_NAME]" at bounding box center [1035, 159] width 105 height 18
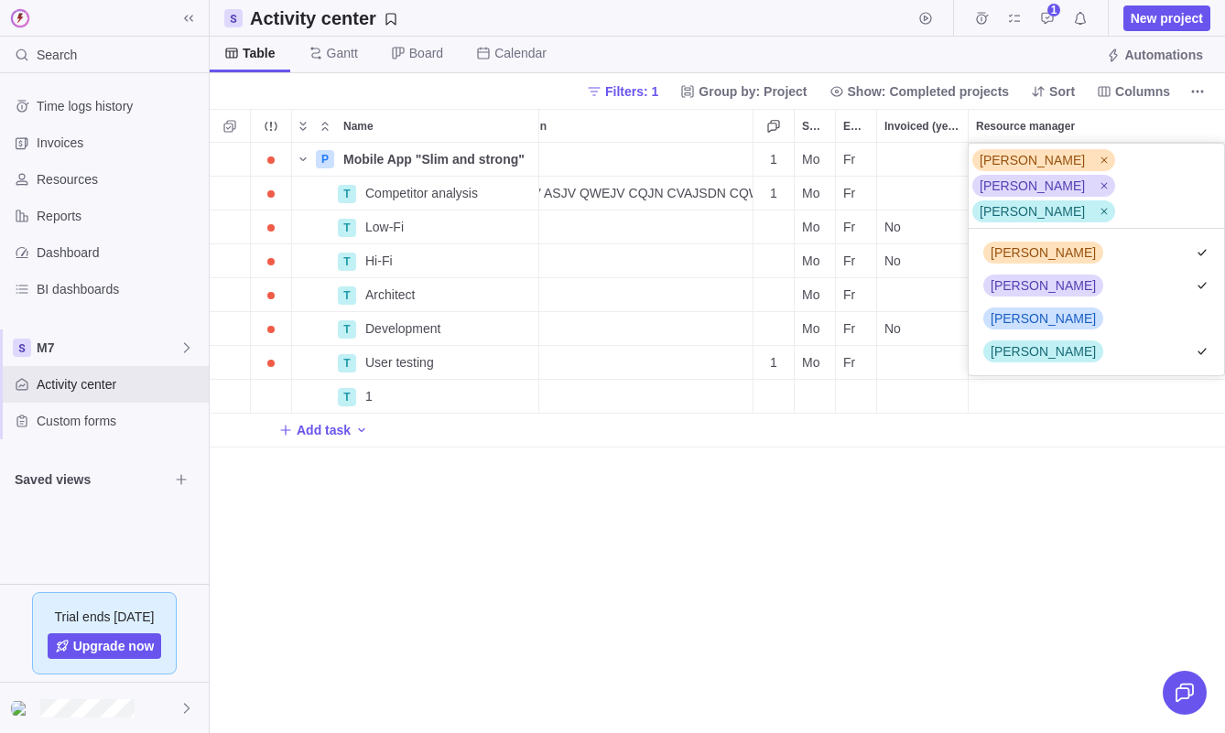
scroll to position [147, 255]
click at [234, 201] on div "P Mobile App "Slim and strong" Details [DATE] [DATE] 139d Open 66 +3 1 Mo Fr T …" at bounding box center [717, 438] width 1015 height 591
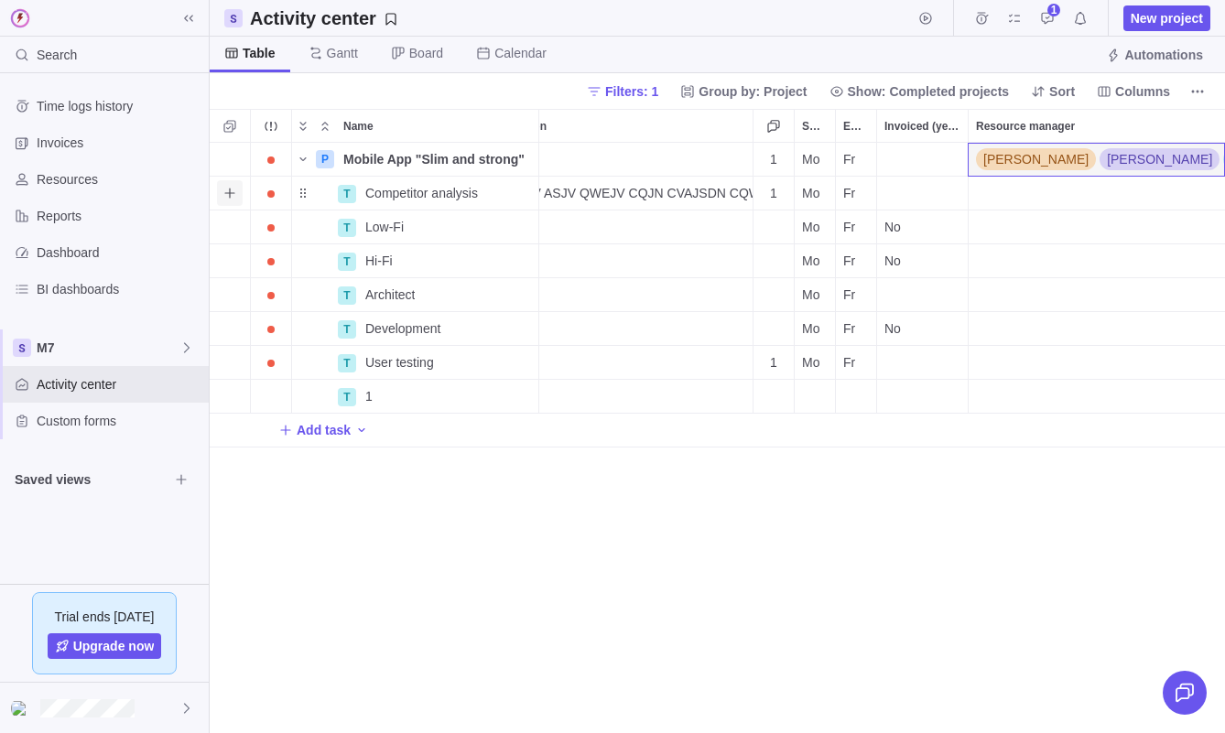
click at [232, 190] on icon "Add sub-activity" at bounding box center [230, 193] width 15 height 15
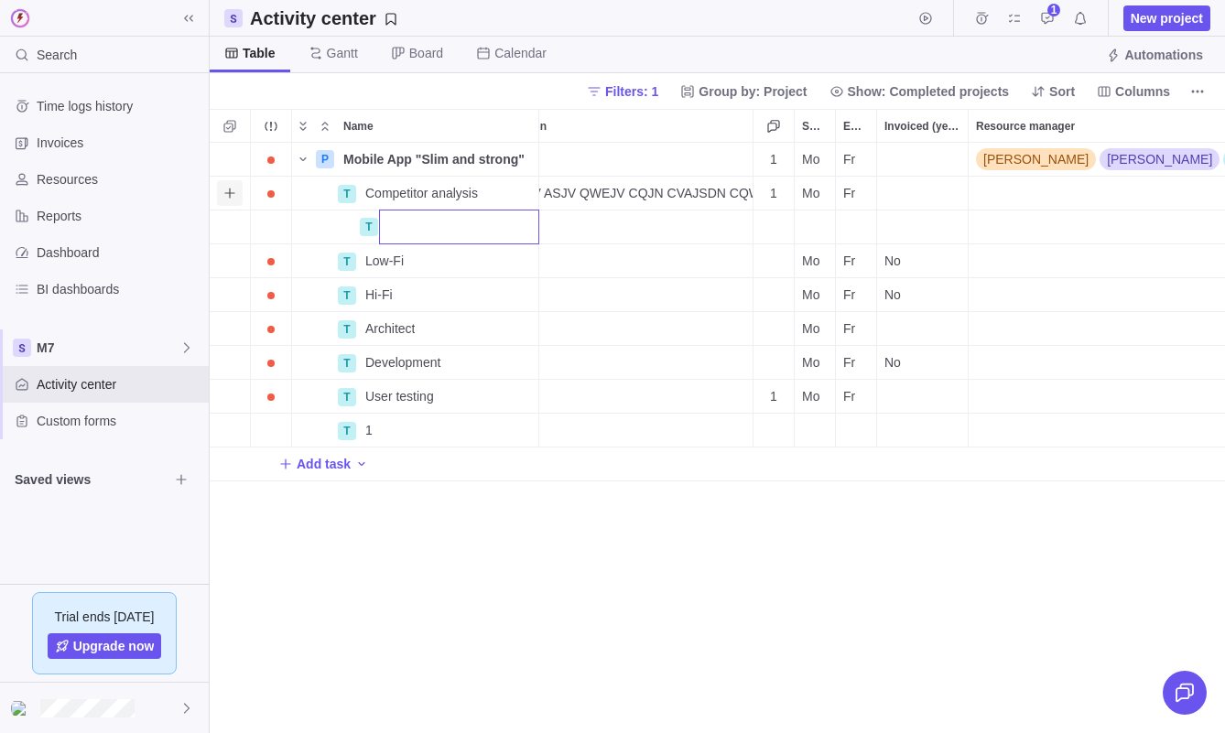
scroll to position [0, 0]
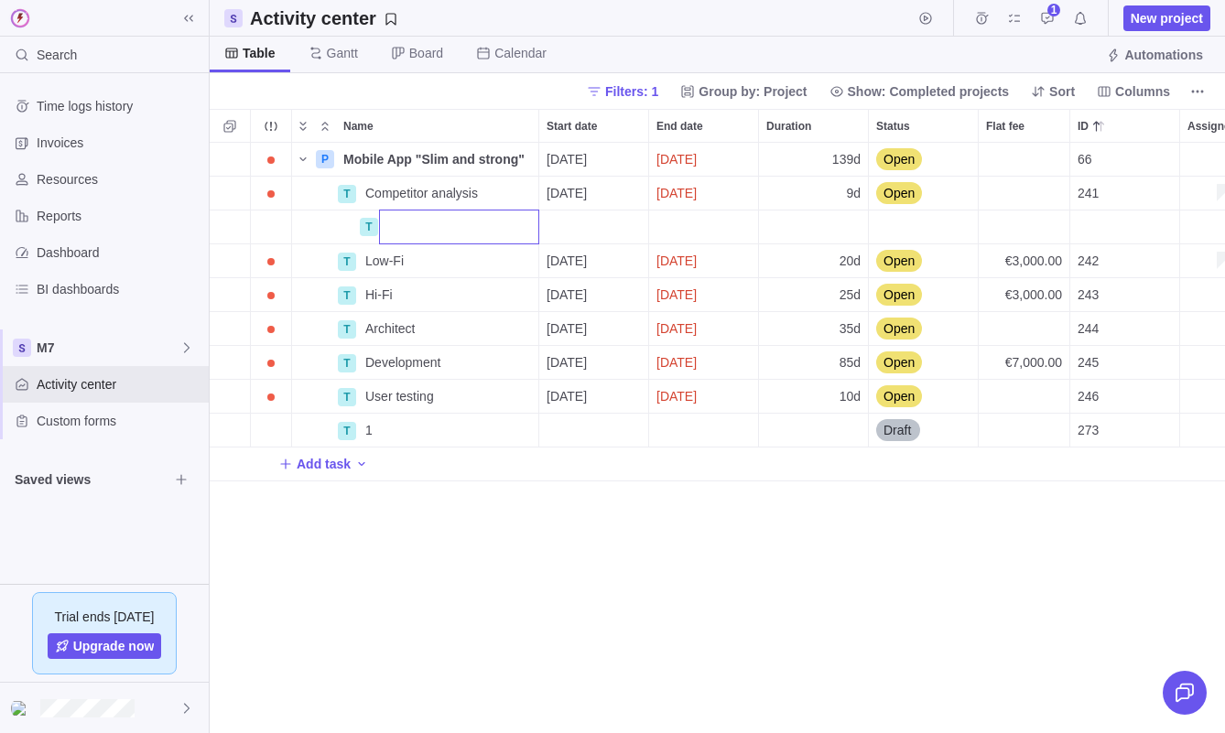
click at [234, 127] on div "Name Start date End date Duration Status Flat fee ID Assignees Portfolio Descri…" at bounding box center [717, 421] width 1015 height 624
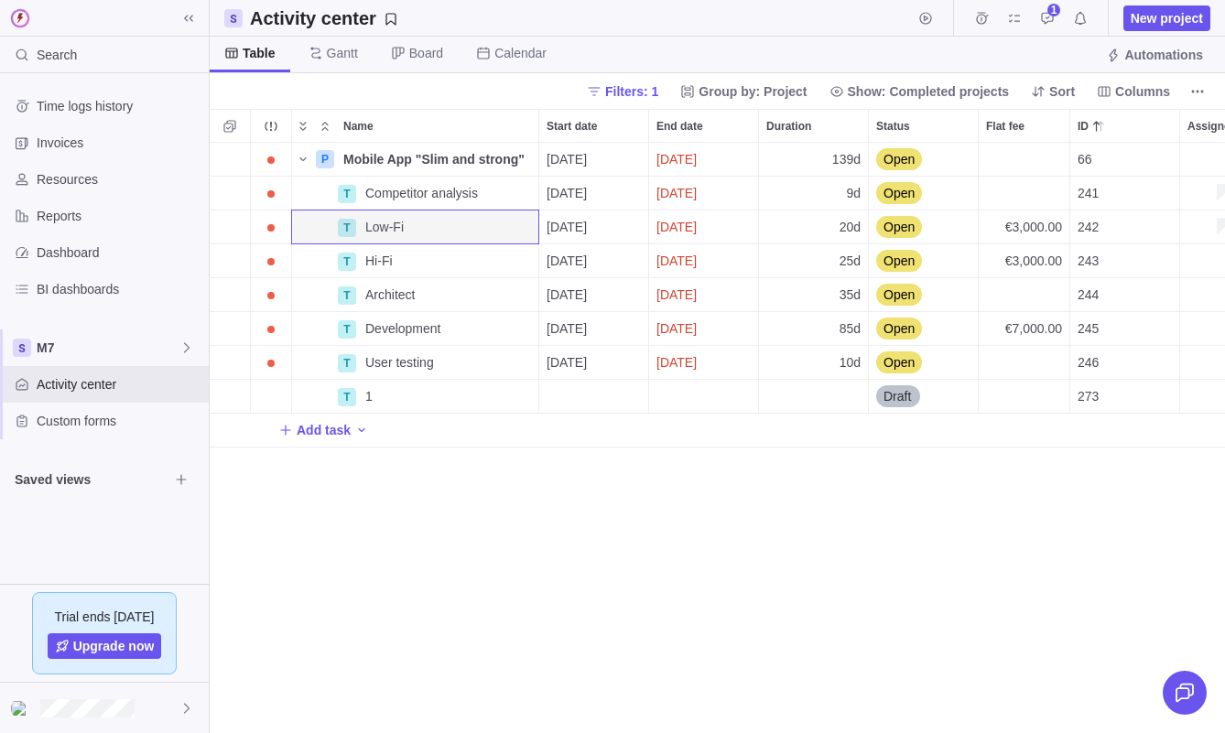
click at [234, 127] on icon "Selection mode" at bounding box center [229, 126] width 12 height 12
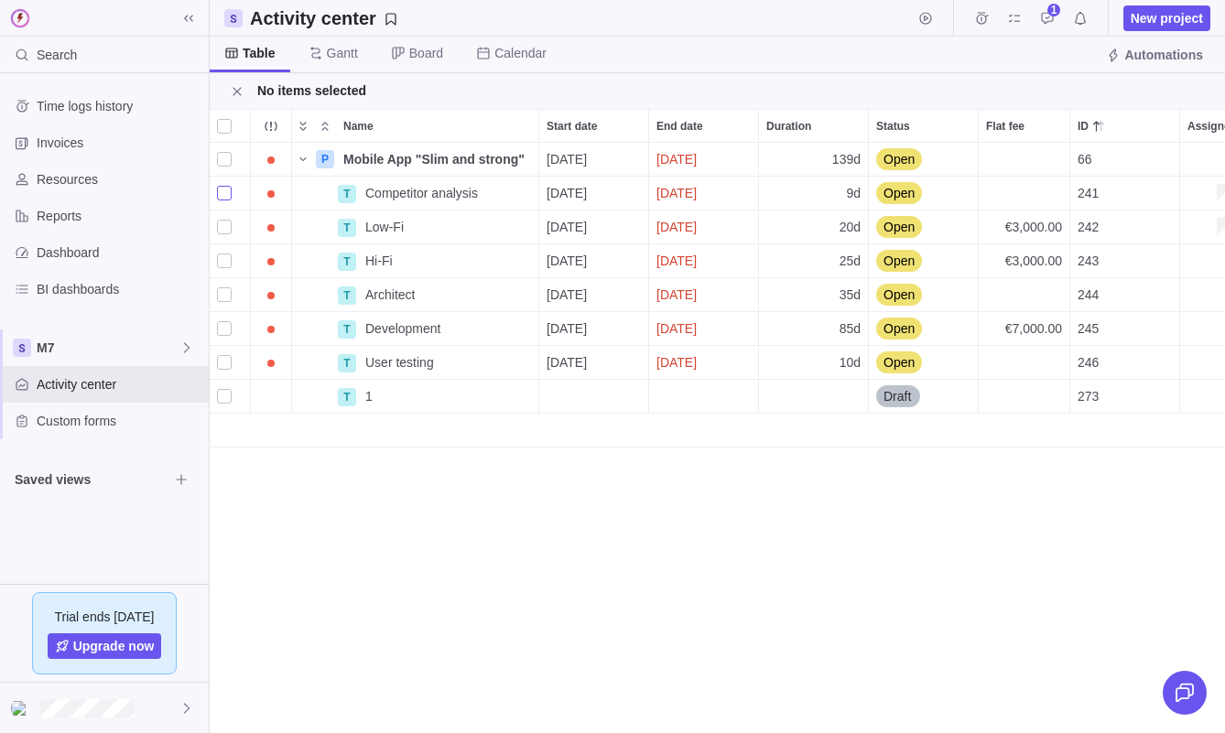
click at [223, 195] on div "grid" at bounding box center [224, 193] width 15 height 26
click at [223, 223] on div "grid" at bounding box center [224, 227] width 15 height 26
click at [903, 94] on span "Change dates" at bounding box center [896, 91] width 84 height 18
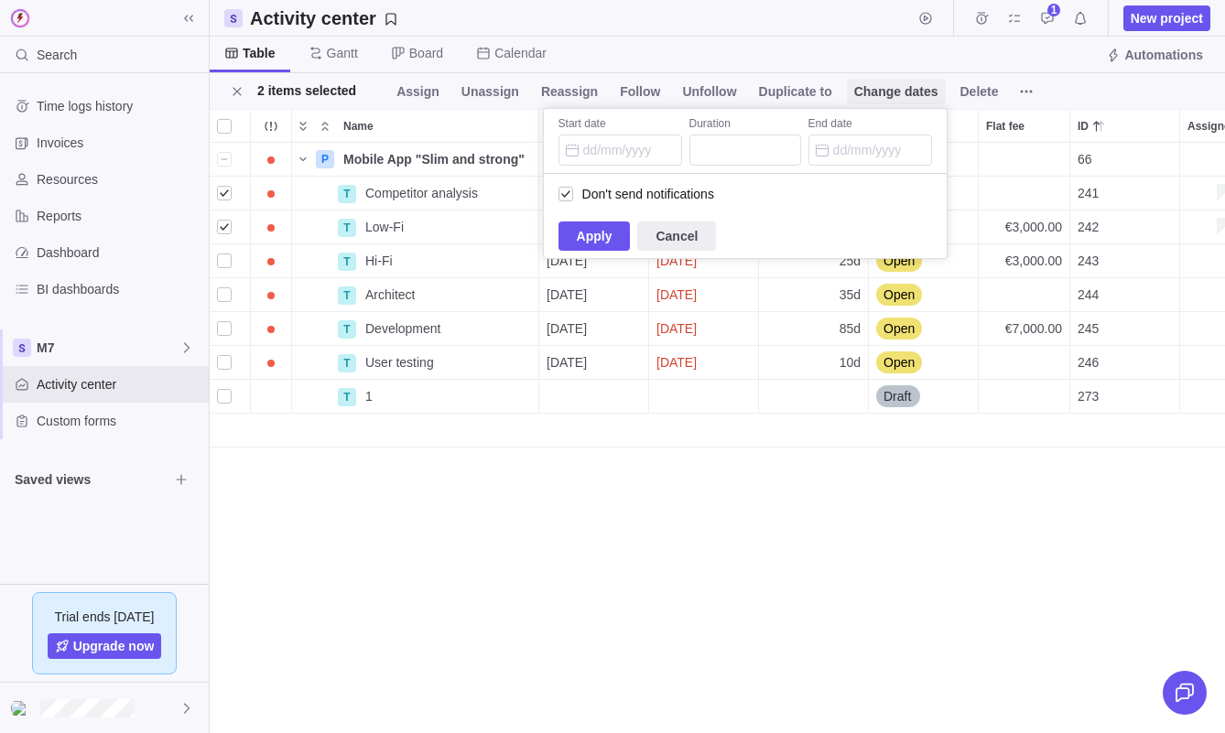
click at [903, 94] on span "Change dates" at bounding box center [896, 91] width 84 height 18
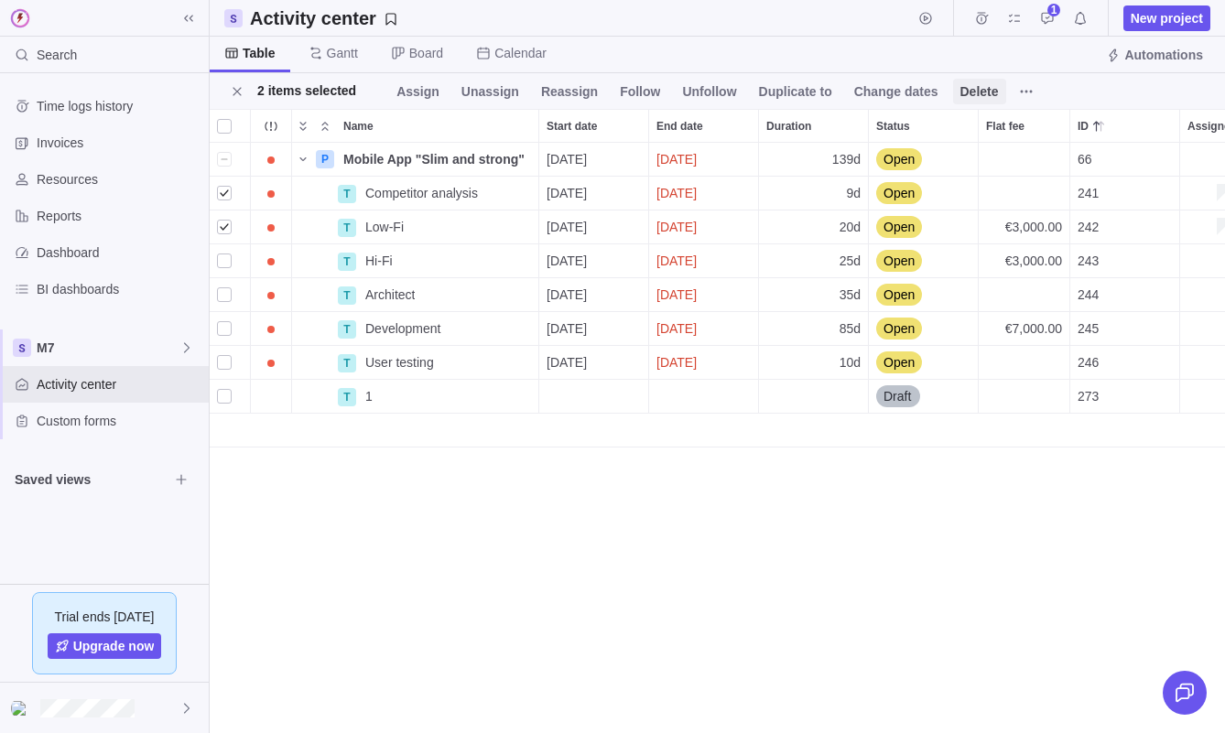
click at [969, 92] on span "Delete" at bounding box center [980, 91] width 38 height 18
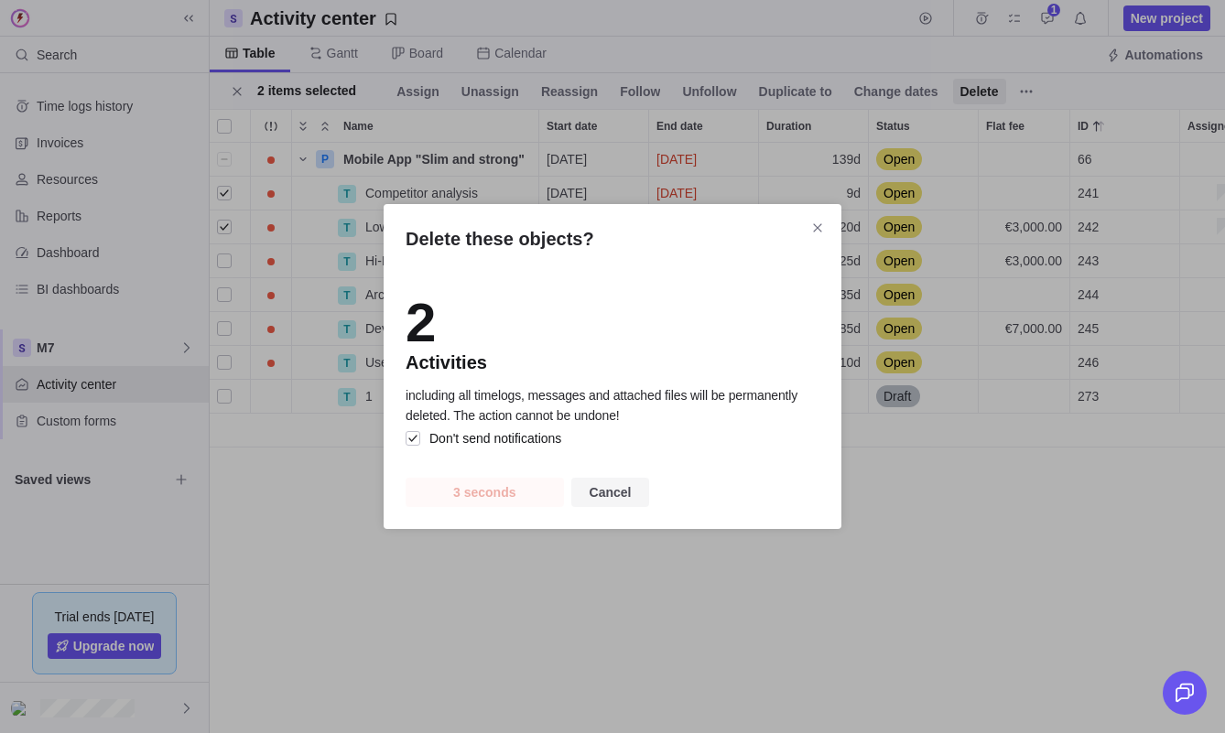
click at [596, 492] on span "Cancel" at bounding box center [611, 493] width 42 height 22
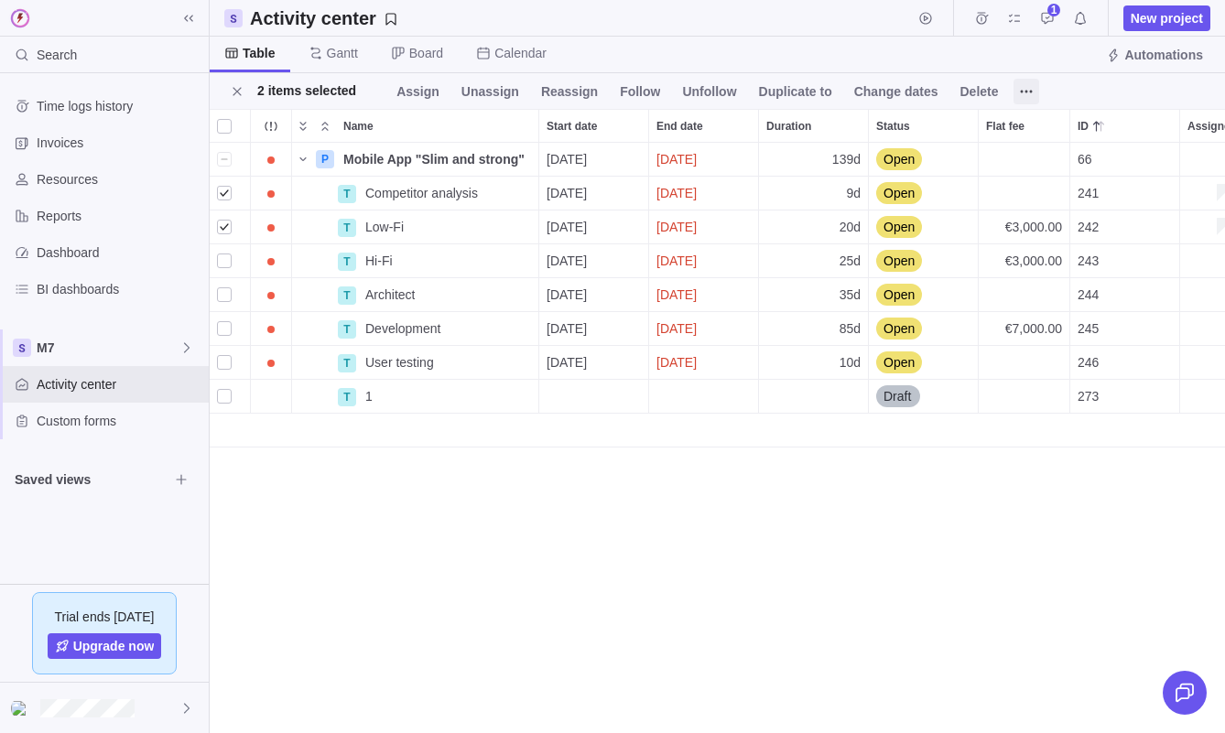
click at [1019, 91] on span at bounding box center [1027, 92] width 26 height 26
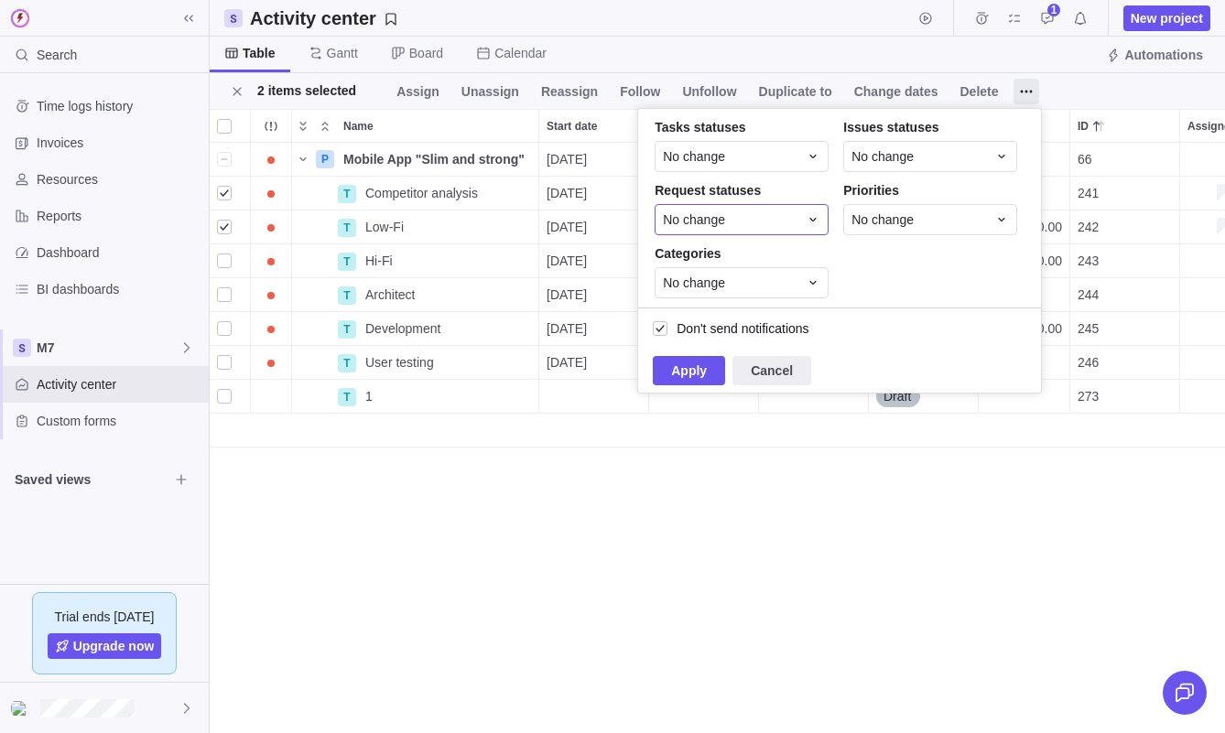
click at [824, 223] on div "No change" at bounding box center [742, 219] width 174 height 31
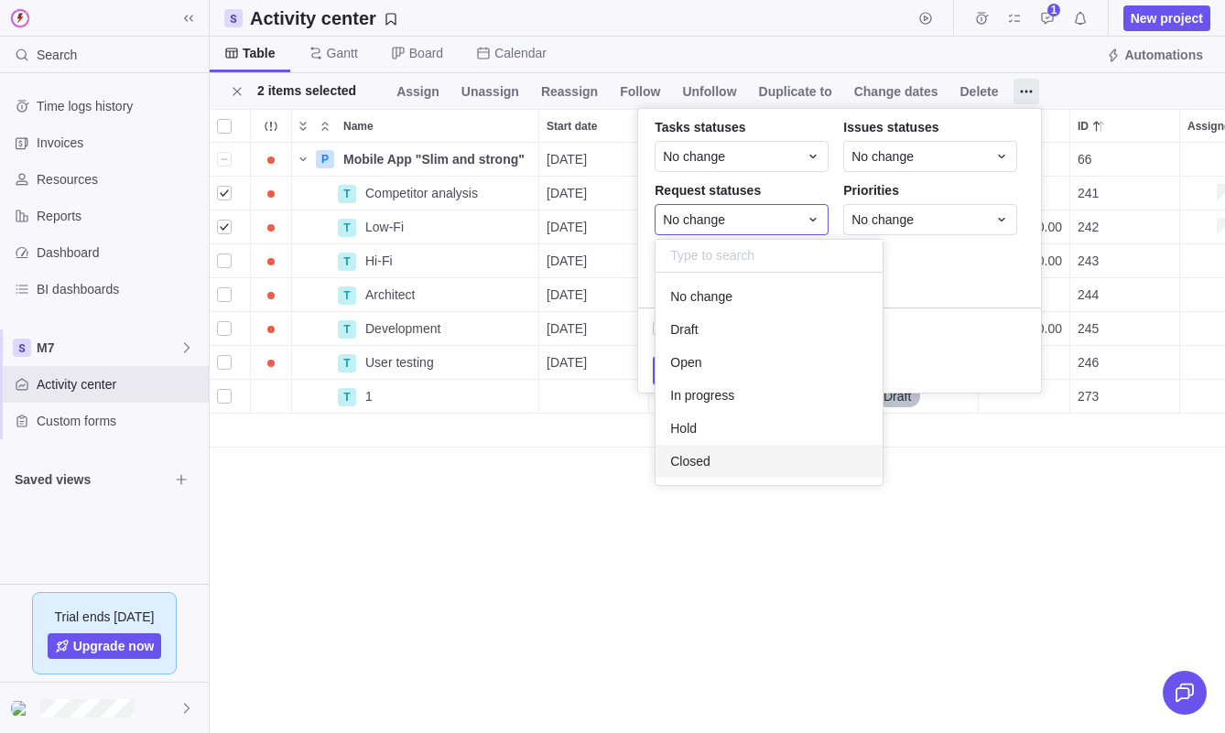
click at [907, 499] on body "Search Time logs history Invoices Resources Reports Dashboard BI dashboards M7 …" at bounding box center [612, 366] width 1225 height 733
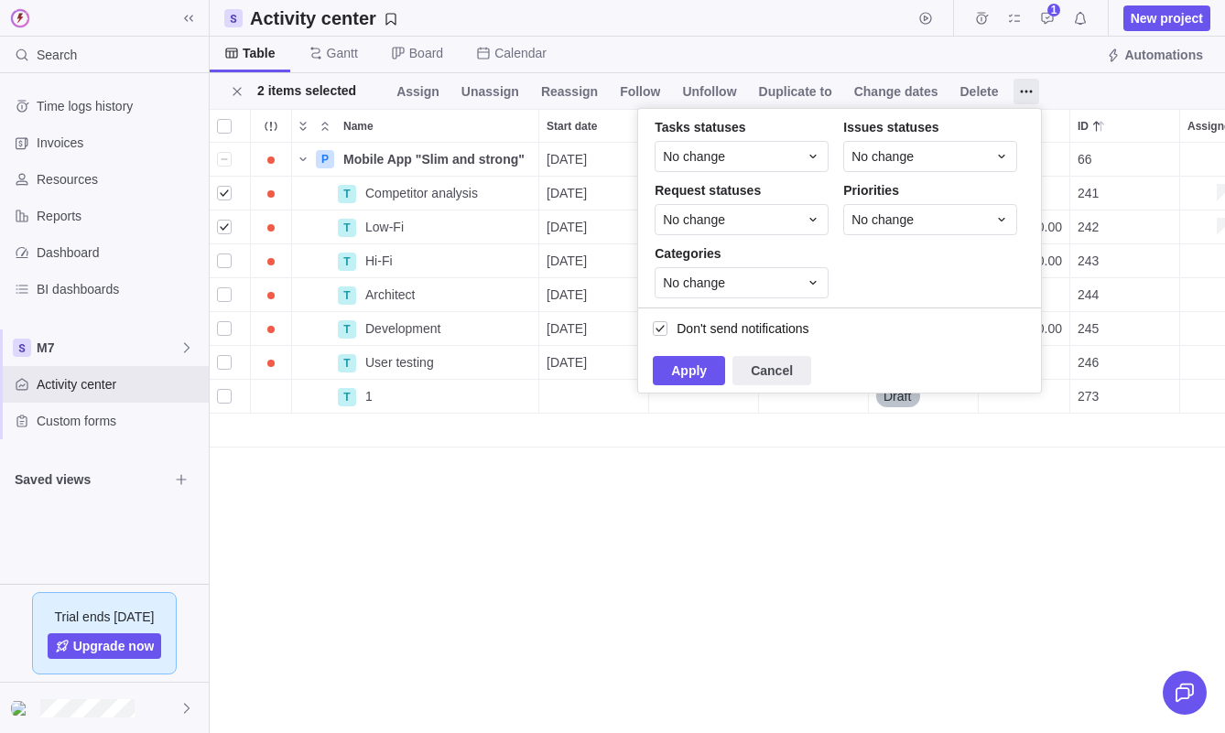
click at [931, 635] on div "P Mobile App "Slim and strong" Details [DATE] [DATE] 139d Open 66 +3 1 Mo Fr [P…" at bounding box center [717, 438] width 1015 height 591
click at [757, 376] on span "Cancel" at bounding box center [772, 371] width 42 height 22
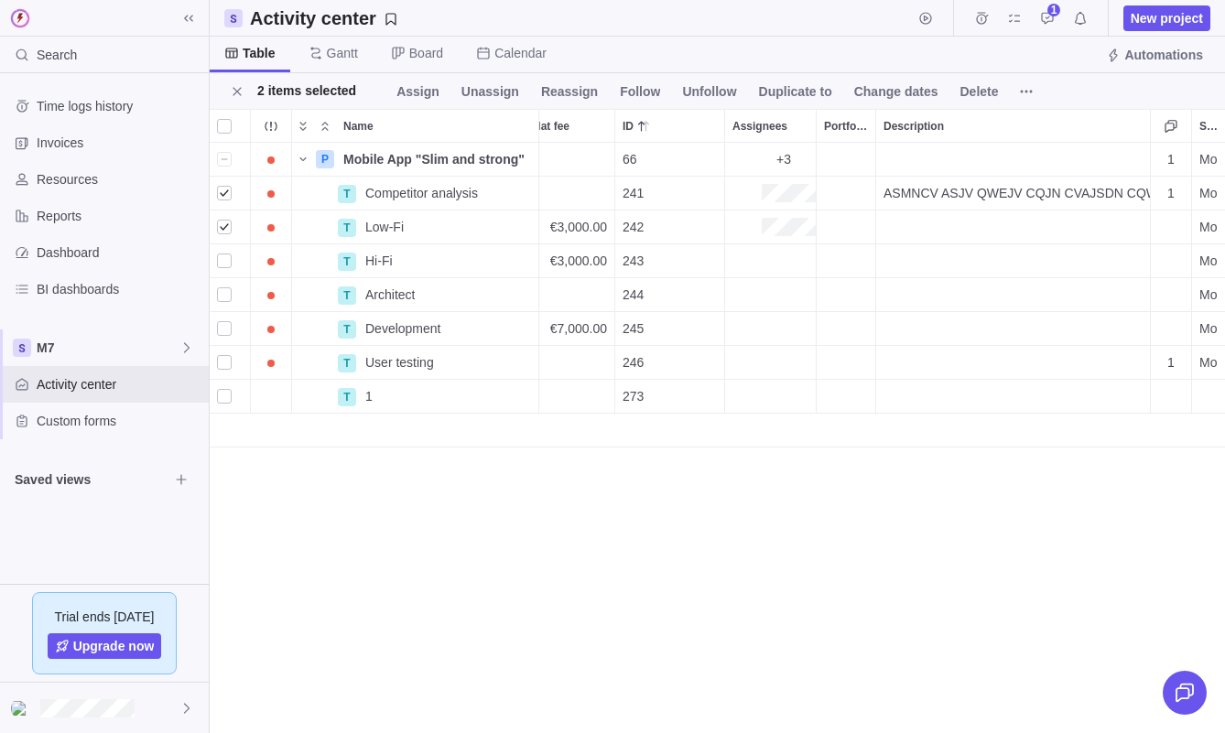
scroll to position [0, 852]
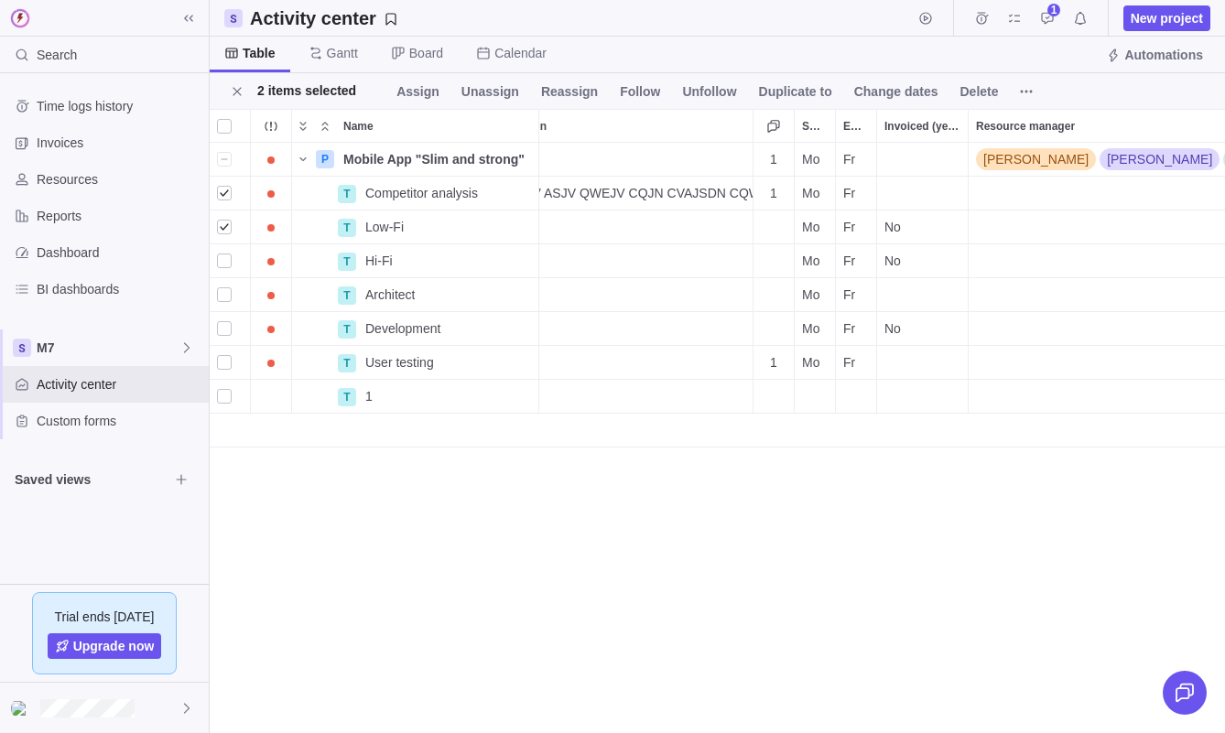
click at [1038, 159] on span "[PERSON_NAME]" at bounding box center [1035, 159] width 105 height 18
click at [1033, 167] on span "[PERSON_NAME]" at bounding box center [1035, 159] width 105 height 18
click at [238, 91] on icon "Close" at bounding box center [237, 91] width 15 height 15
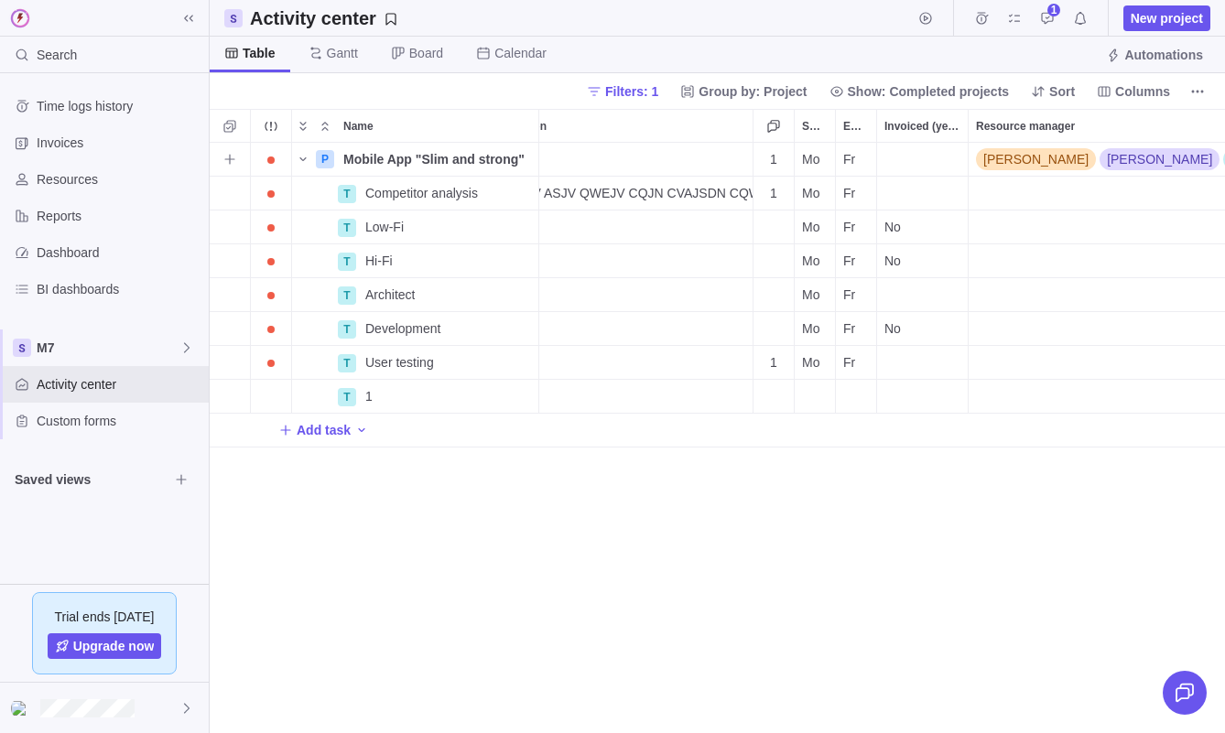
click at [1108, 161] on span "[PERSON_NAME]" at bounding box center [1159, 159] width 105 height 18
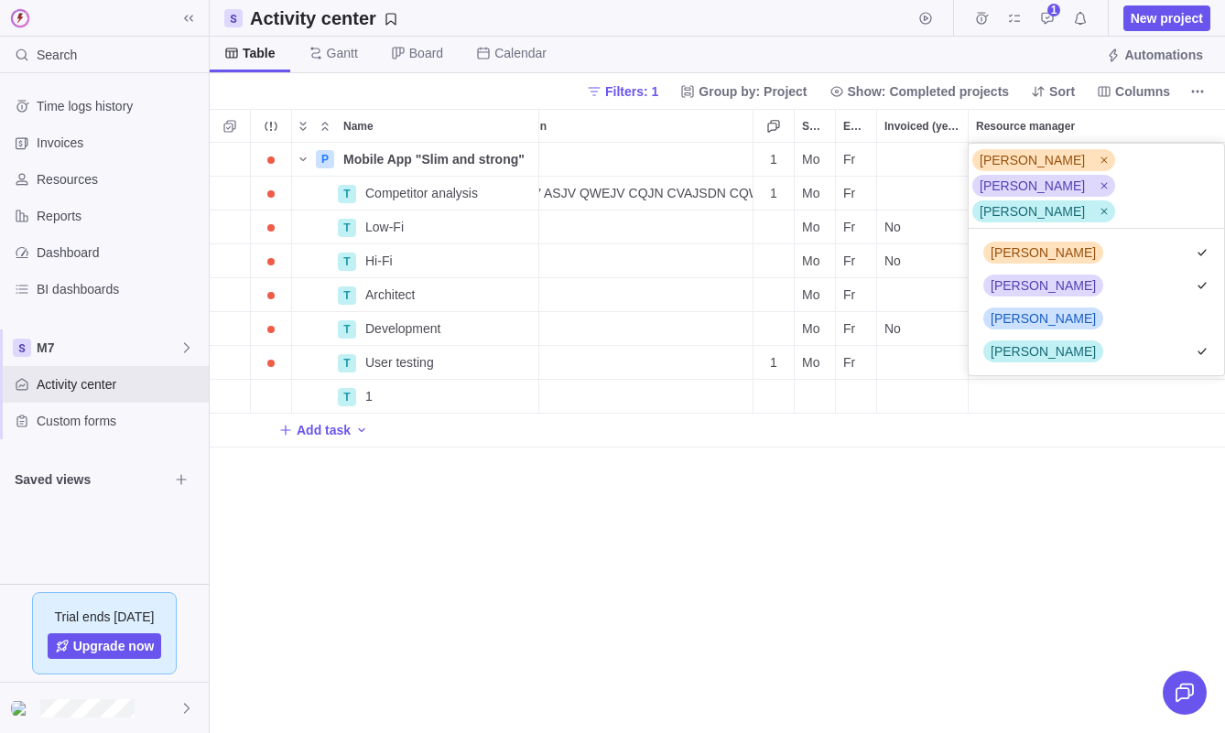
scroll to position [147, 255]
click at [95, 699] on body "Search Time logs history Invoices Resources Reports Dashboard BI dashboards M7 …" at bounding box center [612, 366] width 1225 height 733
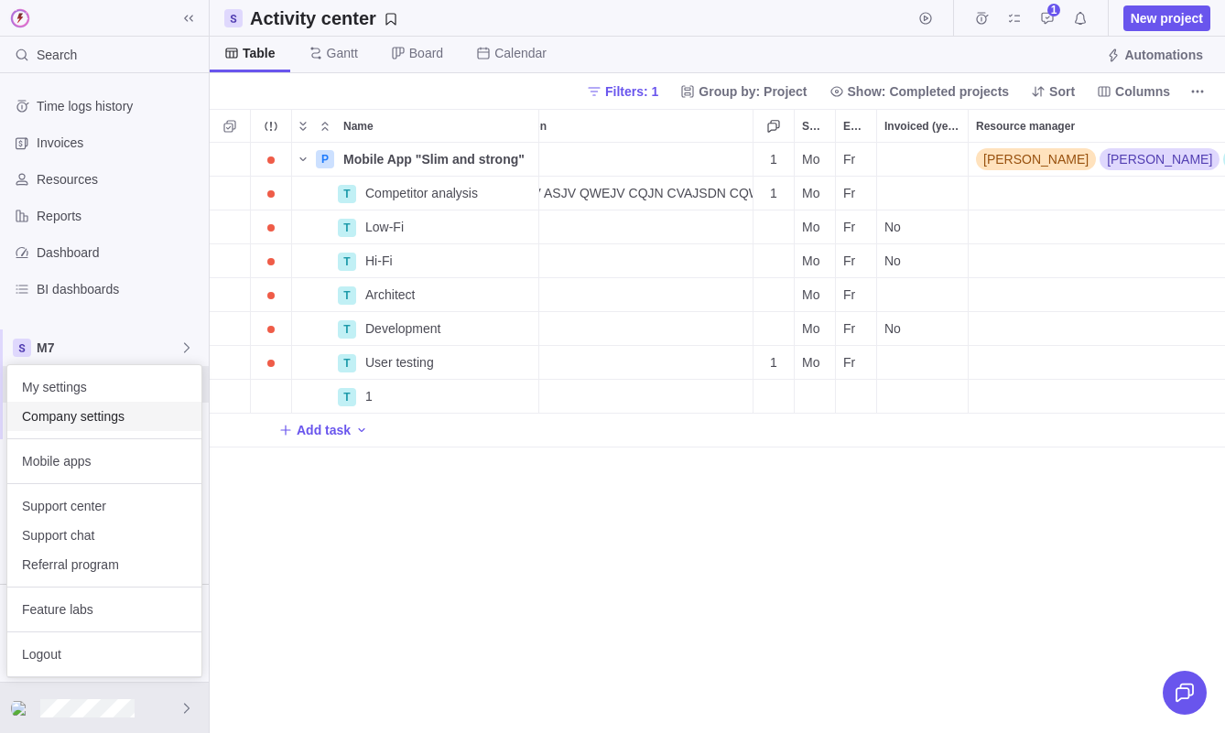
click at [101, 417] on span "Company settings" at bounding box center [104, 416] width 165 height 18
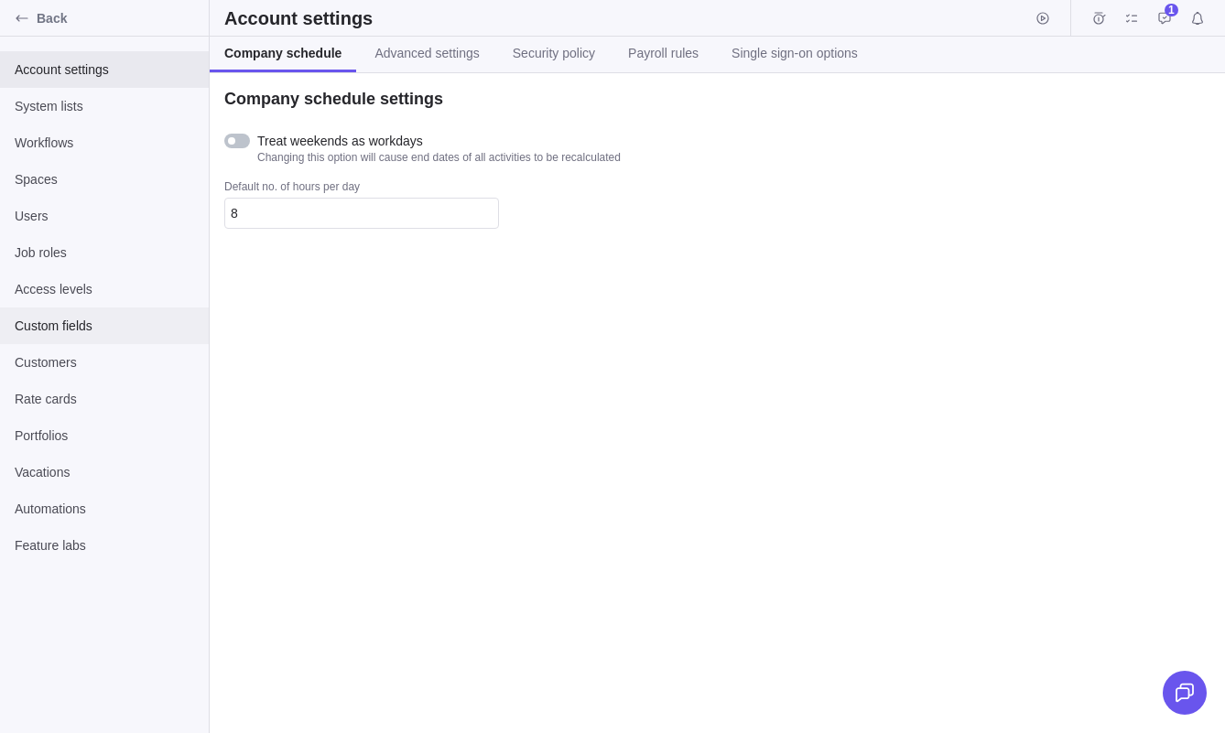
click at [84, 319] on span "Custom fields" at bounding box center [104, 326] width 179 height 18
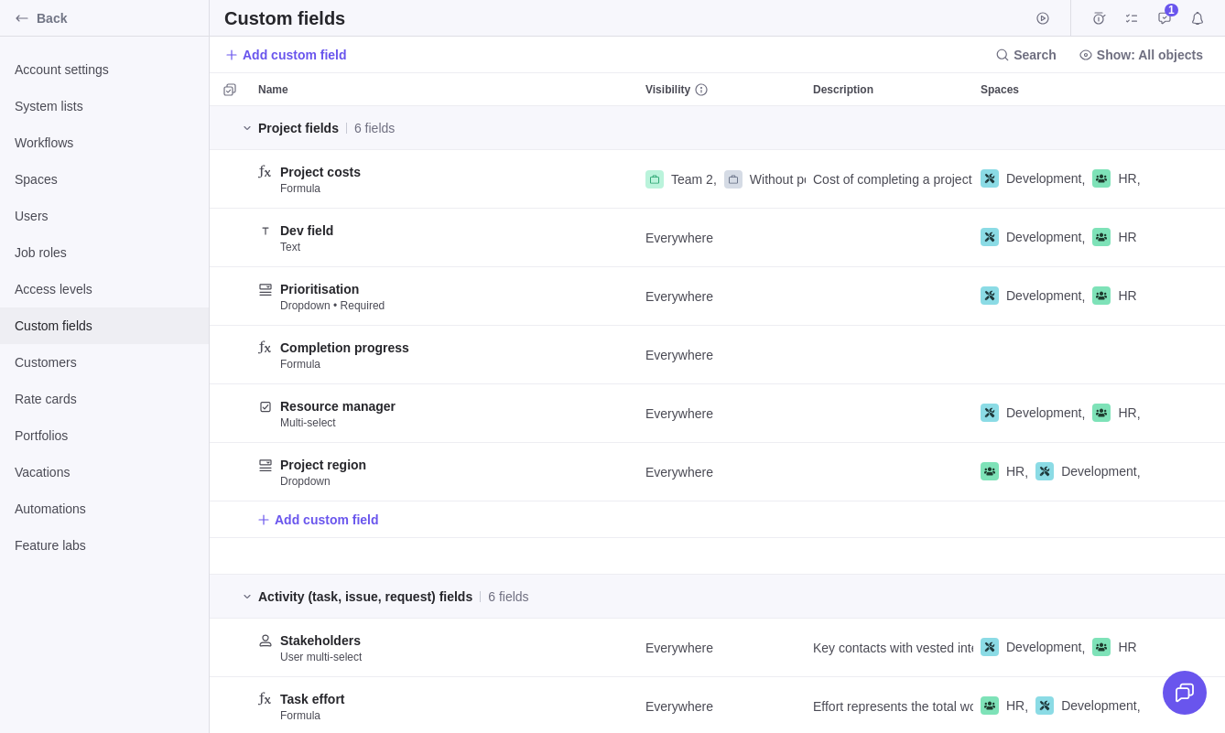
scroll to position [627, 1015]
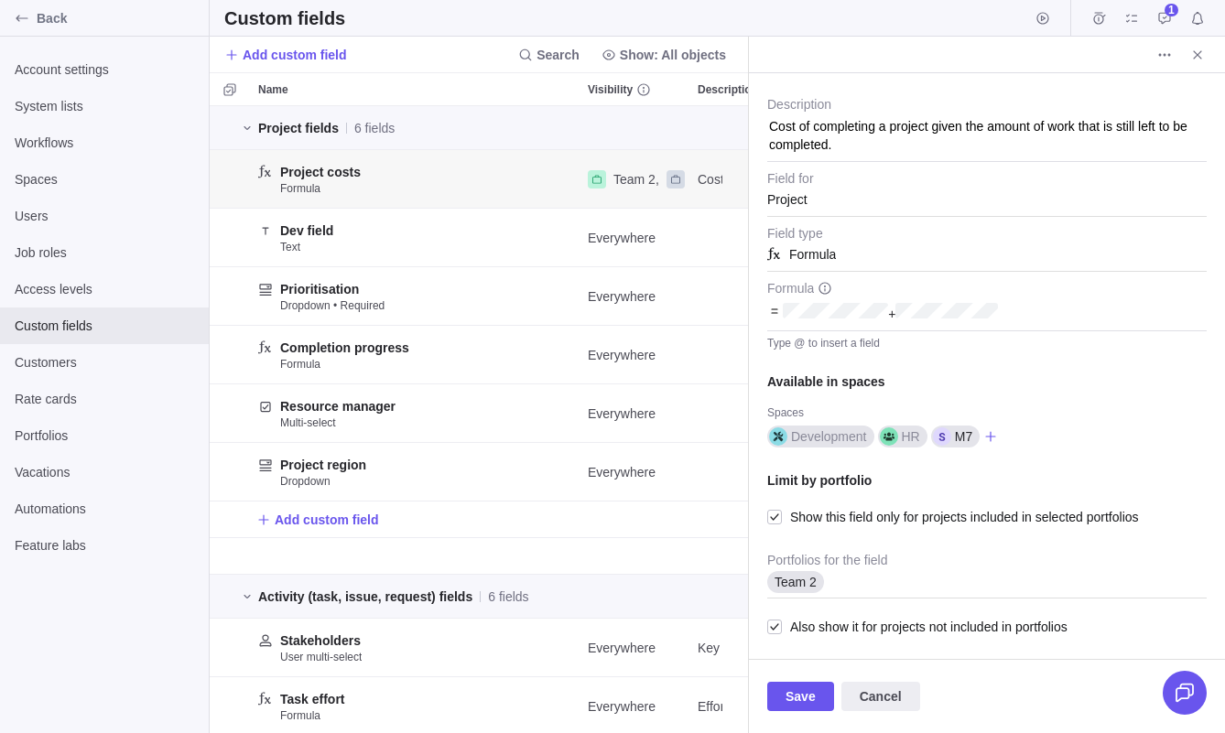
scroll to position [131, 0]
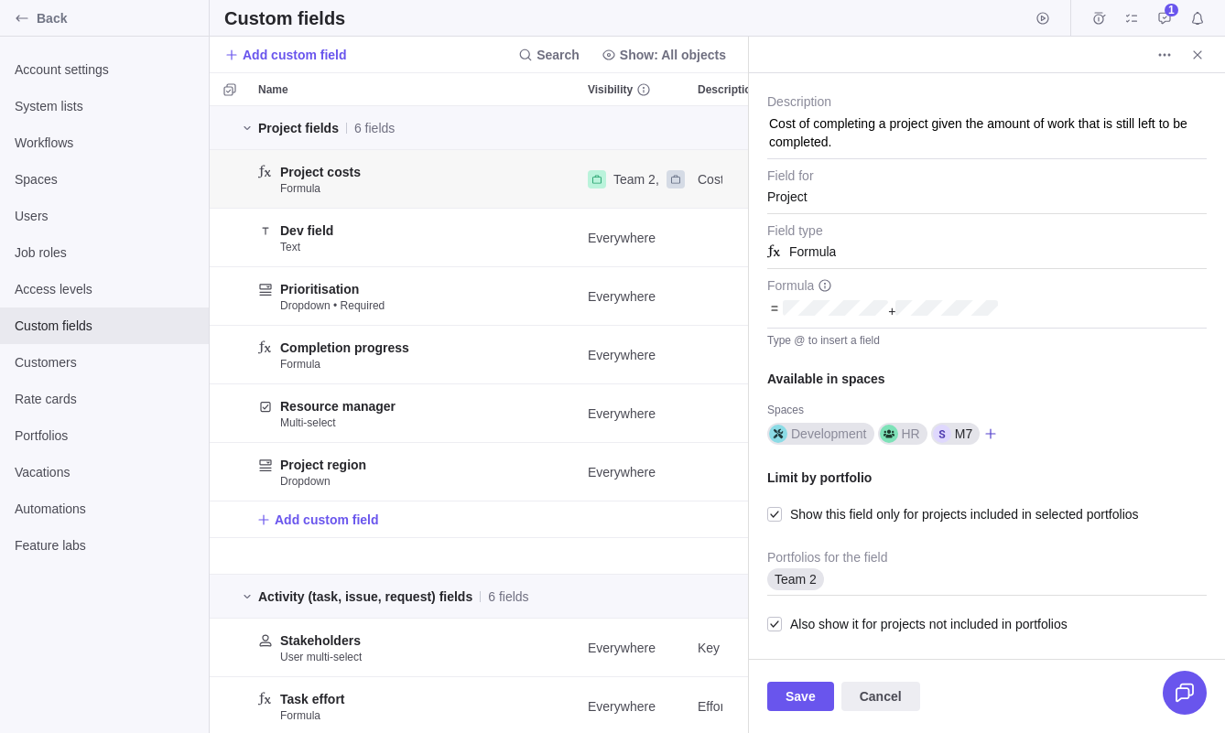
click at [996, 439] on icon at bounding box center [990, 434] width 15 height 15
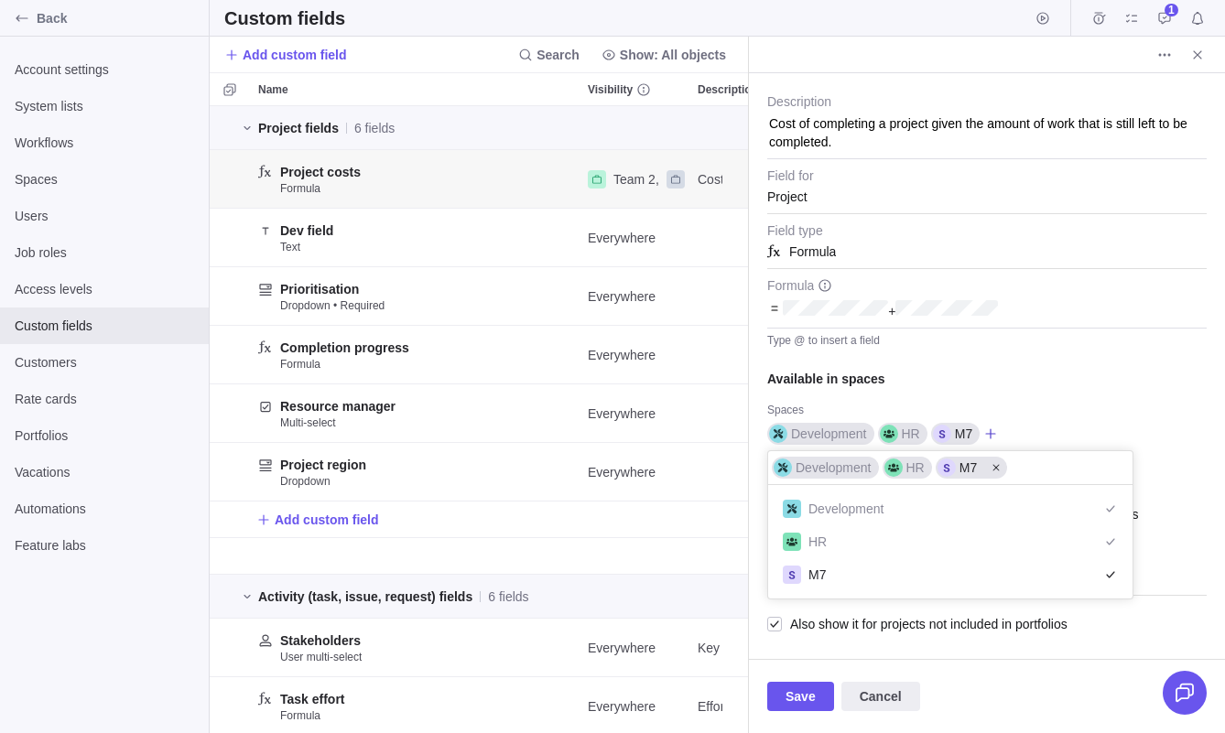
scroll to position [114, 364]
click at [1050, 387] on div "Changes to this custom field will affect projects in multiple spaces. Project с…" at bounding box center [987, 366] width 476 height 586
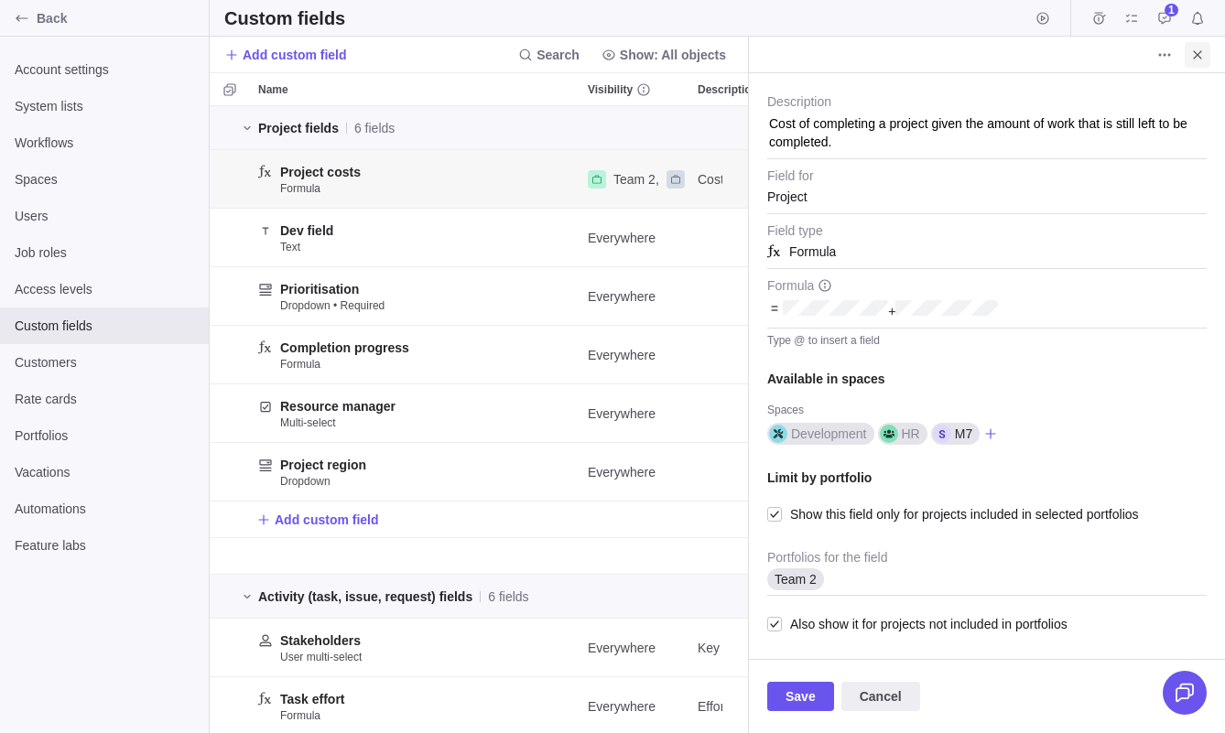
click at [1203, 50] on icon "Close" at bounding box center [1197, 55] width 15 height 15
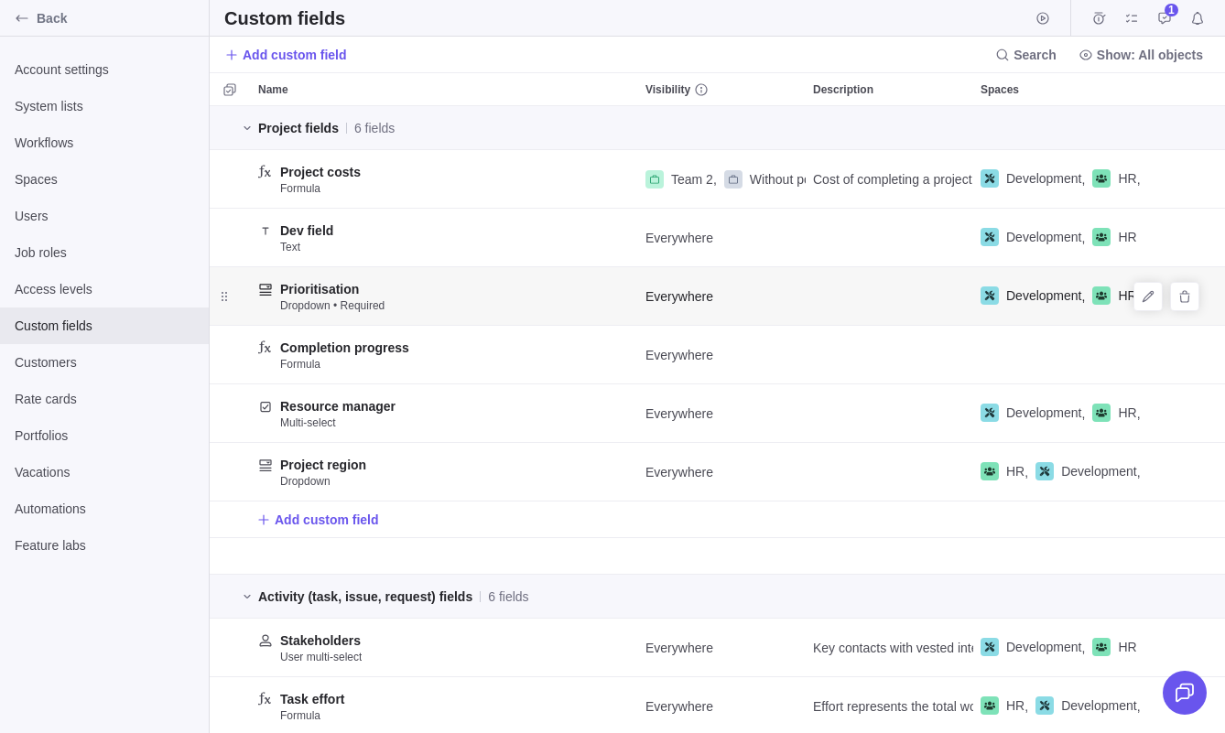
scroll to position [627, 538]
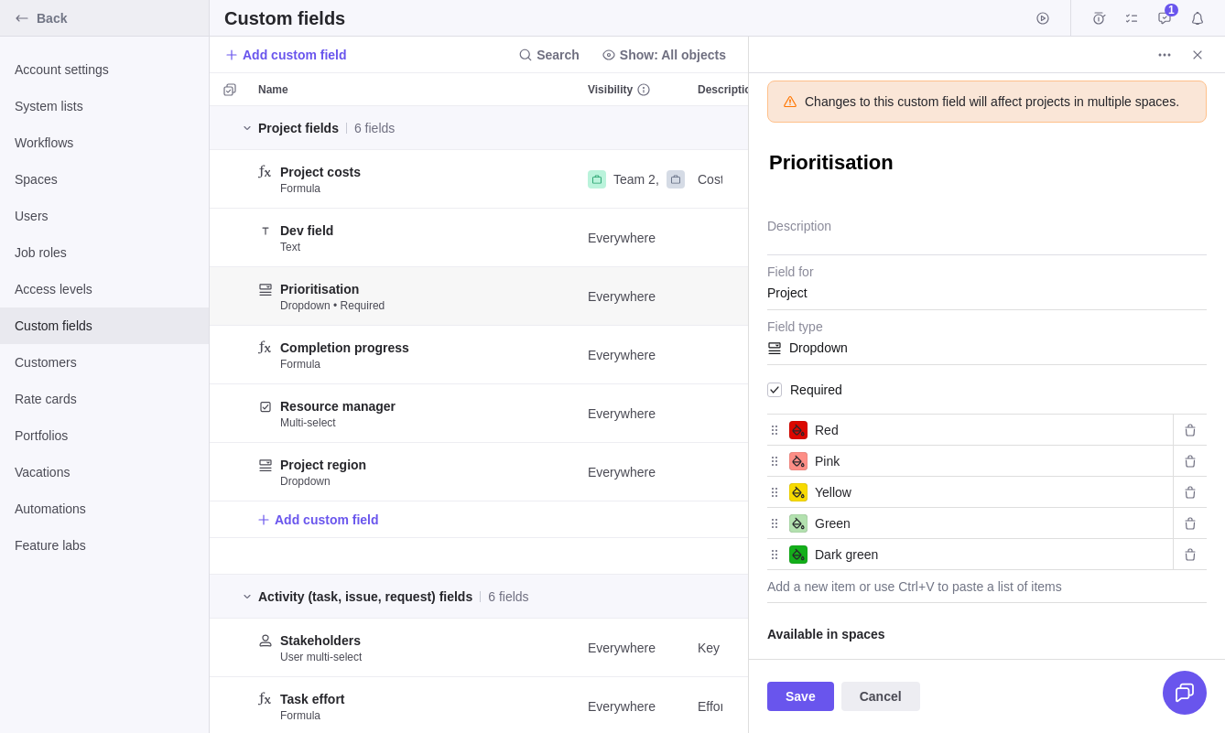
type textarea "x"
click at [60, 21] on span "Back" at bounding box center [119, 18] width 165 height 18
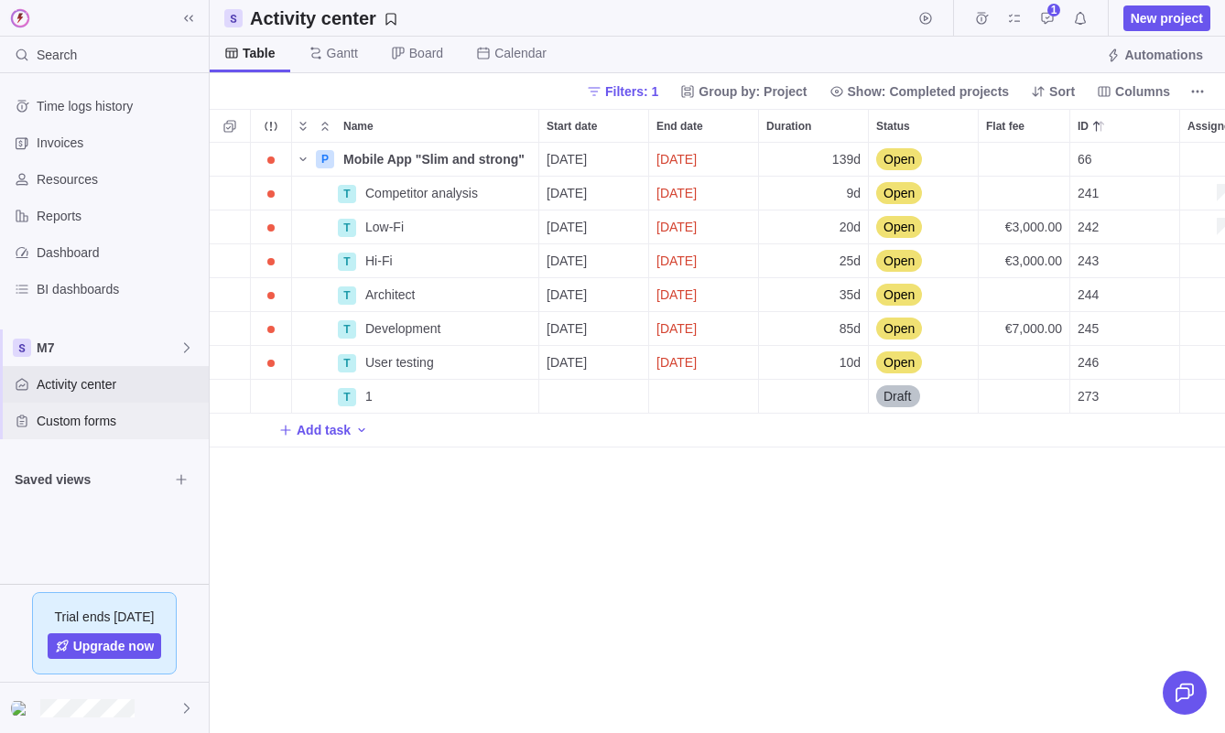
scroll to position [591, 1015]
click at [236, 154] on icon "Add activity" at bounding box center [230, 159] width 15 height 15
click at [233, 132] on div "Name Start date End date Duration Status Flat fee ID Assignees Portfolio Descri…" at bounding box center [717, 421] width 1015 height 624
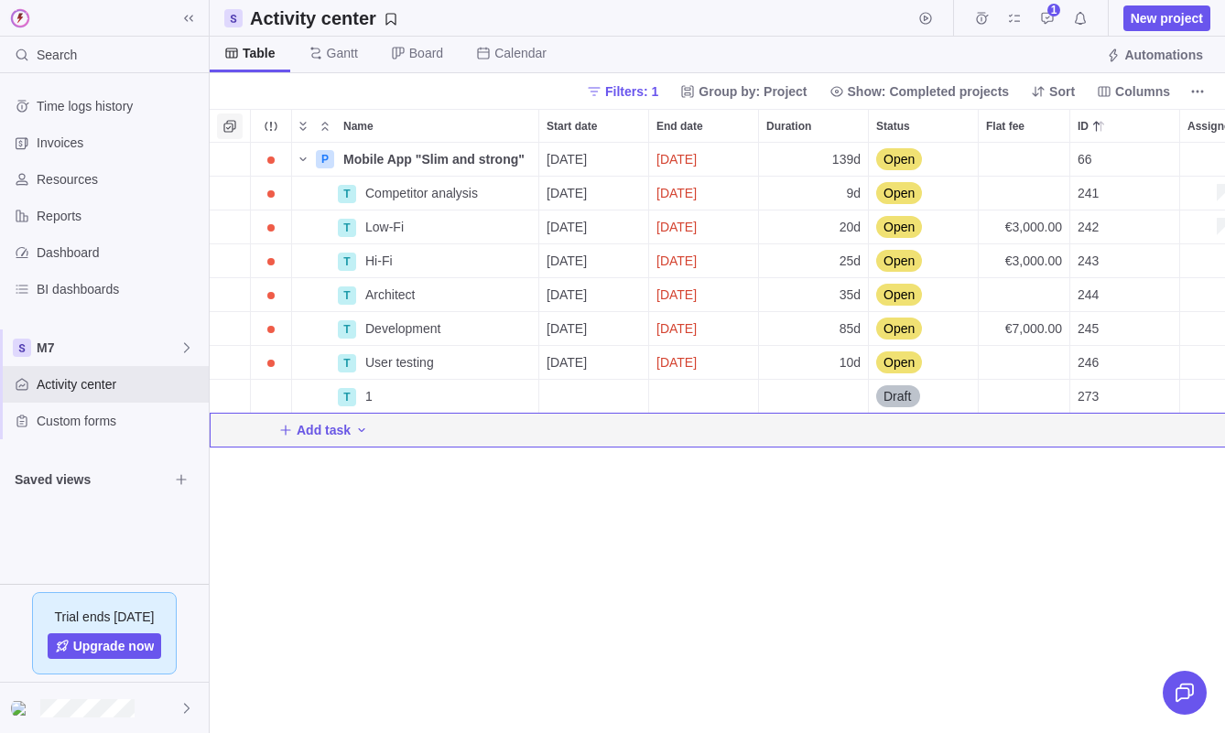
click at [233, 123] on icon "Selection mode" at bounding box center [230, 126] width 15 height 15
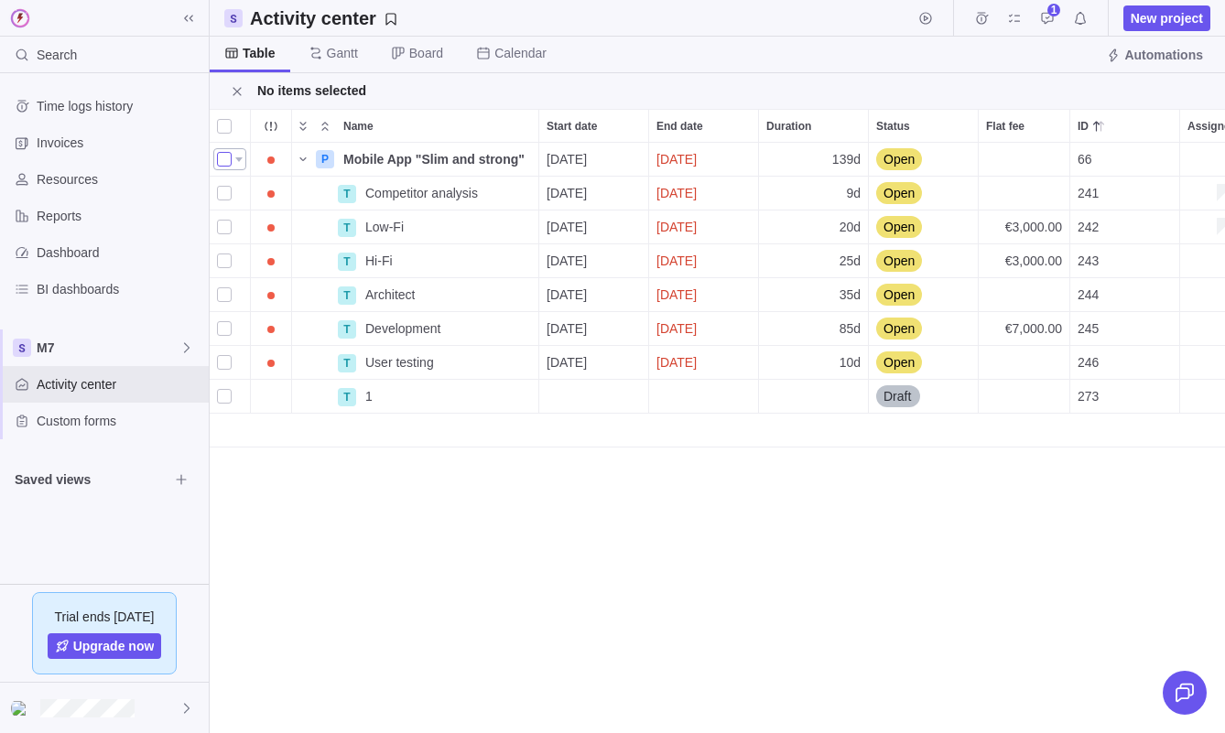
click at [229, 162] on div "grid" at bounding box center [224, 160] width 15 height 26
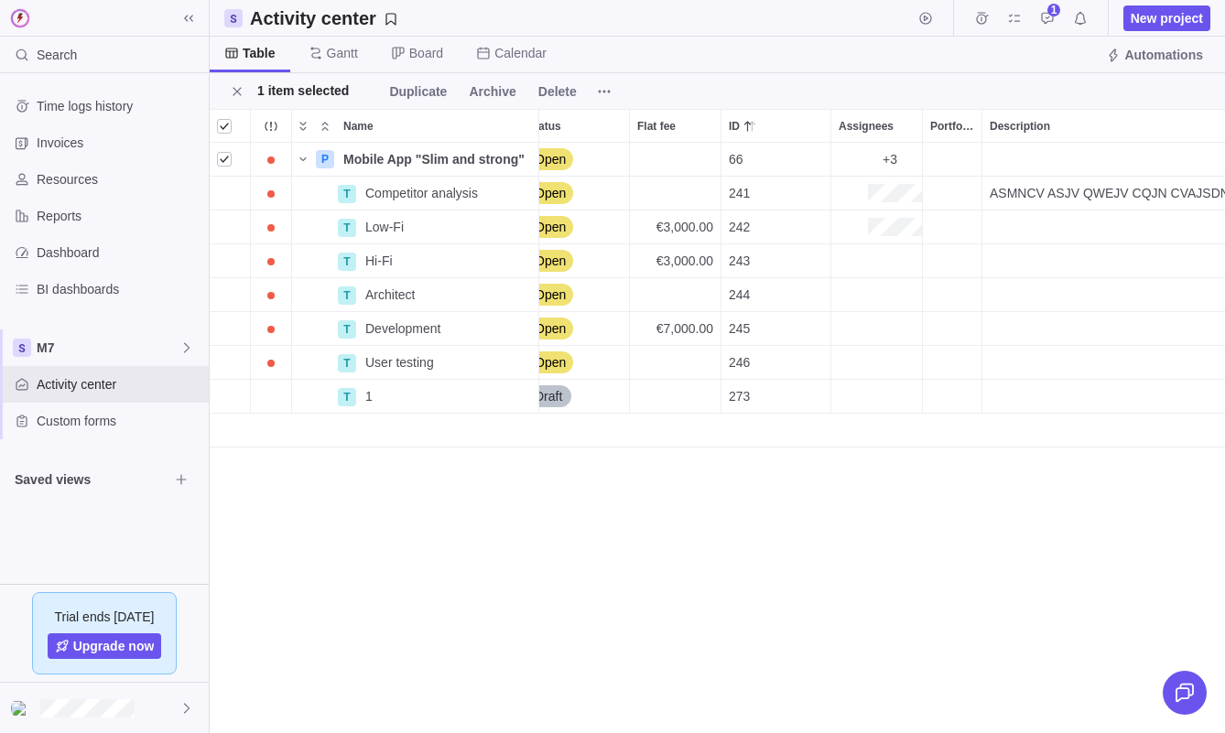
scroll to position [0, 0]
